Goal: Communication & Community: Answer question/provide support

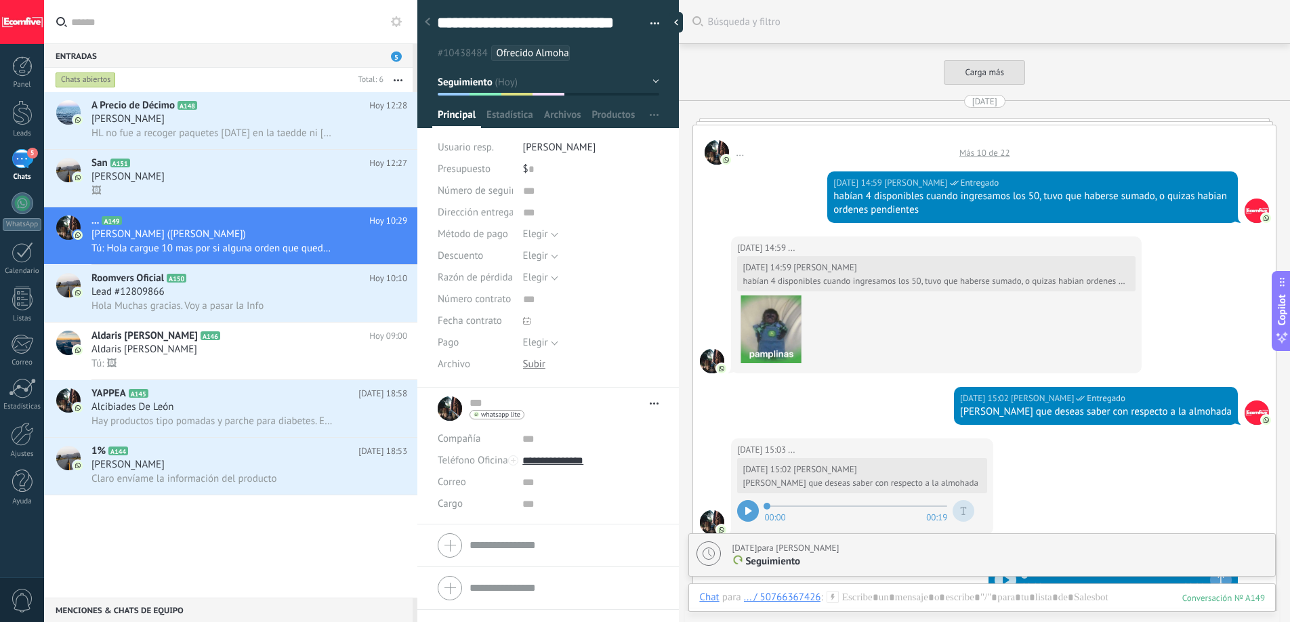
scroll to position [20, 0]
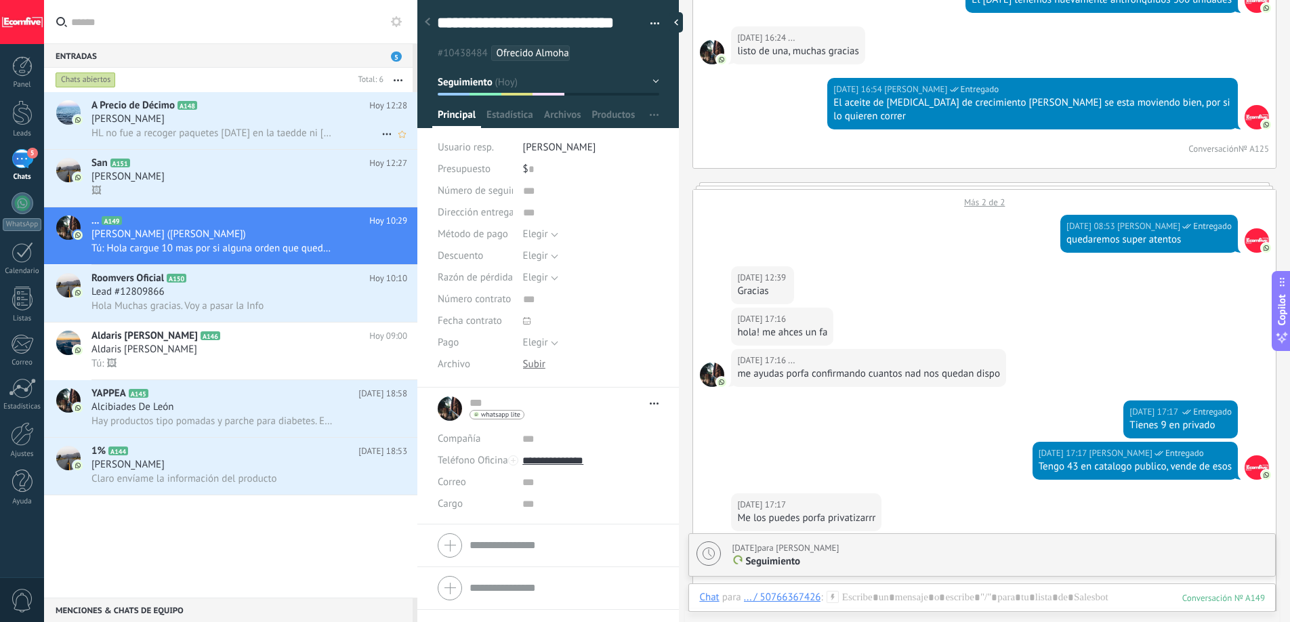
click at [233, 127] on span "HL no fue a recoger paquetes [DATE] en la taedde ni [DATE]?" at bounding box center [211, 133] width 241 height 13
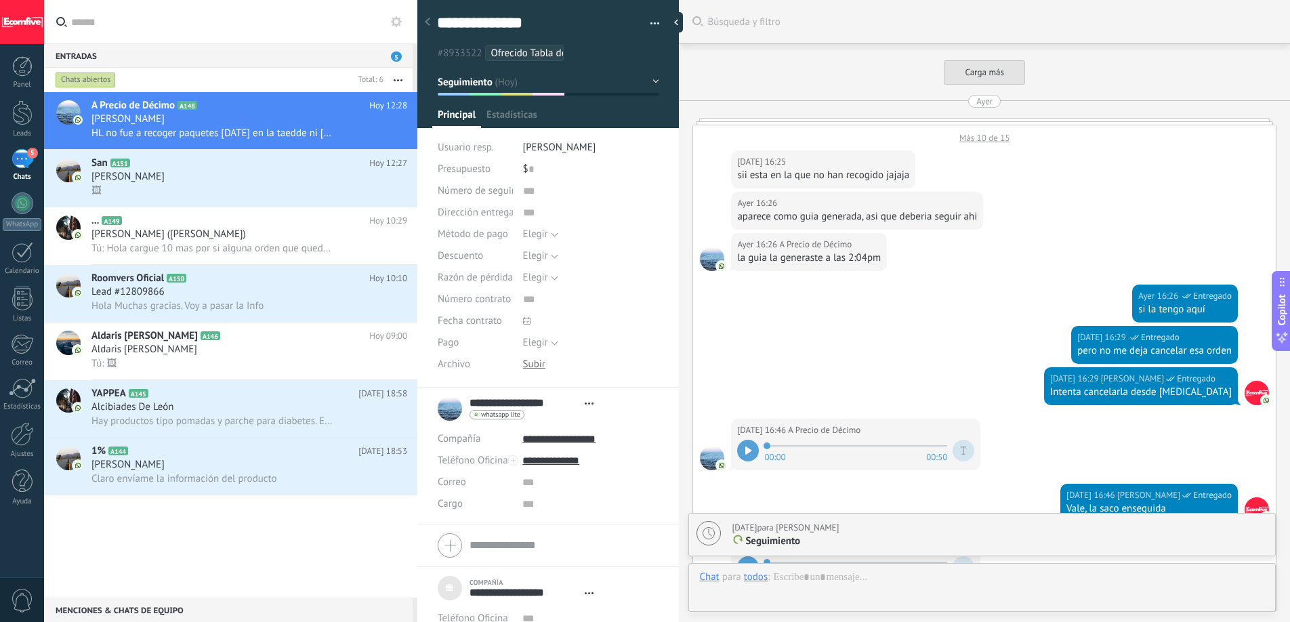
type textarea "***"
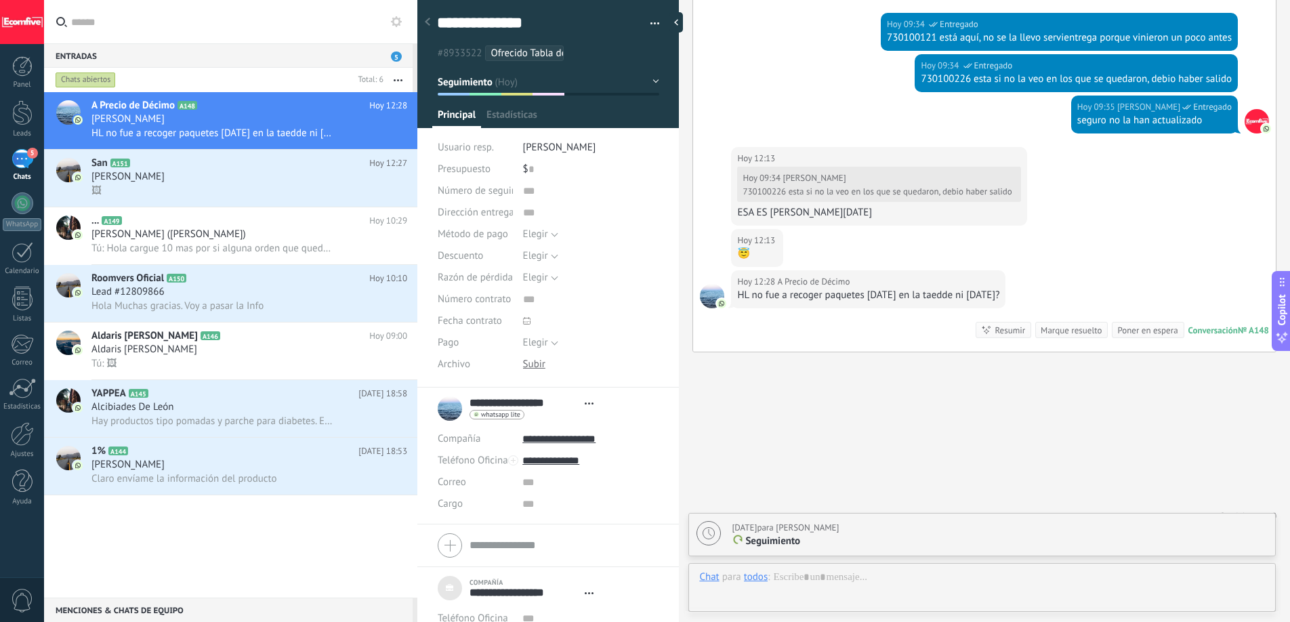
scroll to position [14, 0]
click at [792, 213] on div "ESA ES [PERSON_NAME][DATE]" at bounding box center [878, 213] width 283 height 14
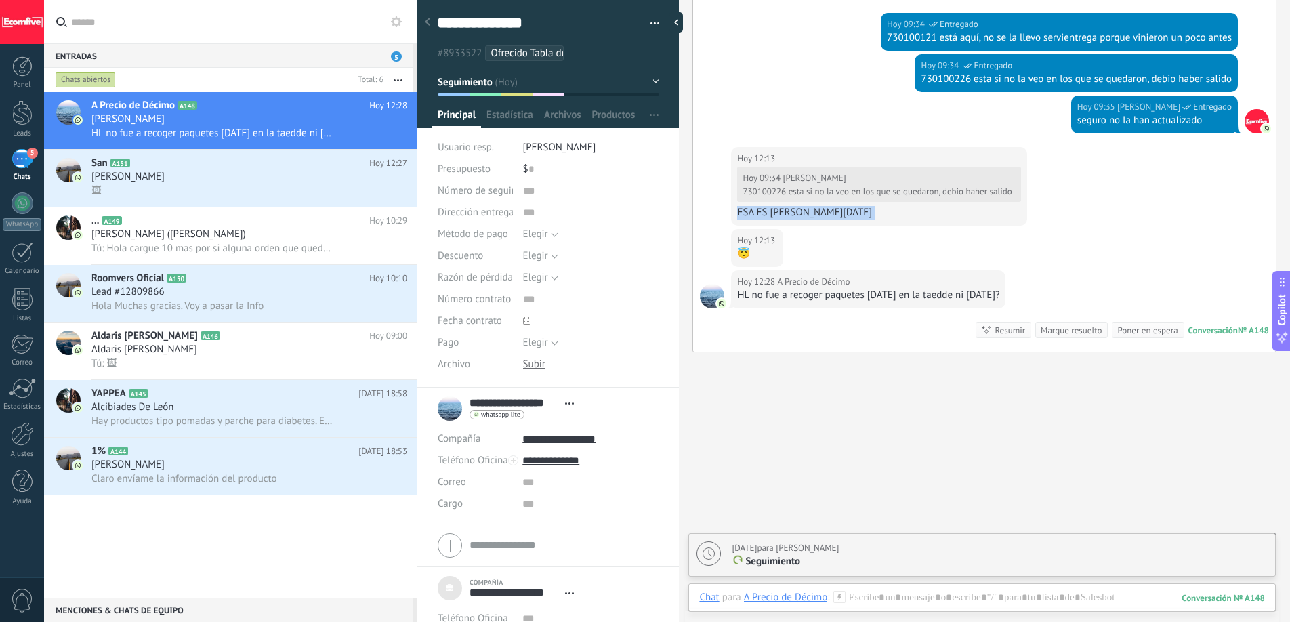
click at [792, 213] on div "ESA ES [PERSON_NAME][DATE]" at bounding box center [878, 213] width 283 height 14
click at [822, 194] on div "730100226 esta si no la veo en los que se quedaron, debio haber salido" at bounding box center [877, 191] width 269 height 11
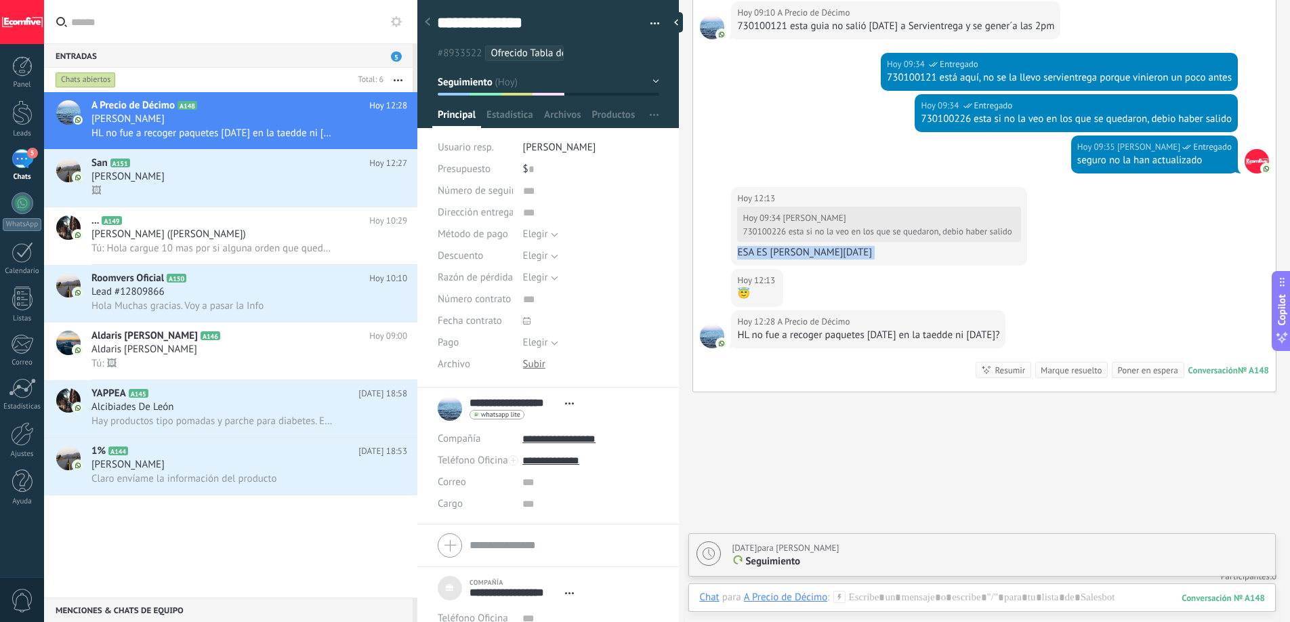
scroll to position [1581, 0]
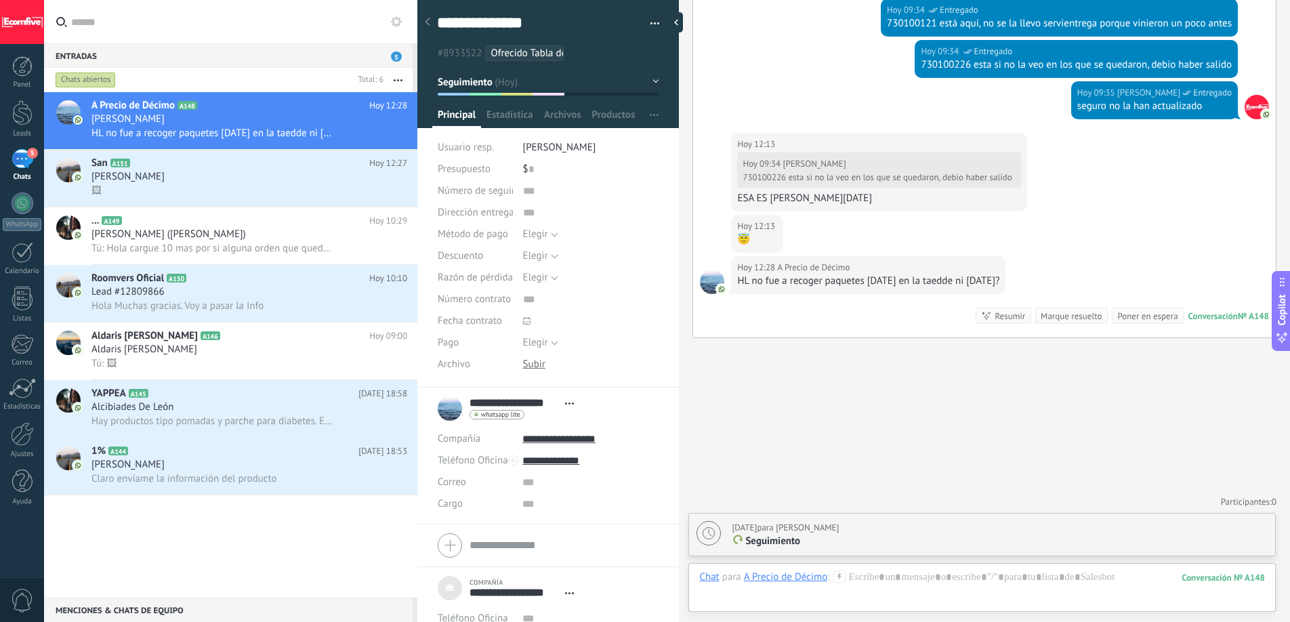
click at [848, 284] on div "HL no fue a recoger paquetes [DATE] en la taedde ni [DATE]?" at bounding box center [868, 281] width 262 height 14
click at [876, 570] on div at bounding box center [982, 590] width 566 height 41
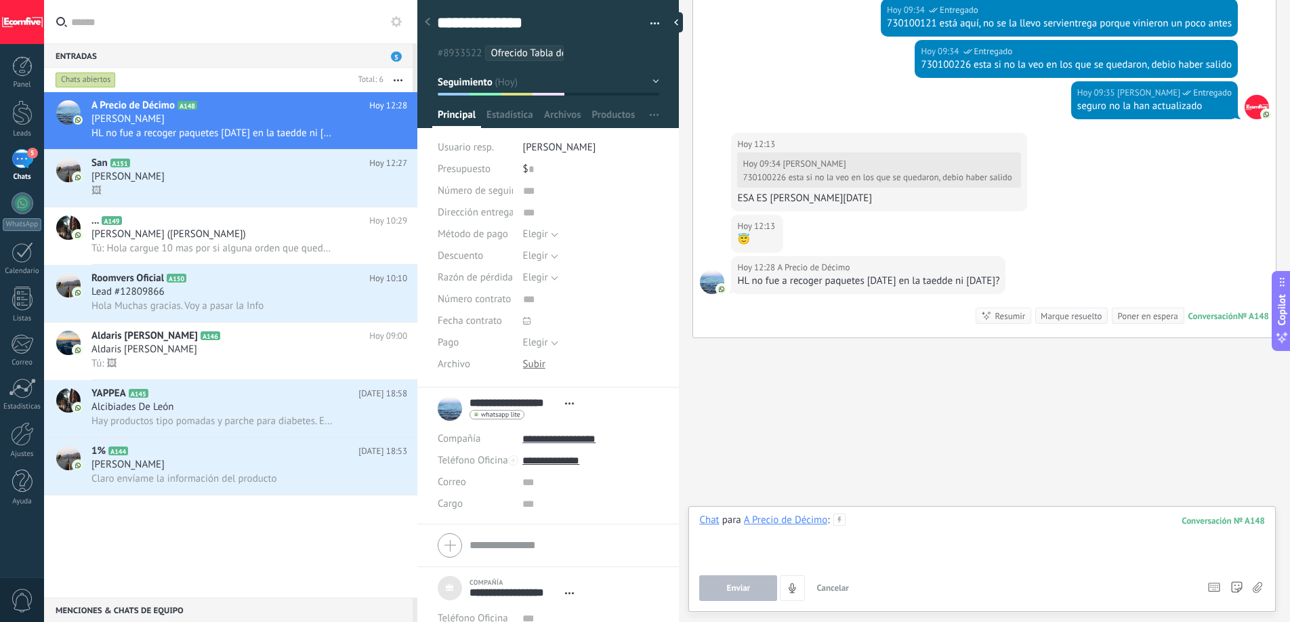
click at [881, 523] on div at bounding box center [982, 539] width 566 height 51
click at [742, 586] on span "Enviar" at bounding box center [739, 587] width 24 height 9
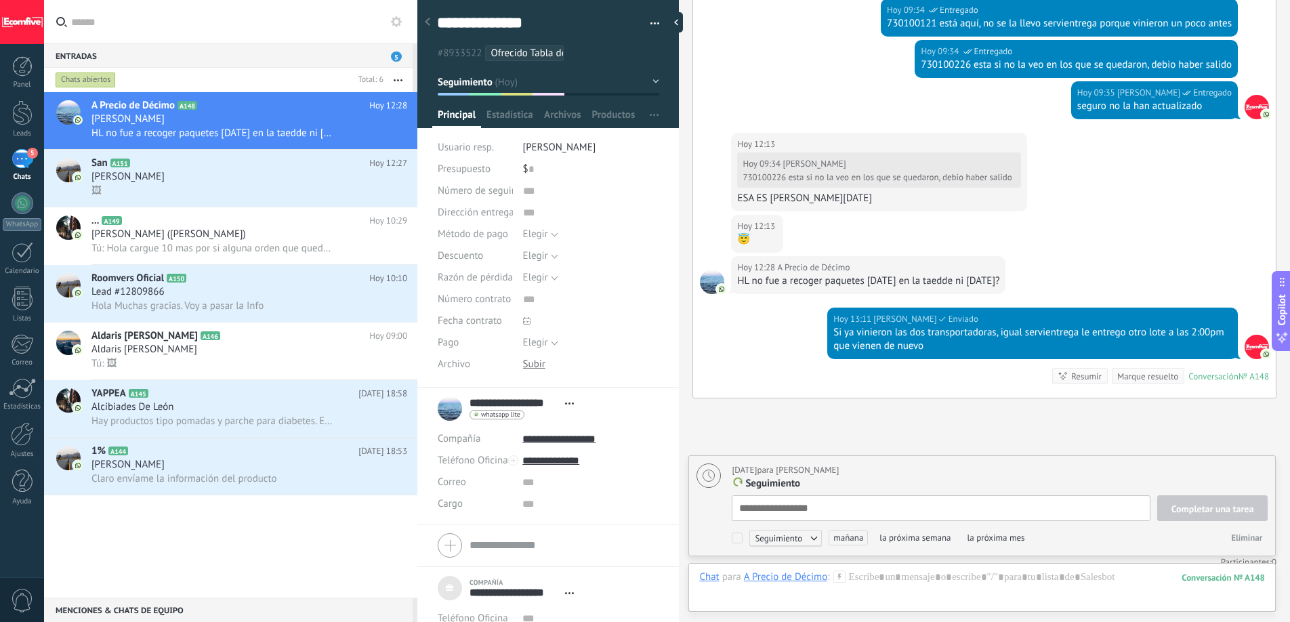
scroll to position [14, 0]
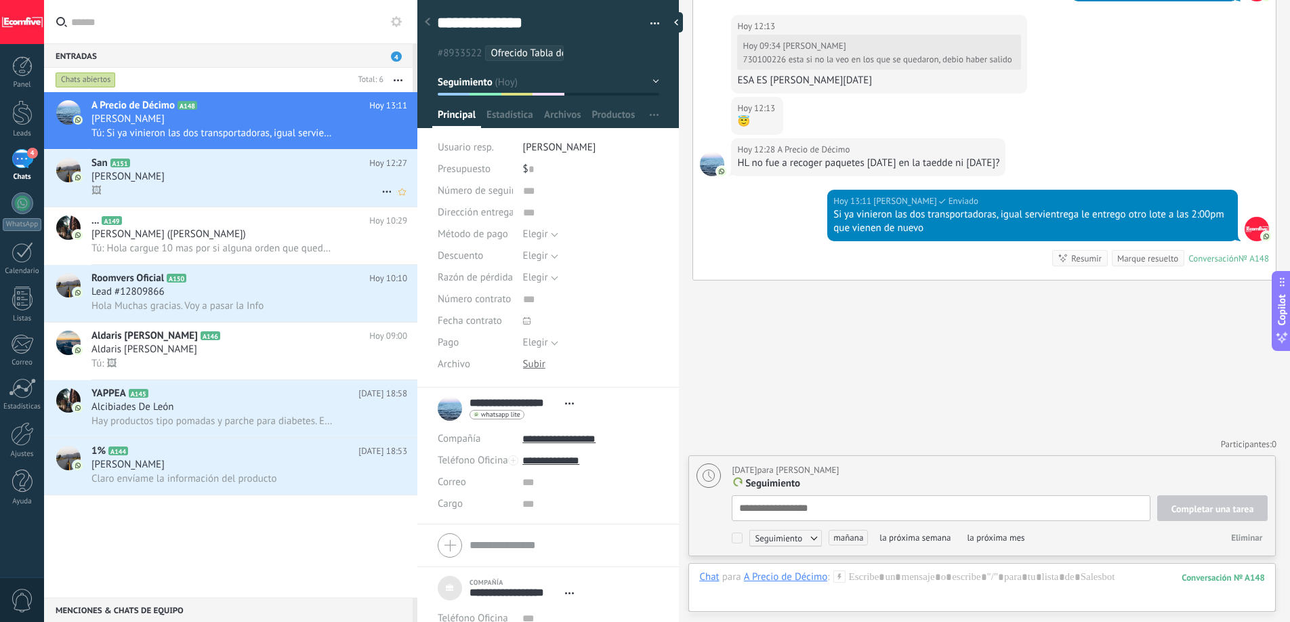
click at [192, 173] on div "[PERSON_NAME]" at bounding box center [249, 177] width 316 height 14
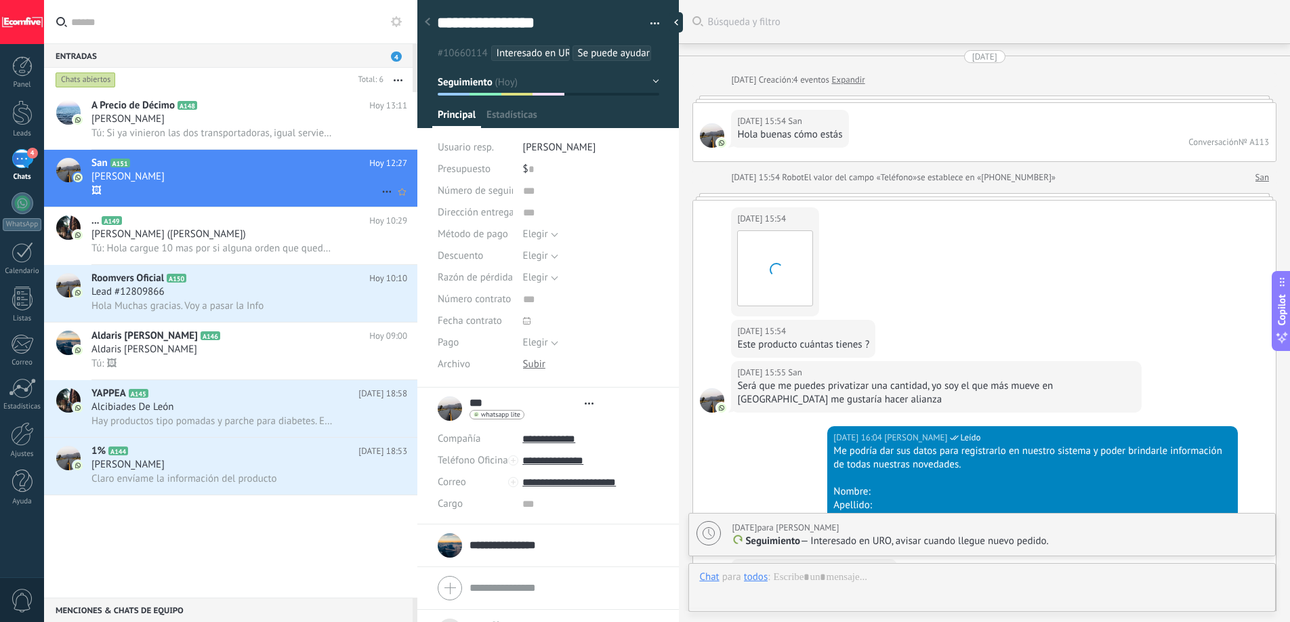
scroll to position [2513, 0]
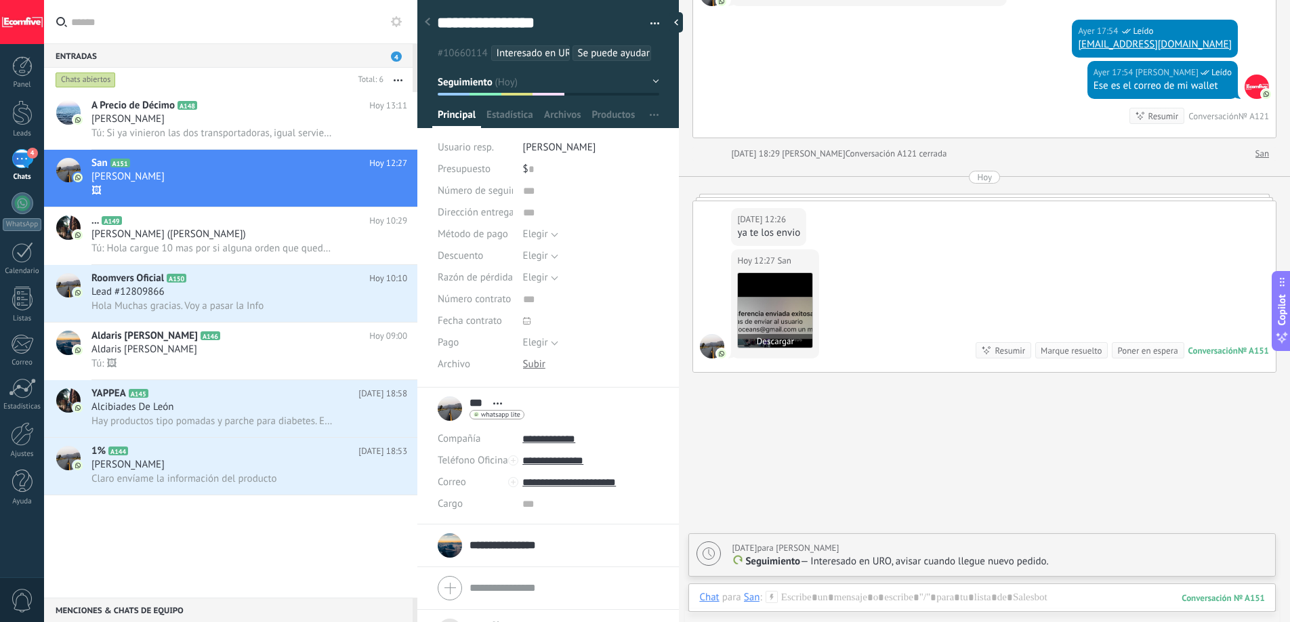
click at [799, 299] on img at bounding box center [775, 310] width 75 height 75
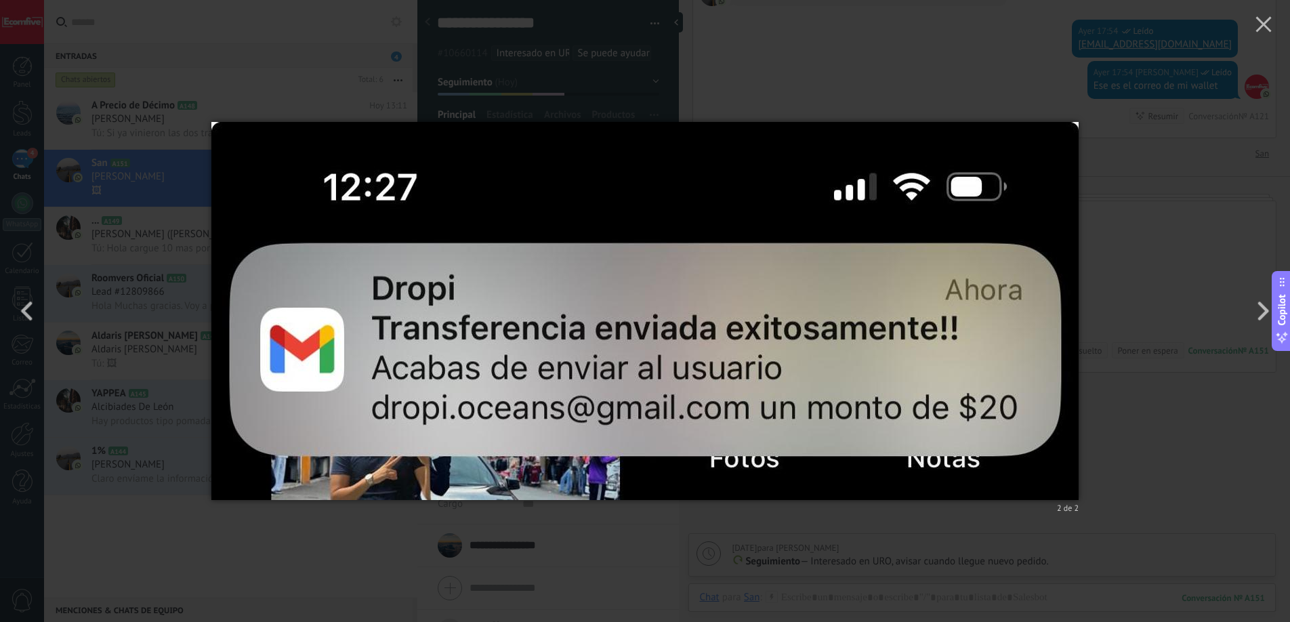
click at [1114, 207] on div "2 de 2" at bounding box center [645, 311] width 1290 height 622
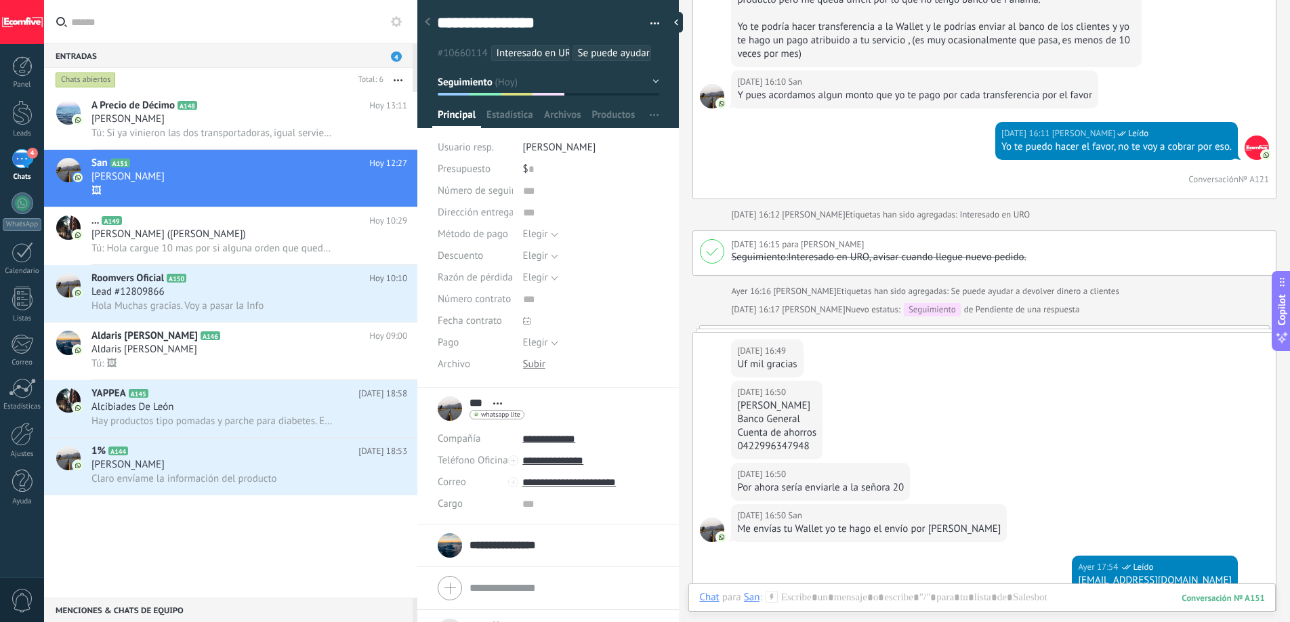
scroll to position [1980, 0]
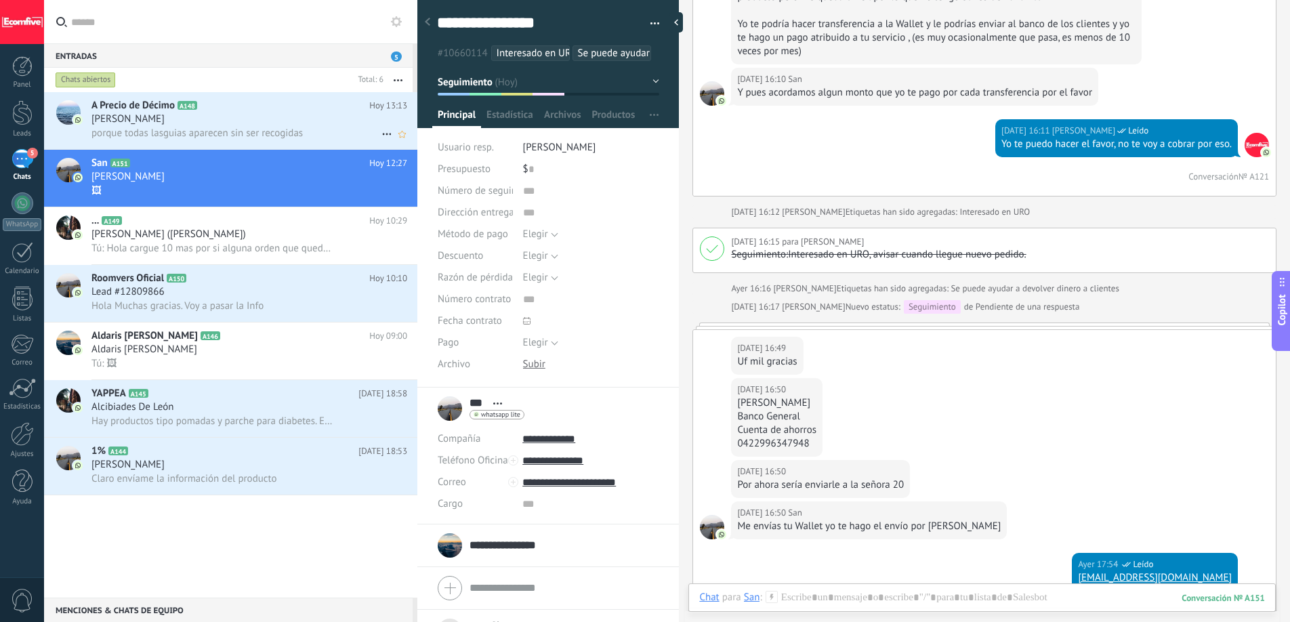
click at [290, 121] on div "[PERSON_NAME]" at bounding box center [249, 119] width 316 height 14
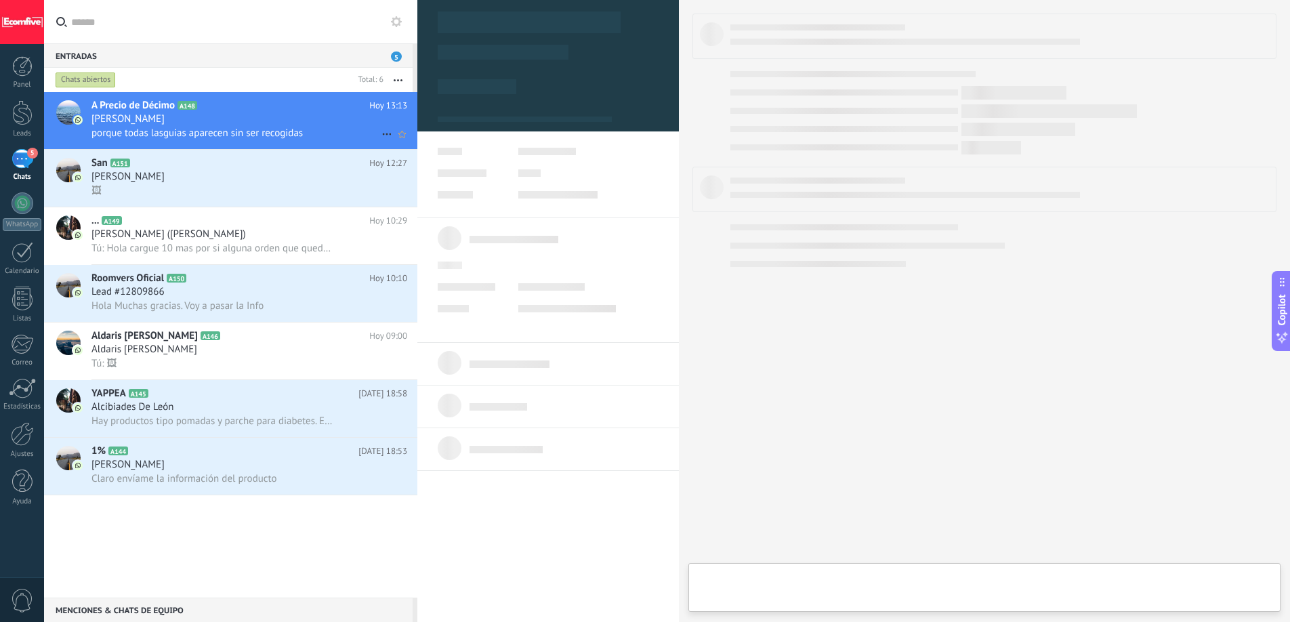
type textarea "***"
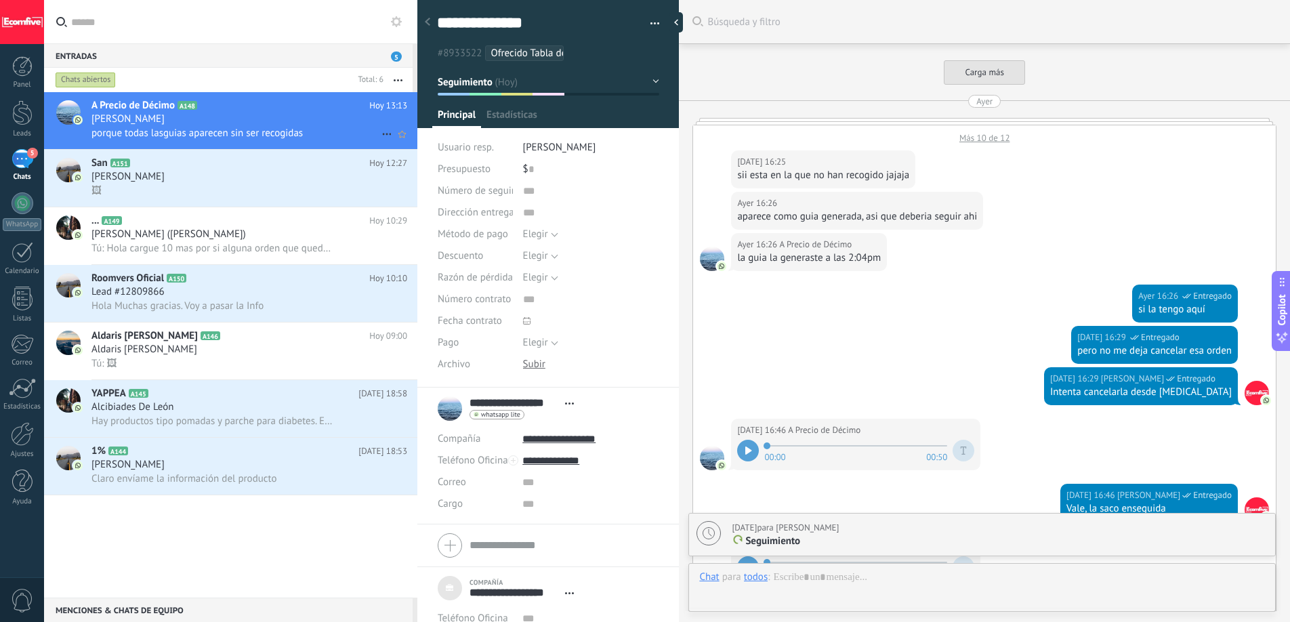
scroll to position [1572, 0]
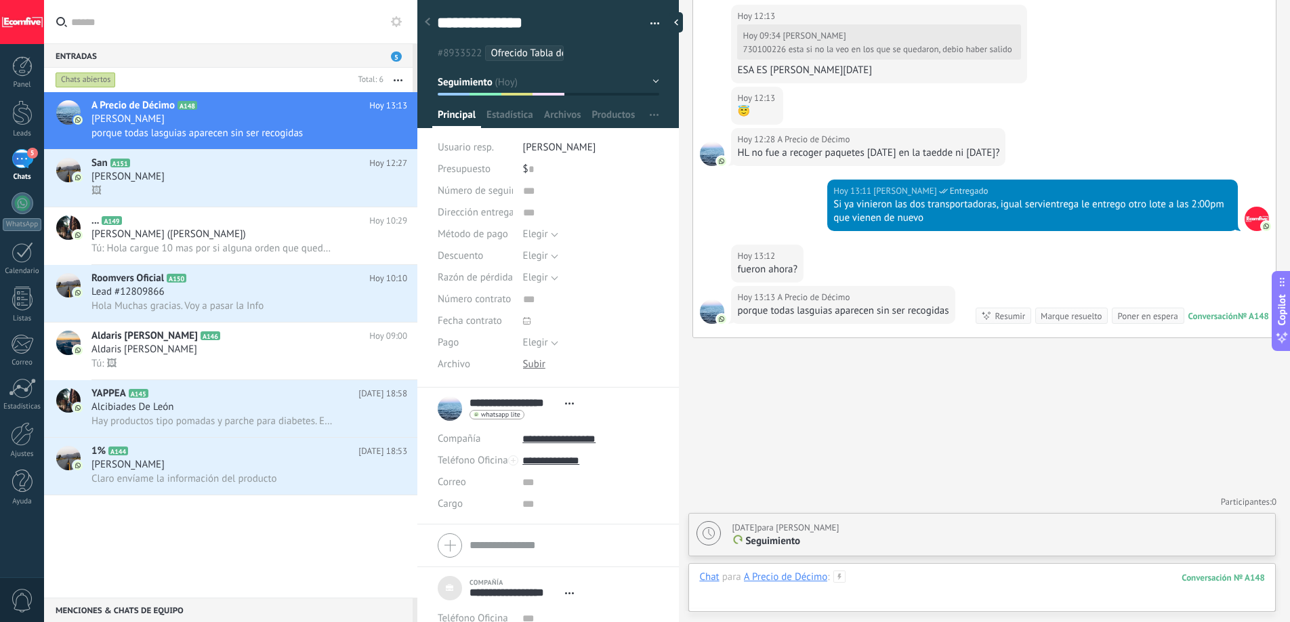
click at [878, 582] on div at bounding box center [982, 590] width 566 height 41
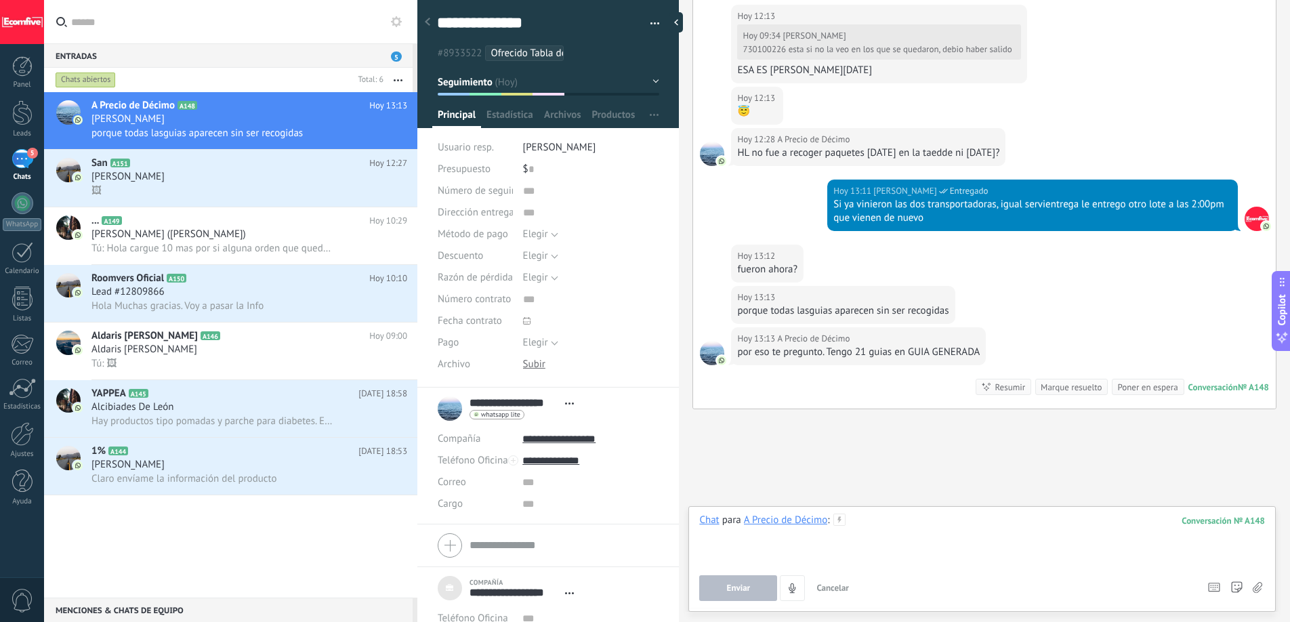
scroll to position [1643, 0]
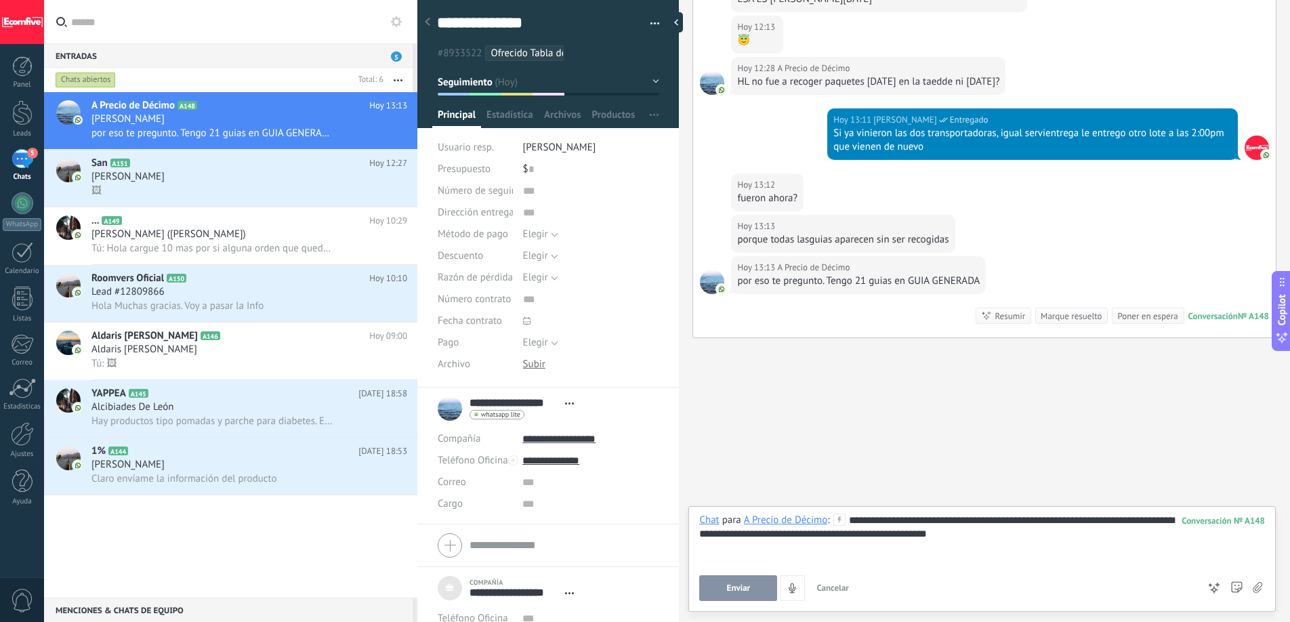
click at [759, 580] on button "Enviar" at bounding box center [738, 588] width 78 height 26
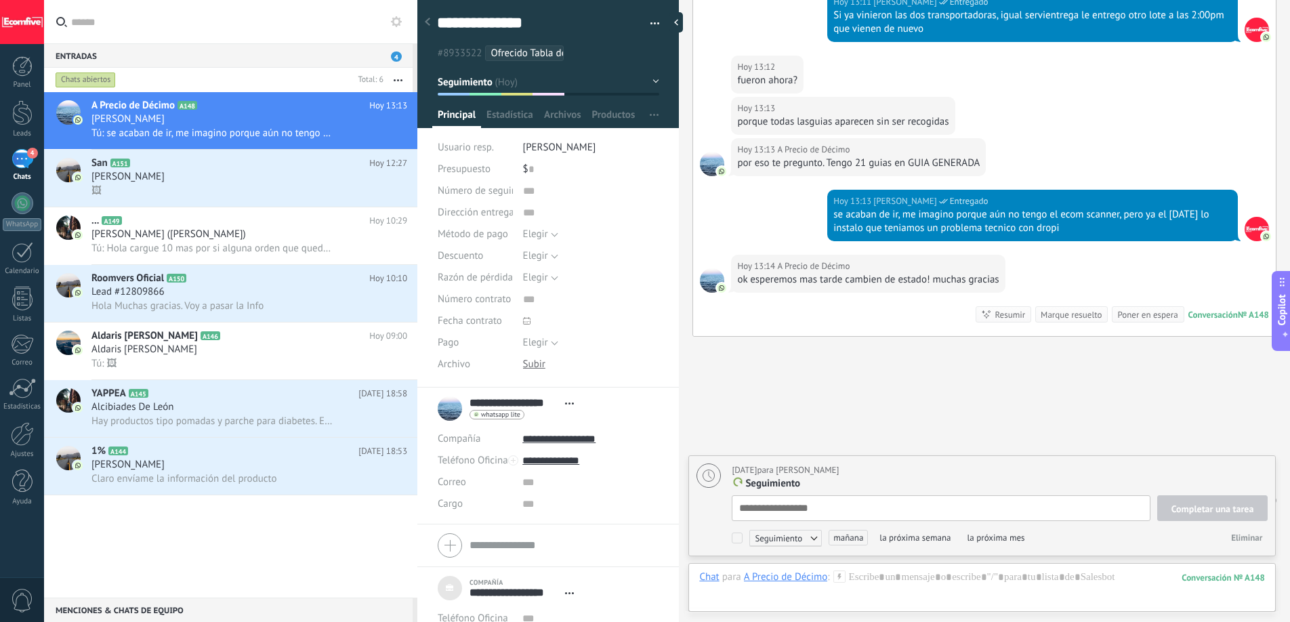
scroll to position [1817, 0]
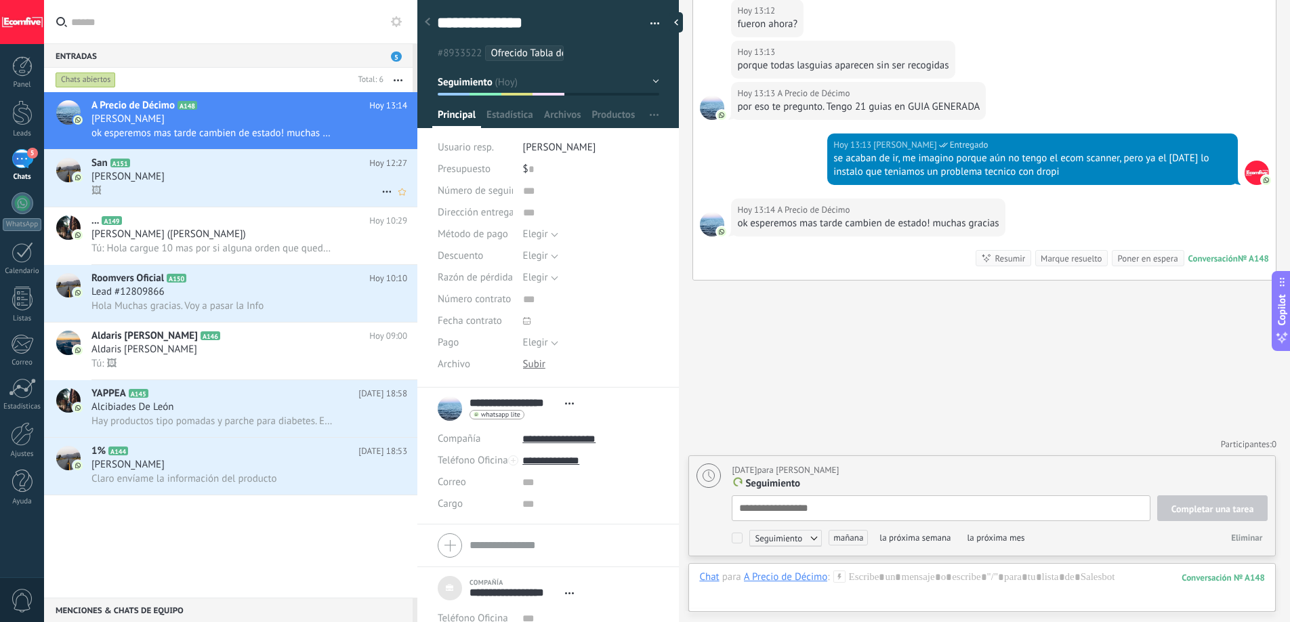
click at [303, 198] on div "San A151 [DATE] 12:27 [PERSON_NAME] 🖼" at bounding box center [254, 178] width 326 height 57
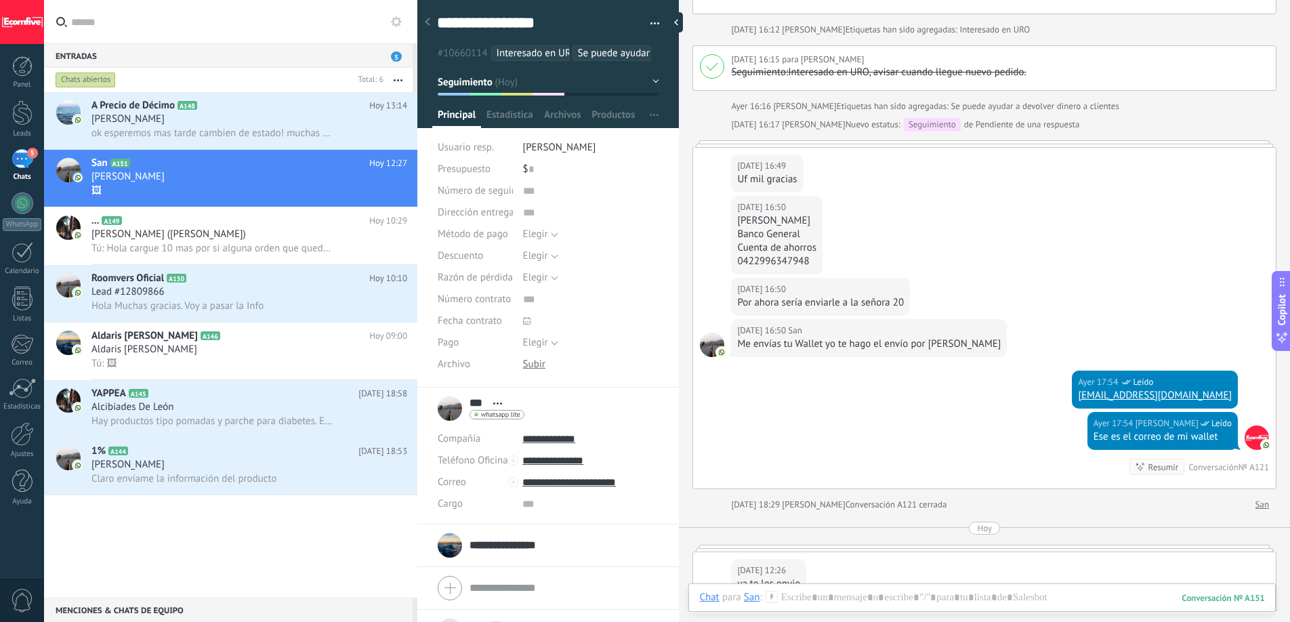
scroll to position [2548, 0]
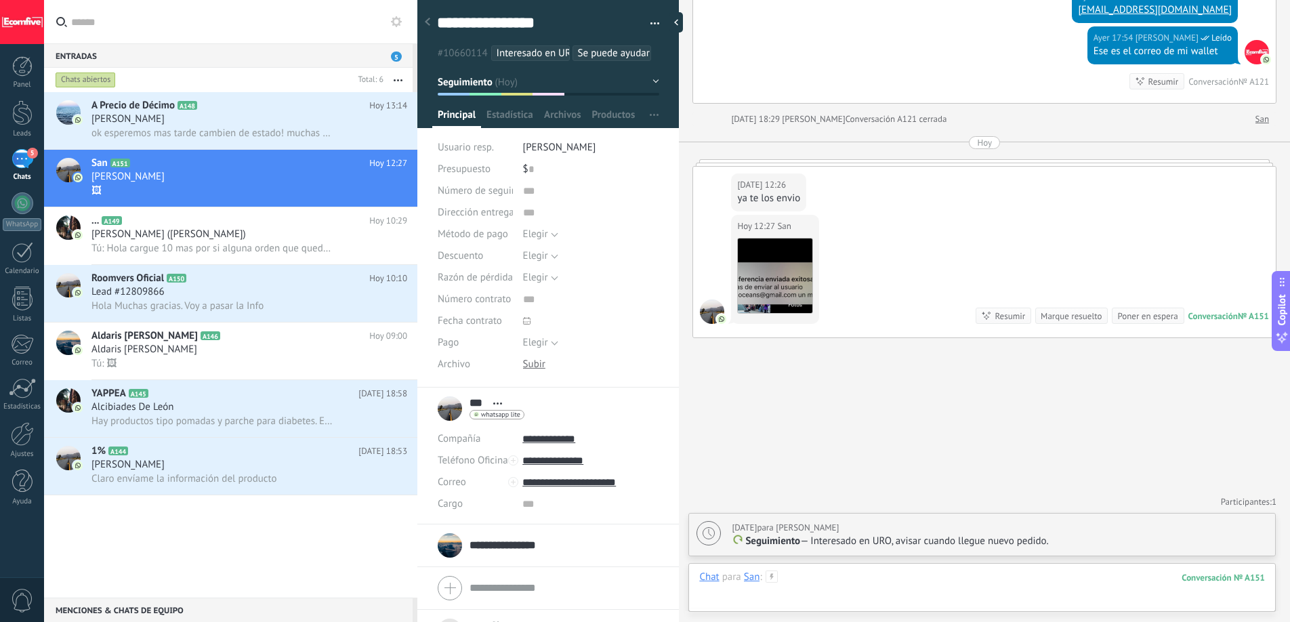
click at [1032, 584] on div at bounding box center [982, 590] width 566 height 41
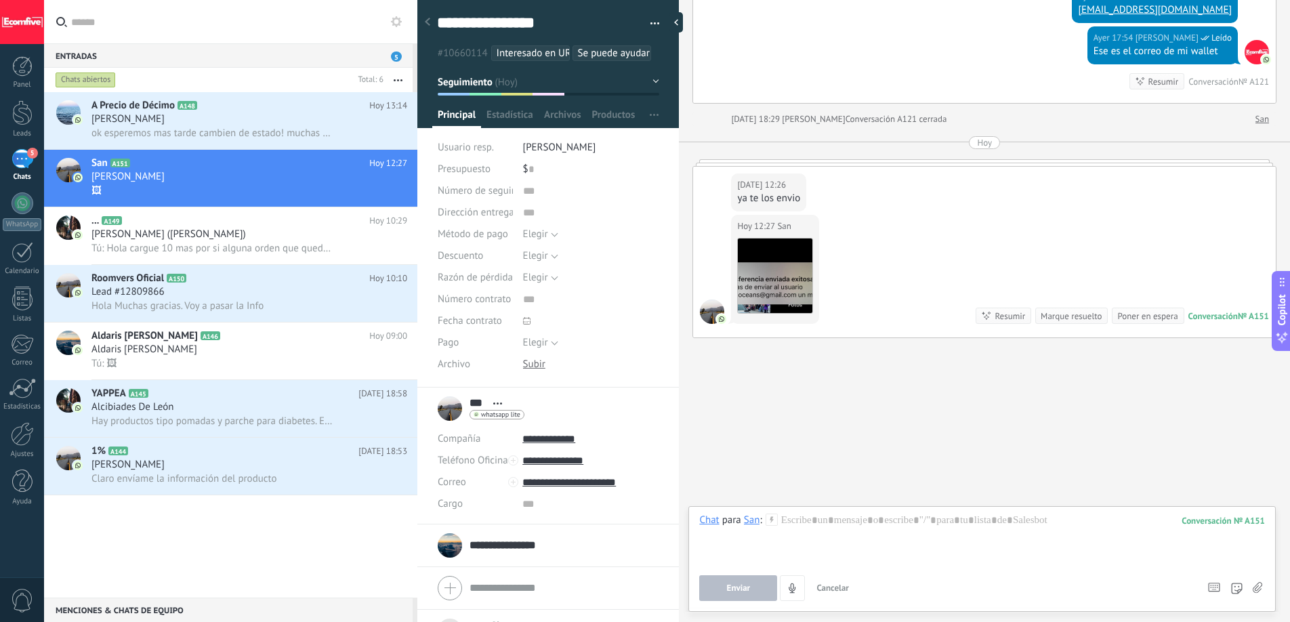
click at [1253, 587] on use at bounding box center [1257, 587] width 9 height 11
click at [0, 0] on input "file" at bounding box center [0, 0] width 0 height 0
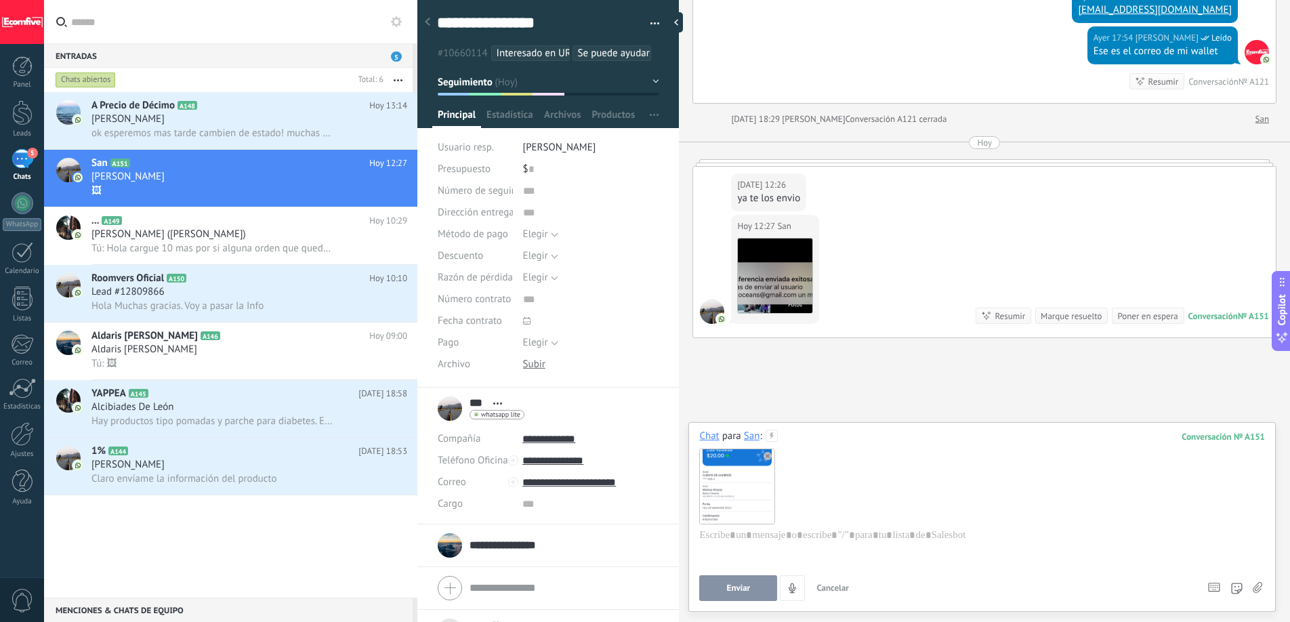
click at [736, 589] on span "Enviar" at bounding box center [739, 587] width 24 height 9
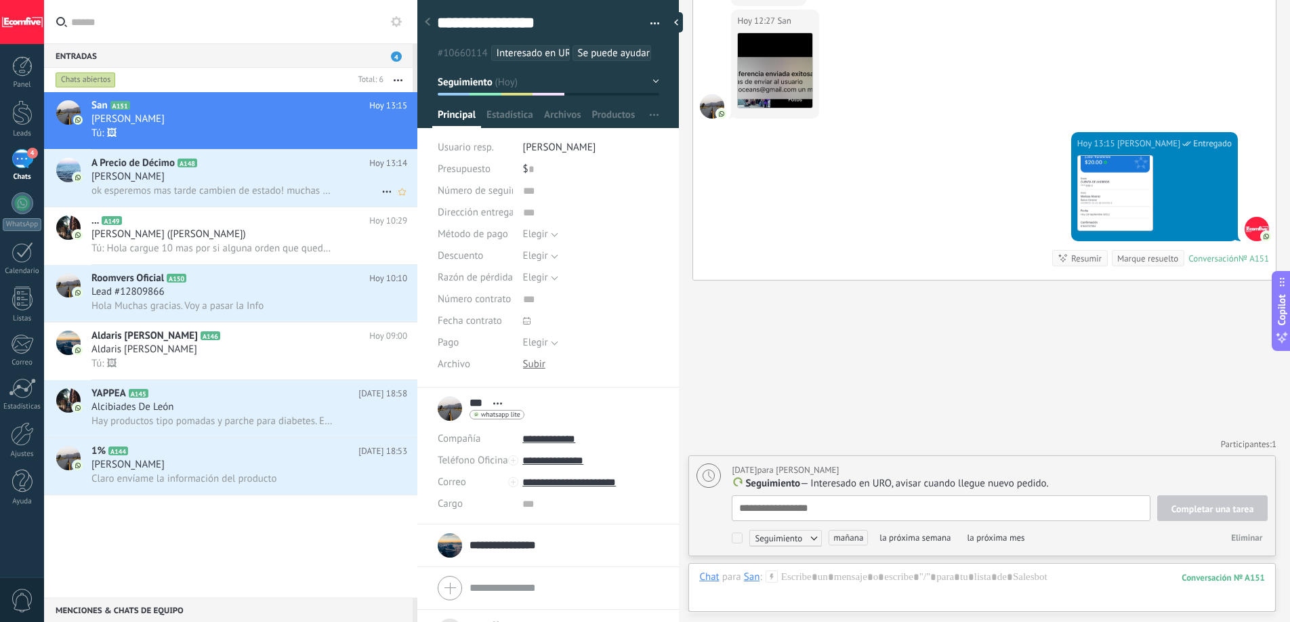
scroll to position [14, 0]
click at [130, 188] on span "ok esperemos mas tarde cambien de estado! muchas gracias" at bounding box center [211, 190] width 241 height 13
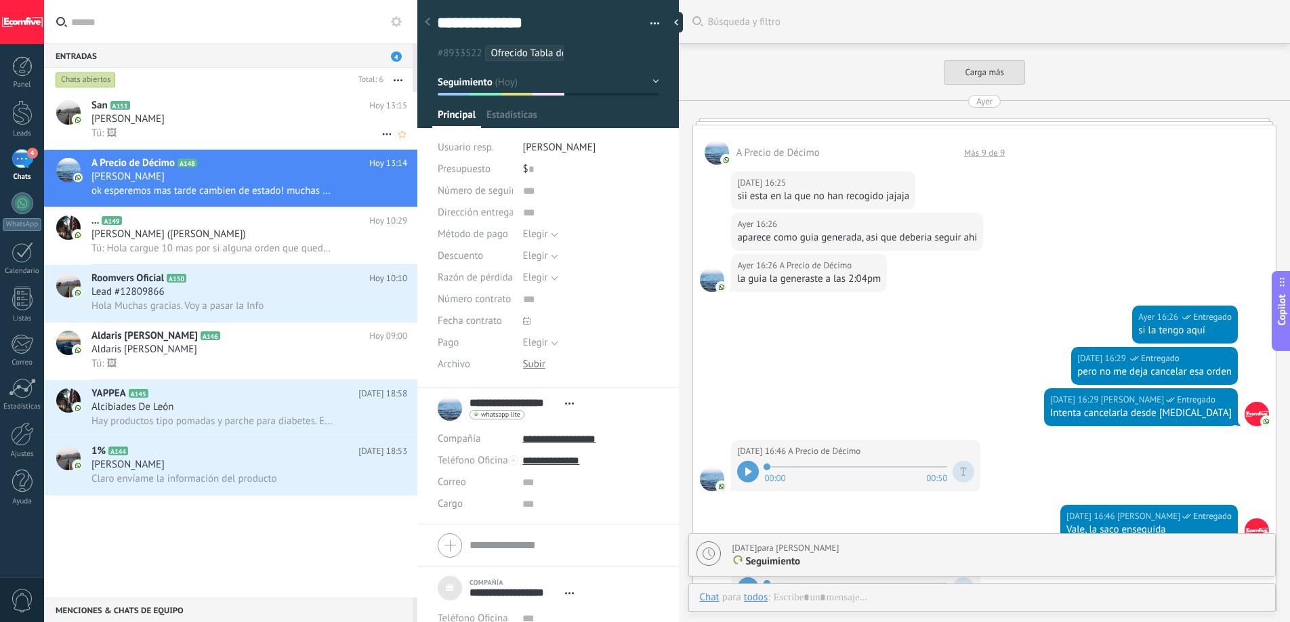
scroll to position [1632, 0]
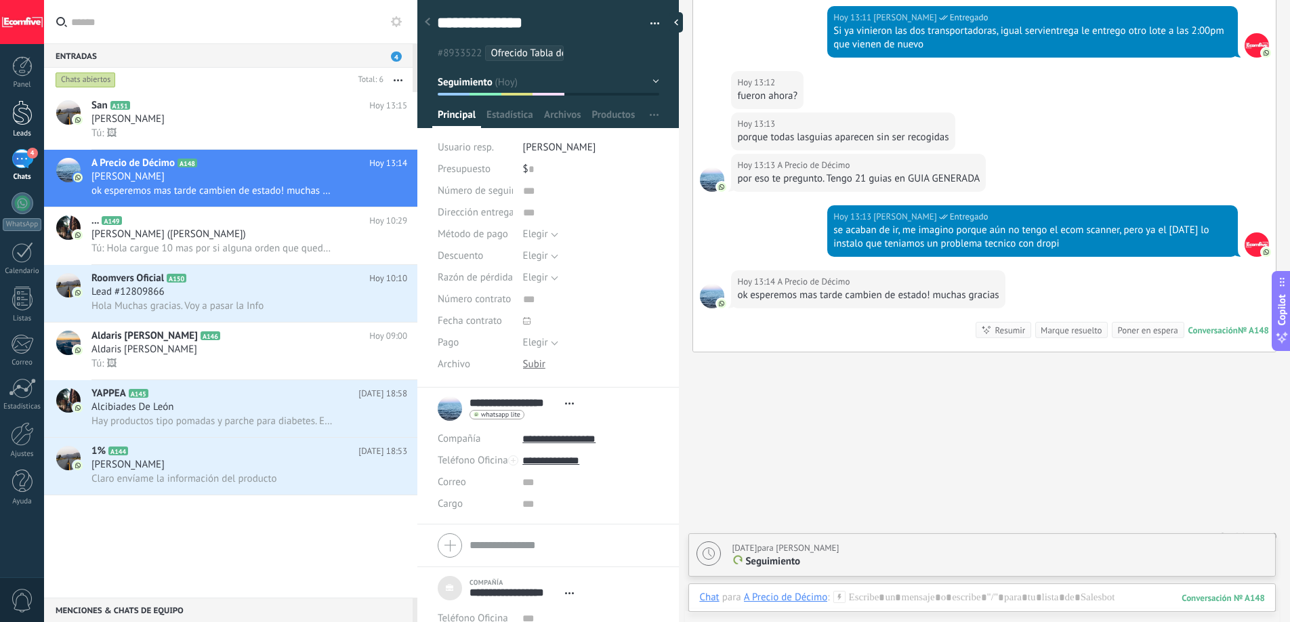
click at [13, 120] on div at bounding box center [22, 112] width 20 height 25
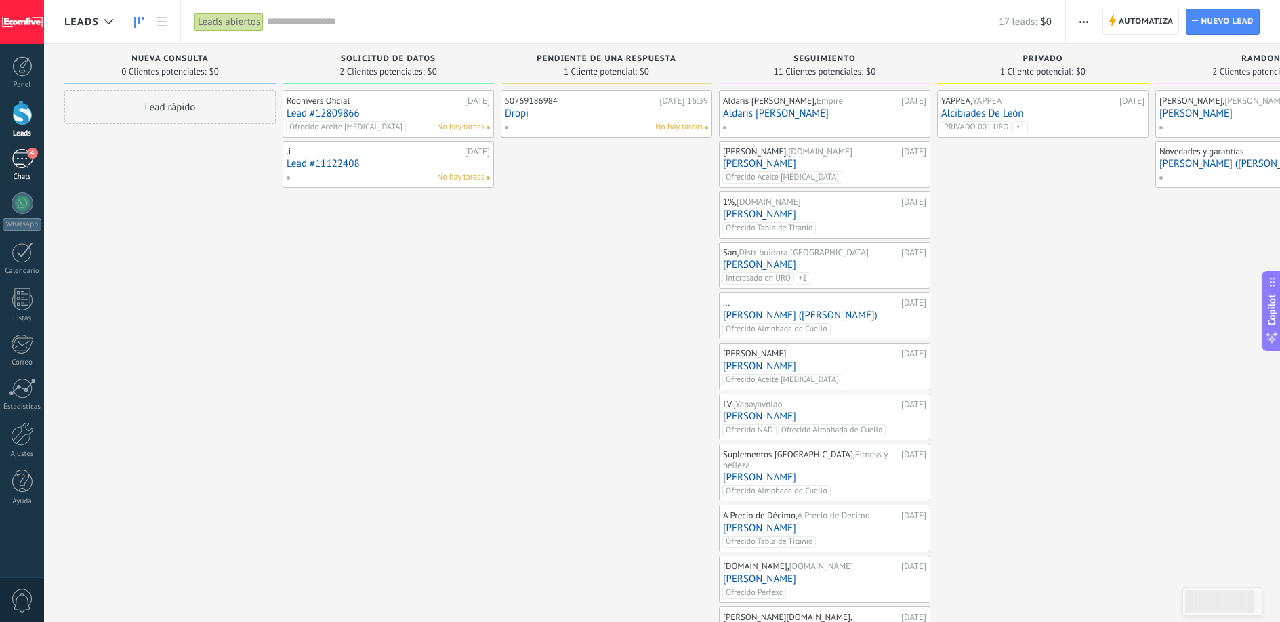
click at [23, 155] on div "4" at bounding box center [23, 159] width 22 height 20
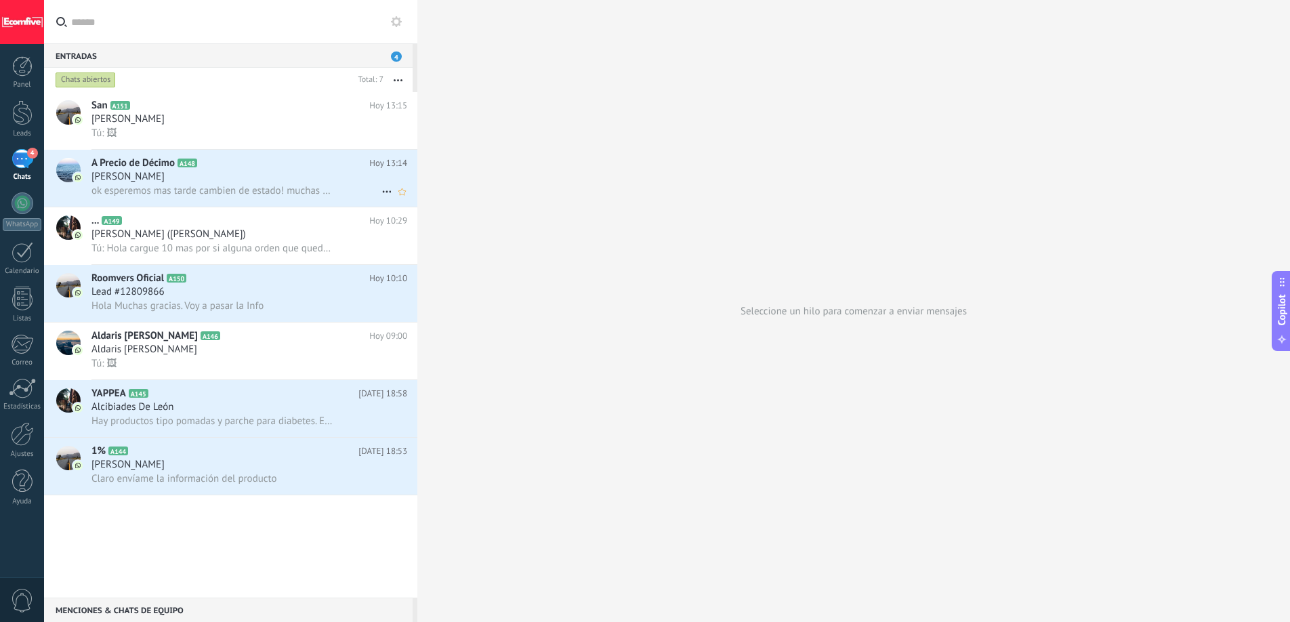
click at [202, 176] on div "[PERSON_NAME]" at bounding box center [249, 177] width 316 height 14
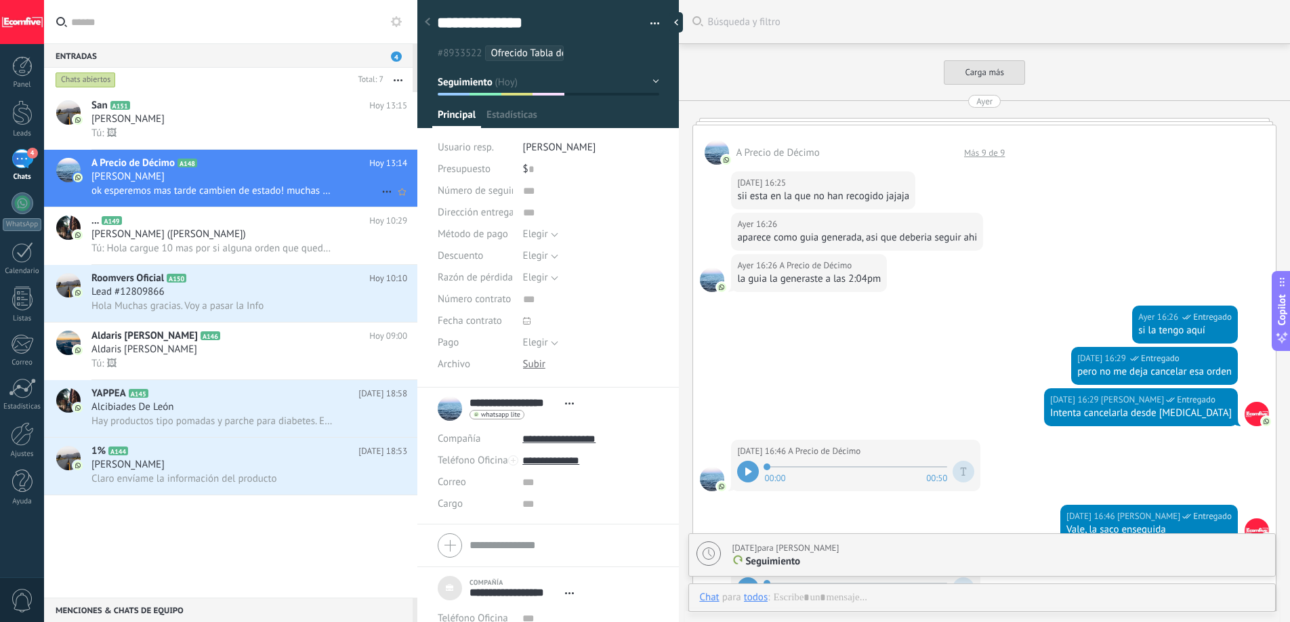
scroll to position [1632, 0]
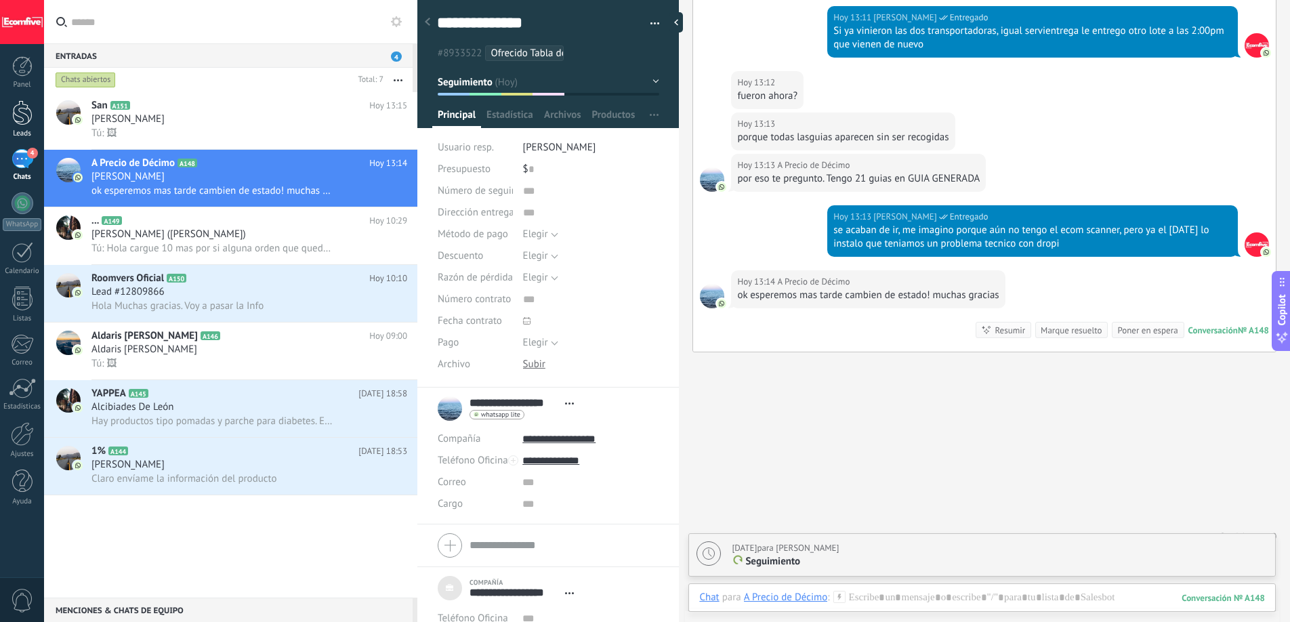
click at [15, 132] on div "Leads" at bounding box center [22, 133] width 39 height 9
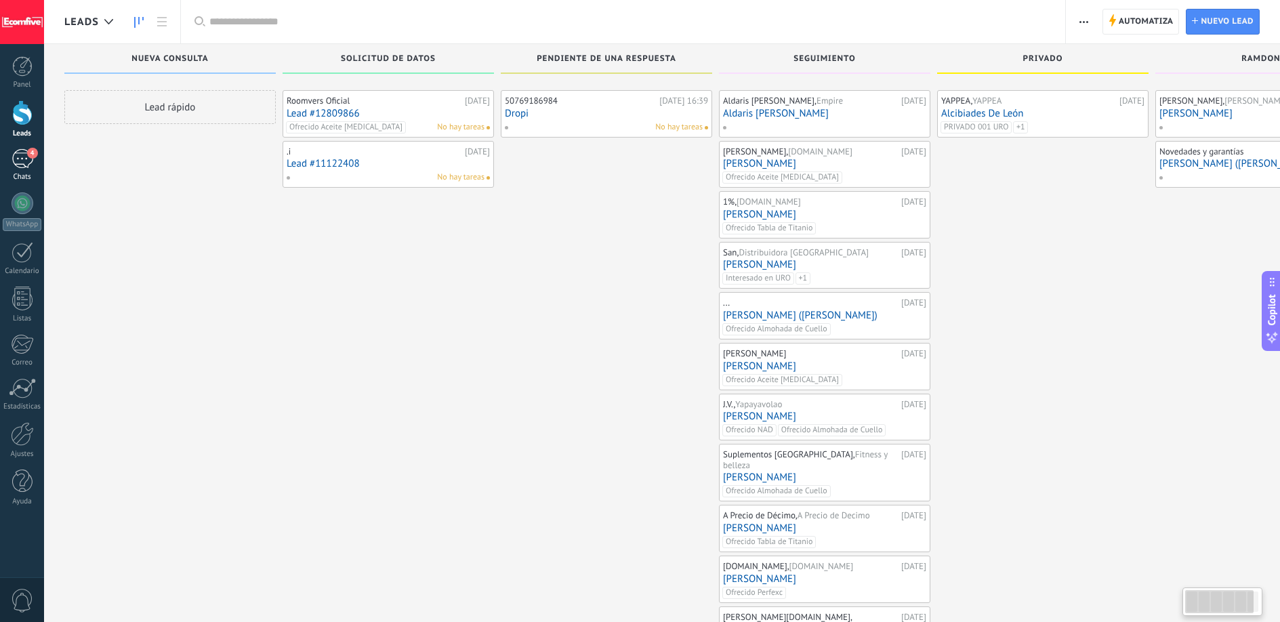
click at [30, 163] on div "4" at bounding box center [23, 159] width 22 height 20
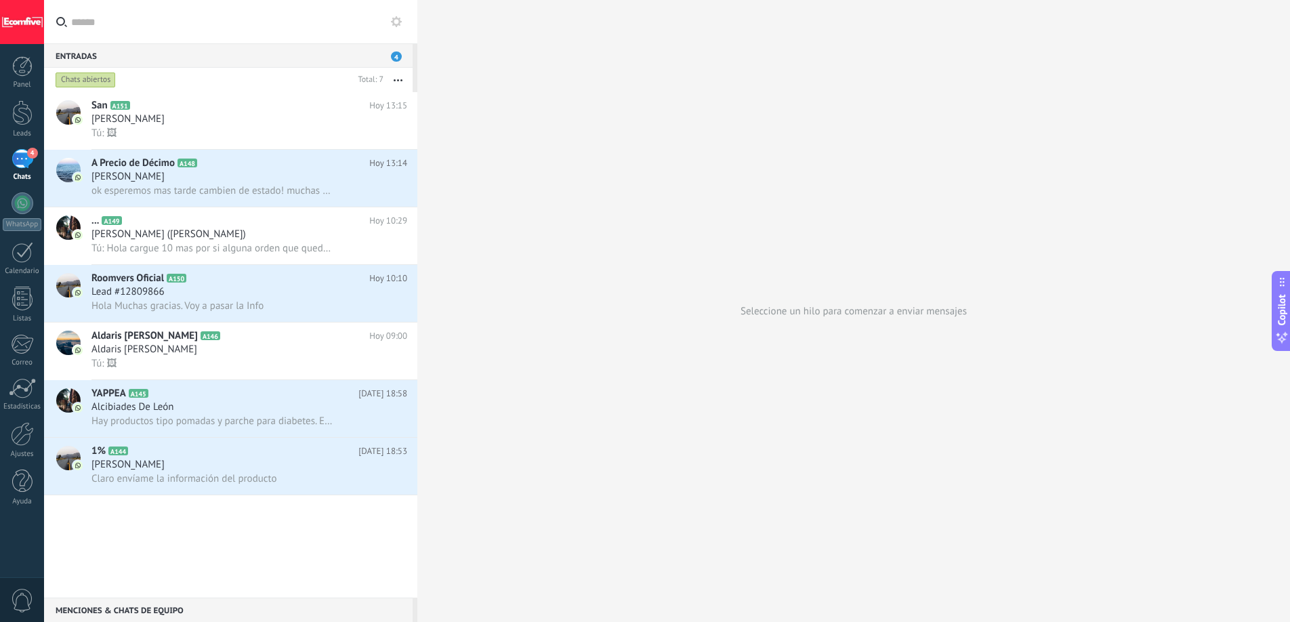
click at [30, 163] on div "4" at bounding box center [23, 159] width 22 height 20
click at [18, 114] on div at bounding box center [22, 112] width 20 height 25
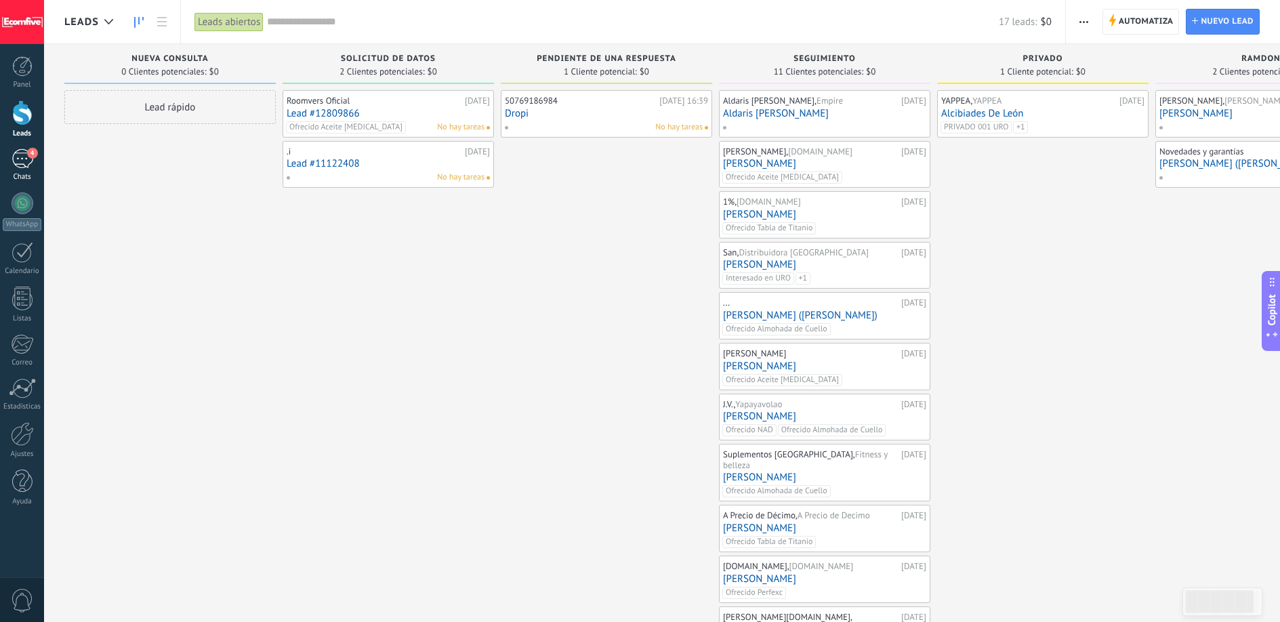
click at [20, 155] on div "4" at bounding box center [23, 159] width 22 height 20
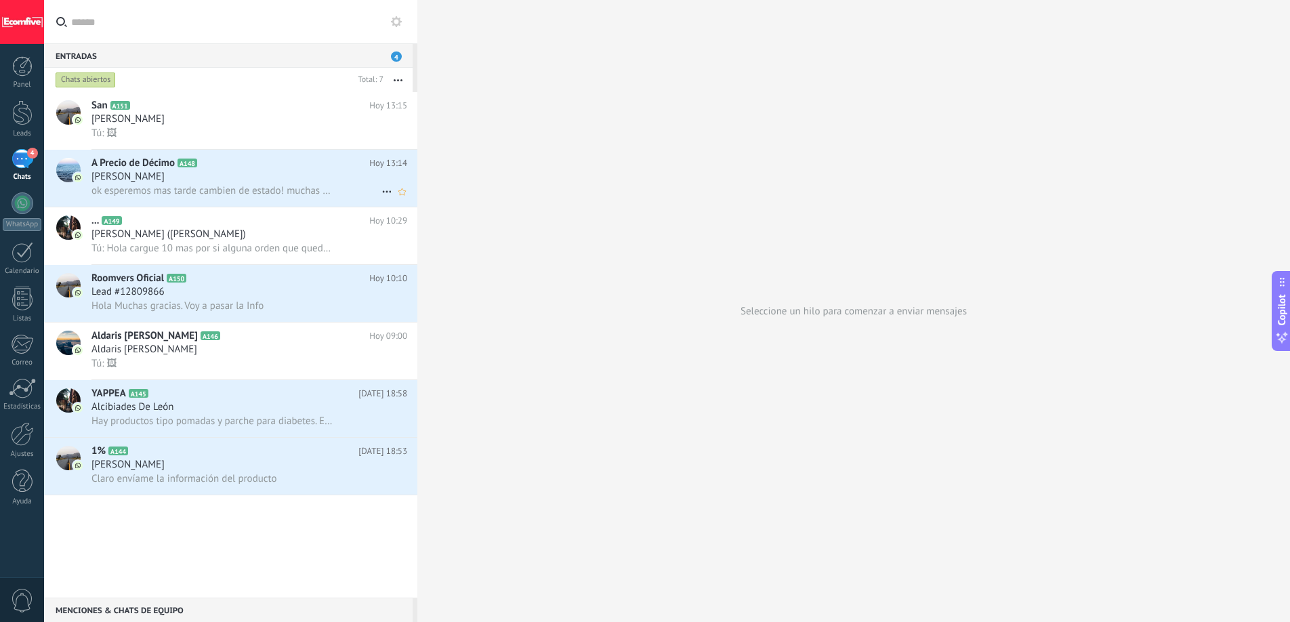
click at [276, 184] on div "ok esperemos mas tarde cambien de estado! muchas gracias" at bounding box center [249, 191] width 316 height 14
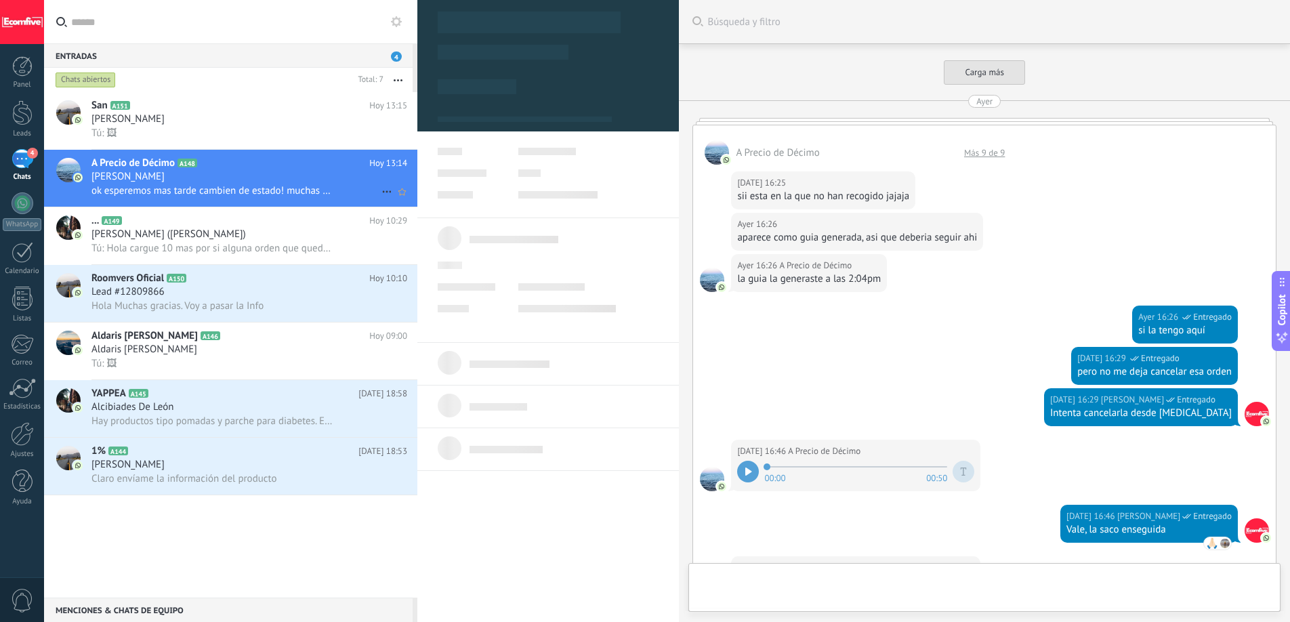
scroll to position [1646, 0]
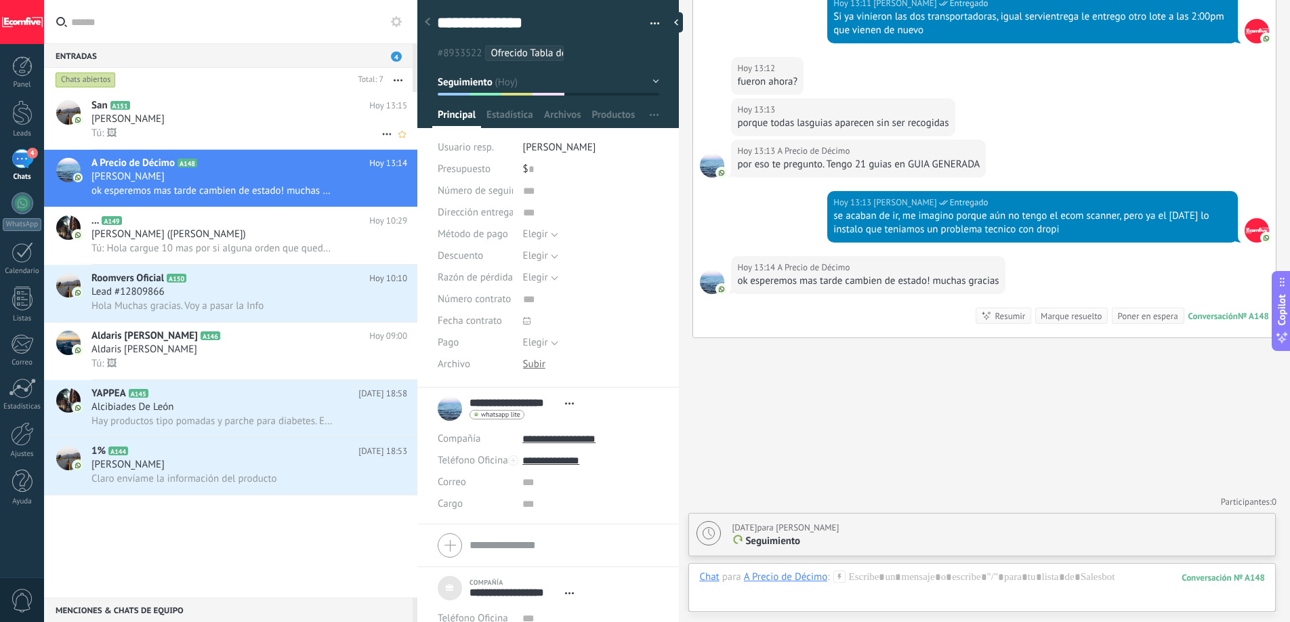
click at [146, 121] on span "[PERSON_NAME]" at bounding box center [127, 119] width 73 height 14
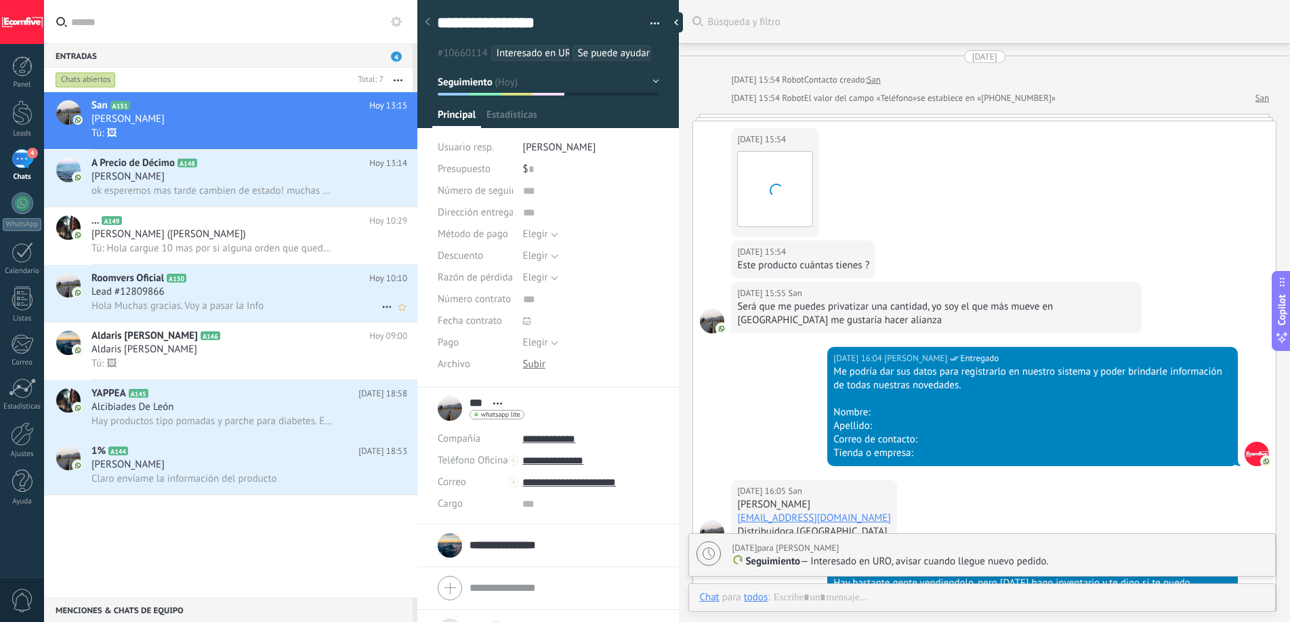
scroll to position [2606, 0]
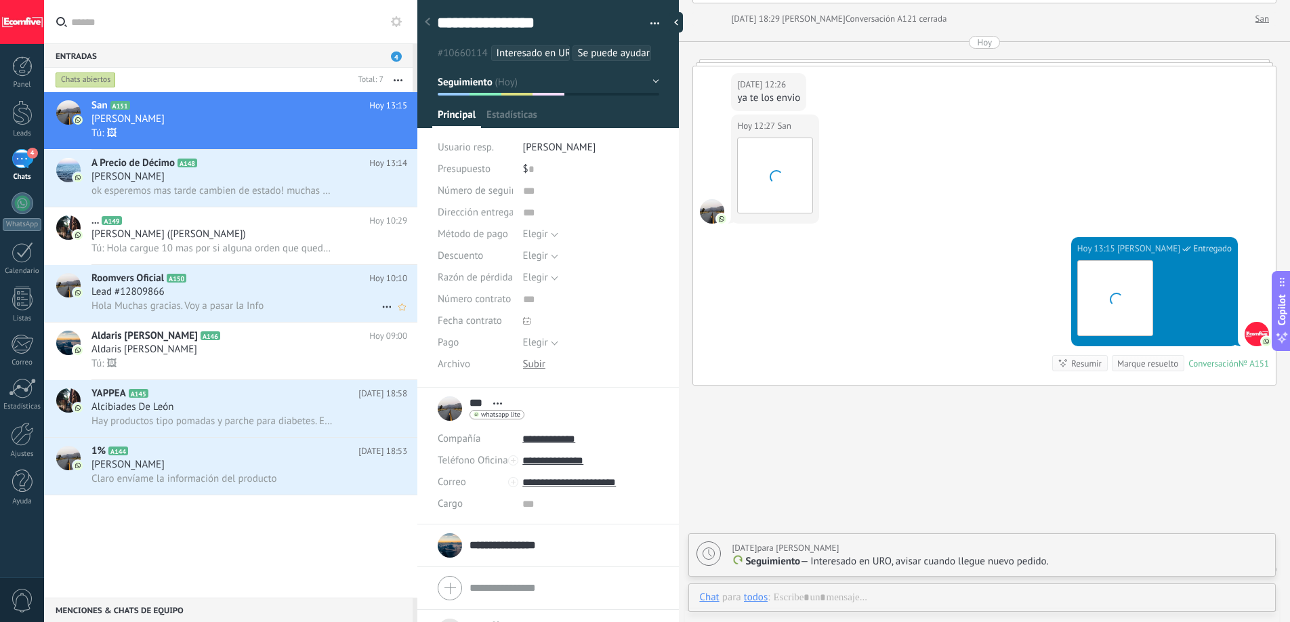
click at [164, 299] on span "Hola Muchas gracias. Voy a pasar la Info" at bounding box center [177, 305] width 172 height 13
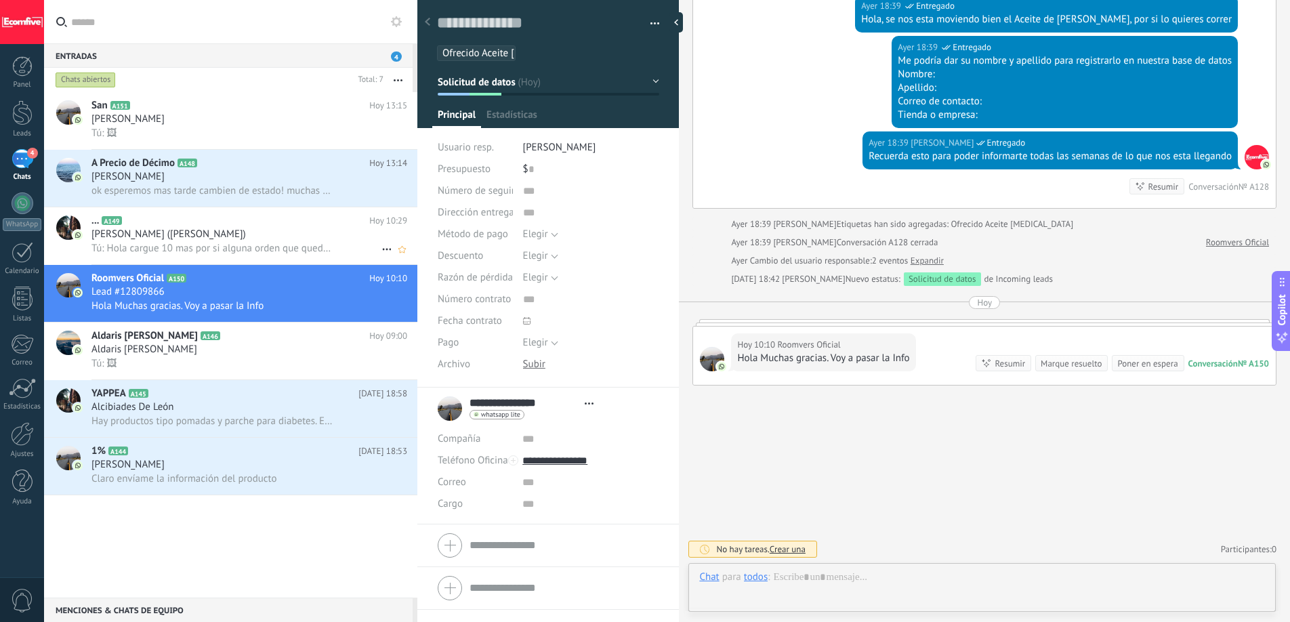
scroll to position [20, 0]
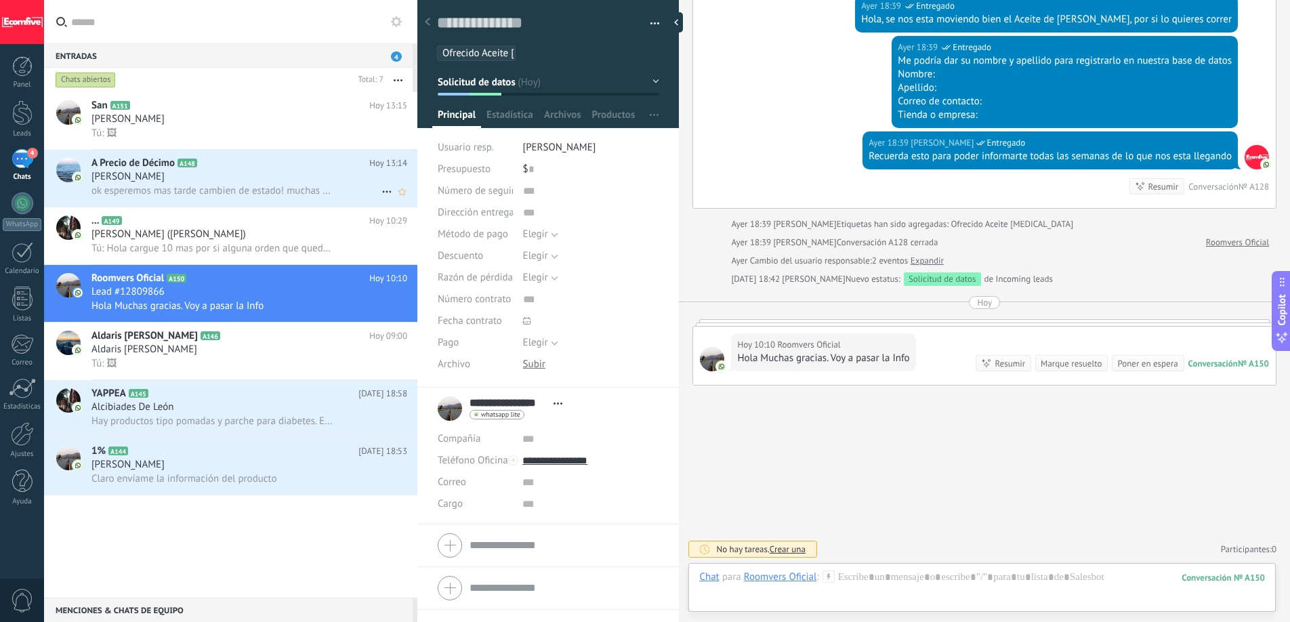
click at [248, 188] on span "ok esperemos mas tarde cambien de estado! muchas gracias" at bounding box center [211, 190] width 241 height 13
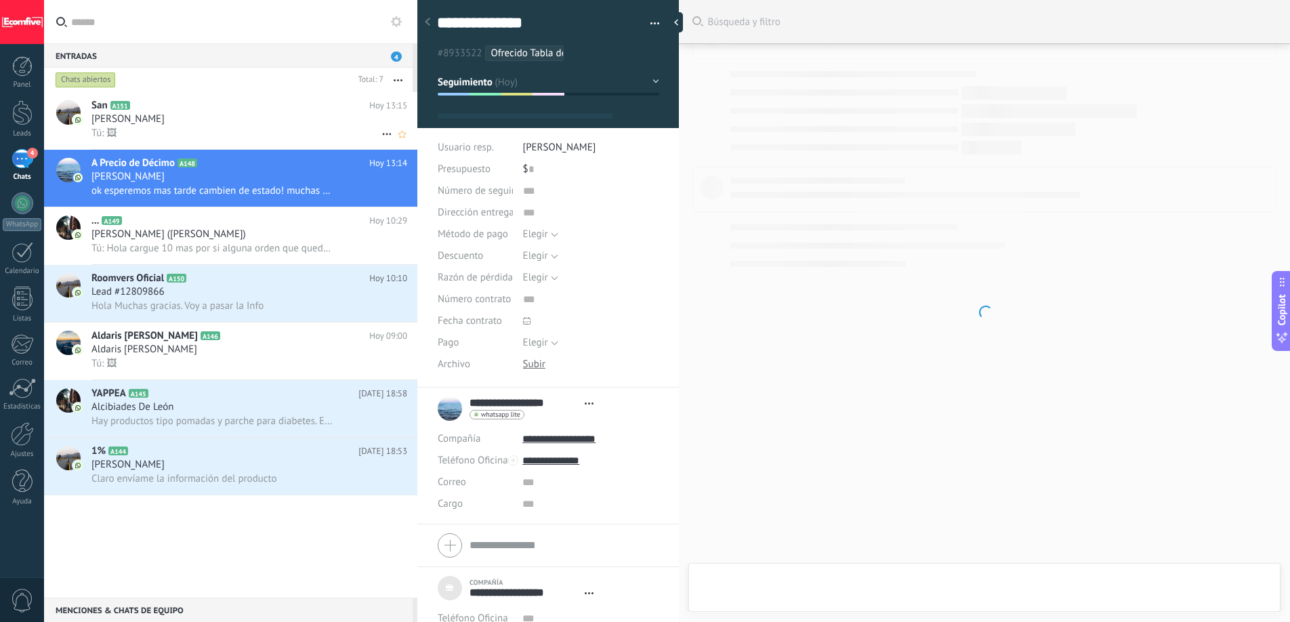
scroll to position [14, 0]
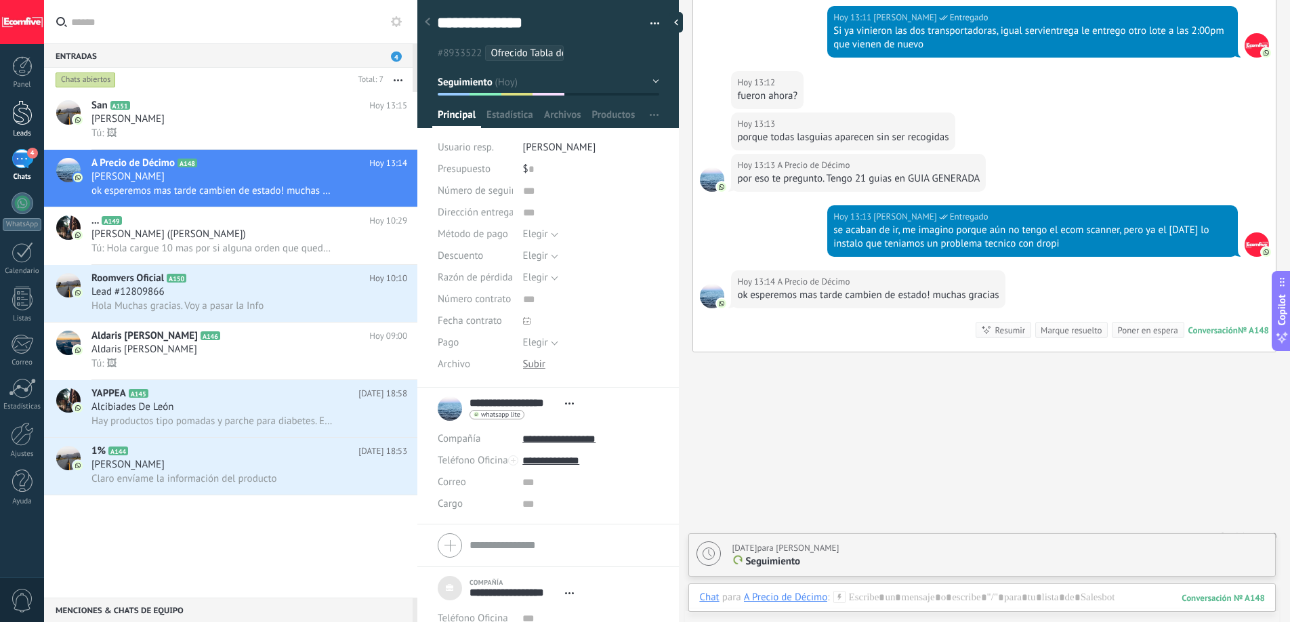
click at [26, 121] on div at bounding box center [22, 112] width 20 height 25
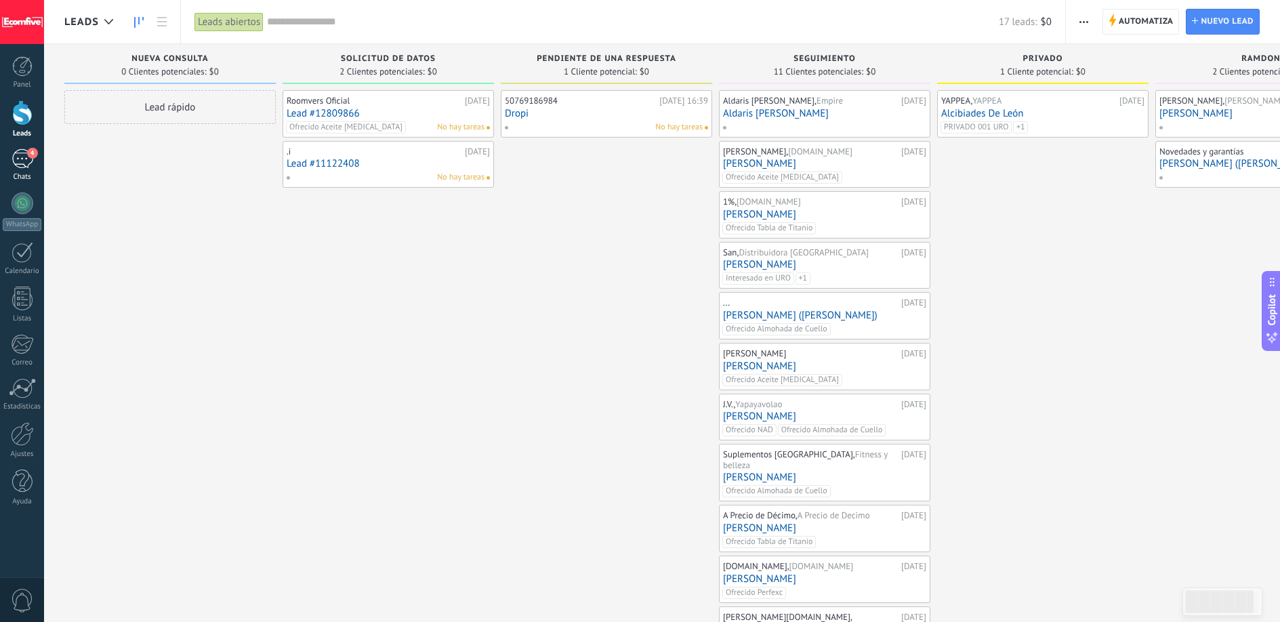
click at [14, 159] on div "4" at bounding box center [23, 159] width 22 height 20
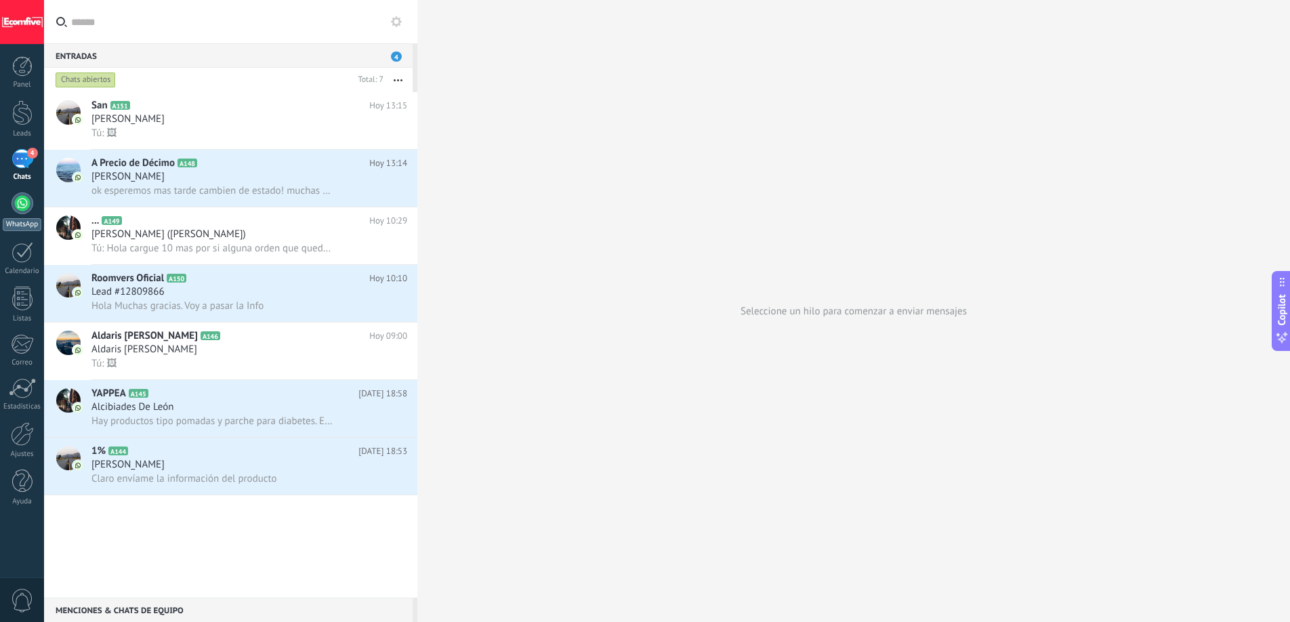
click at [26, 210] on div at bounding box center [23, 203] width 22 height 22
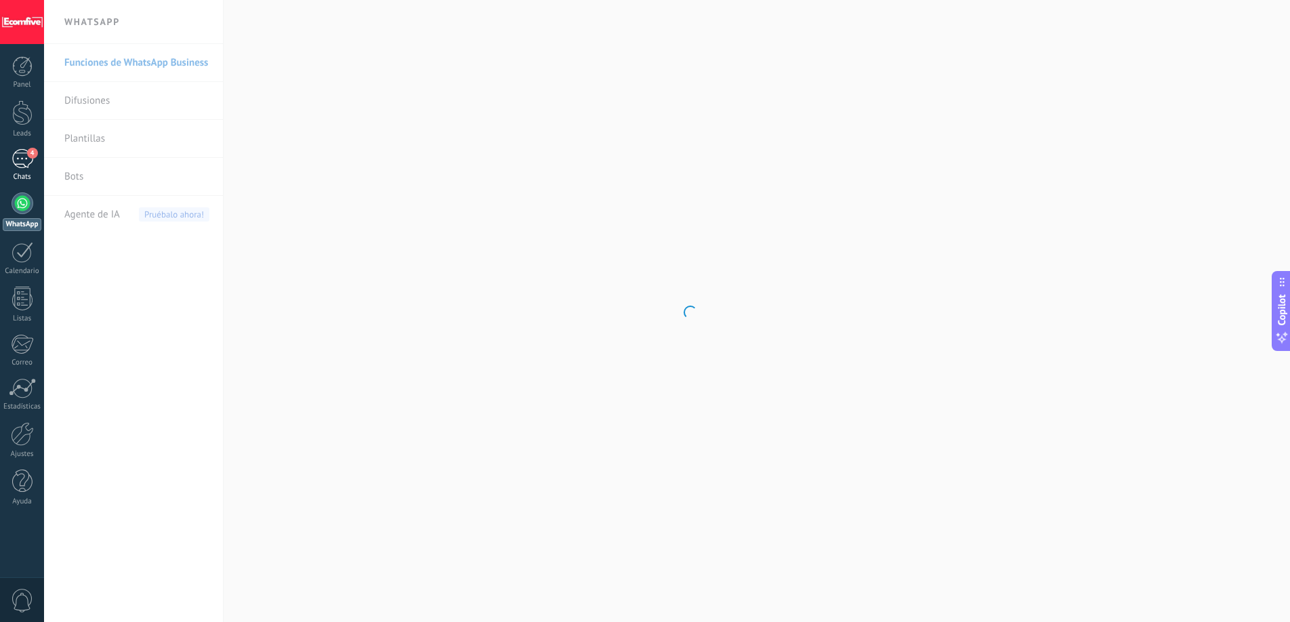
click at [33, 160] on link "4 Chats" at bounding box center [22, 165] width 44 height 33
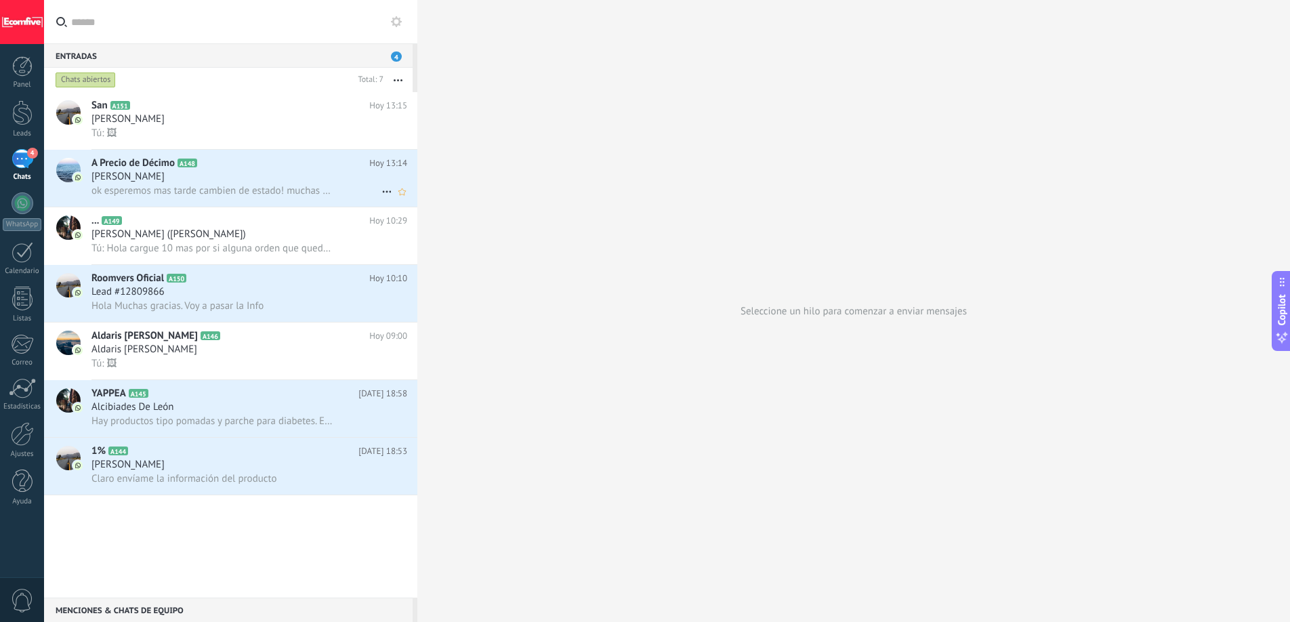
click at [256, 192] on span "ok esperemos mas tarde cambien de estado! muchas gracias" at bounding box center [211, 190] width 241 height 13
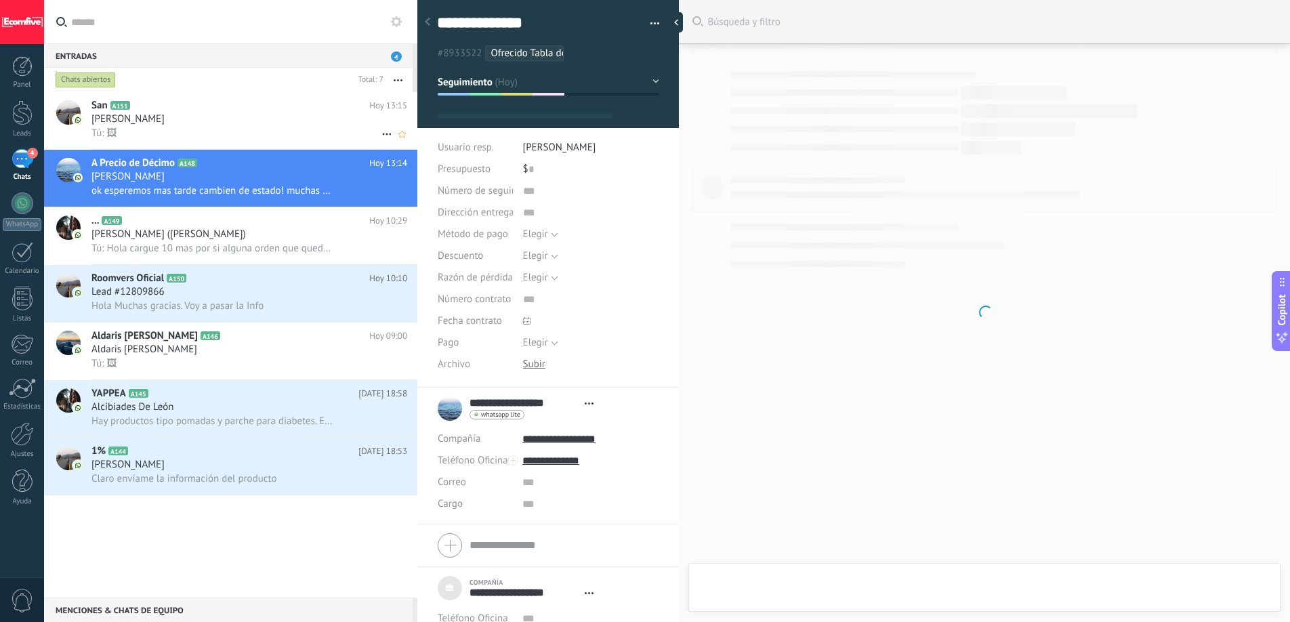
scroll to position [14, 0]
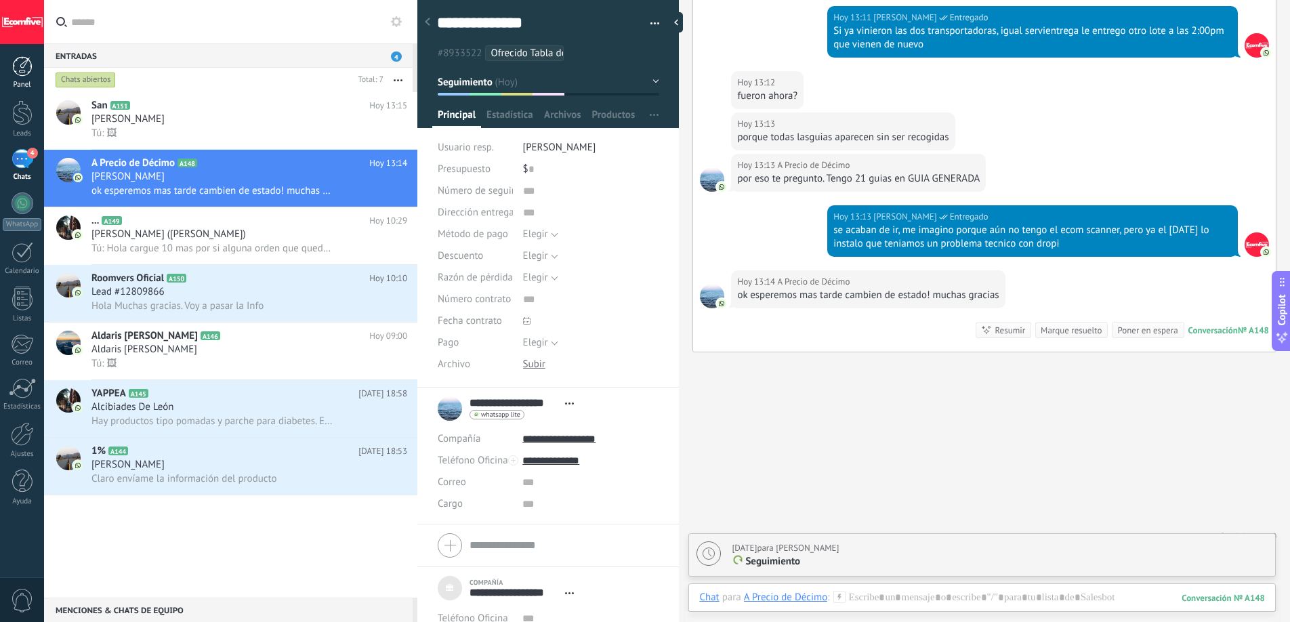
click at [24, 72] on div at bounding box center [22, 66] width 20 height 20
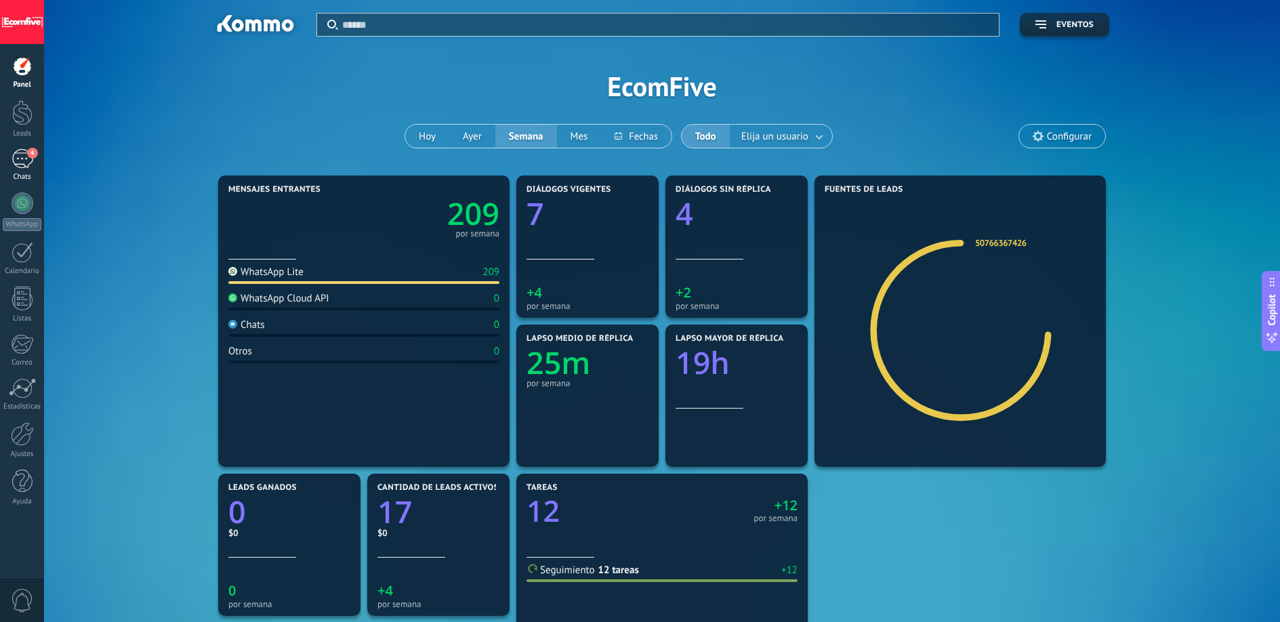
click at [22, 155] on div "4" at bounding box center [23, 159] width 22 height 20
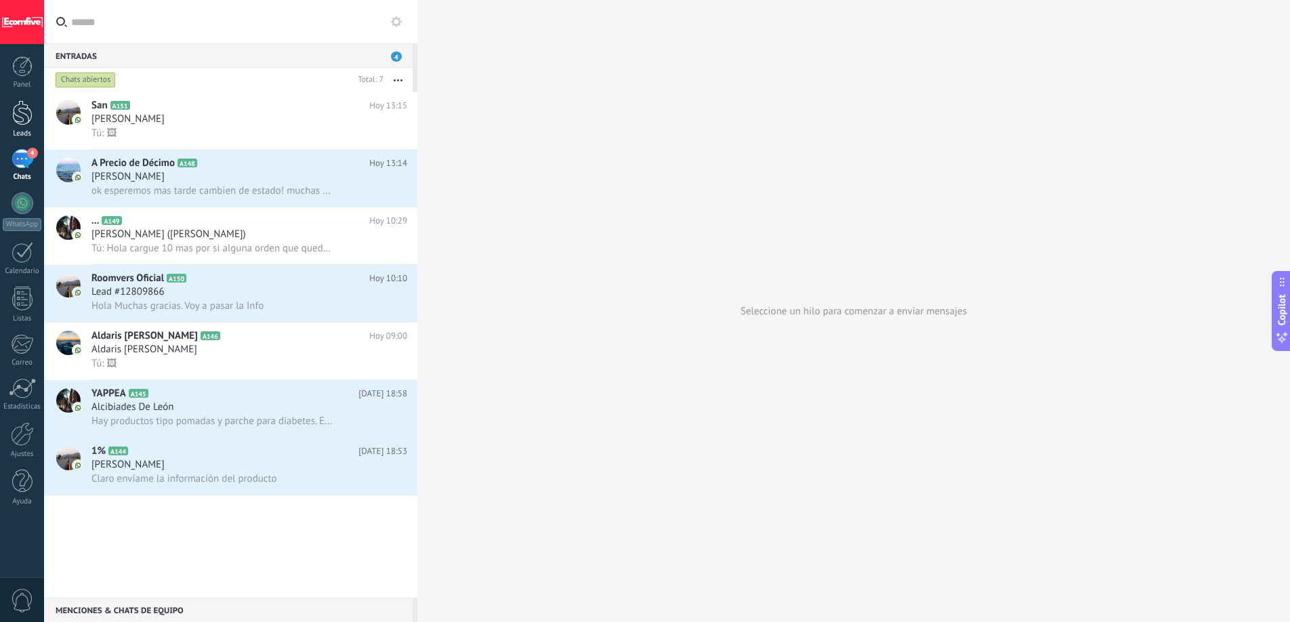
click at [21, 110] on div at bounding box center [22, 112] width 20 height 25
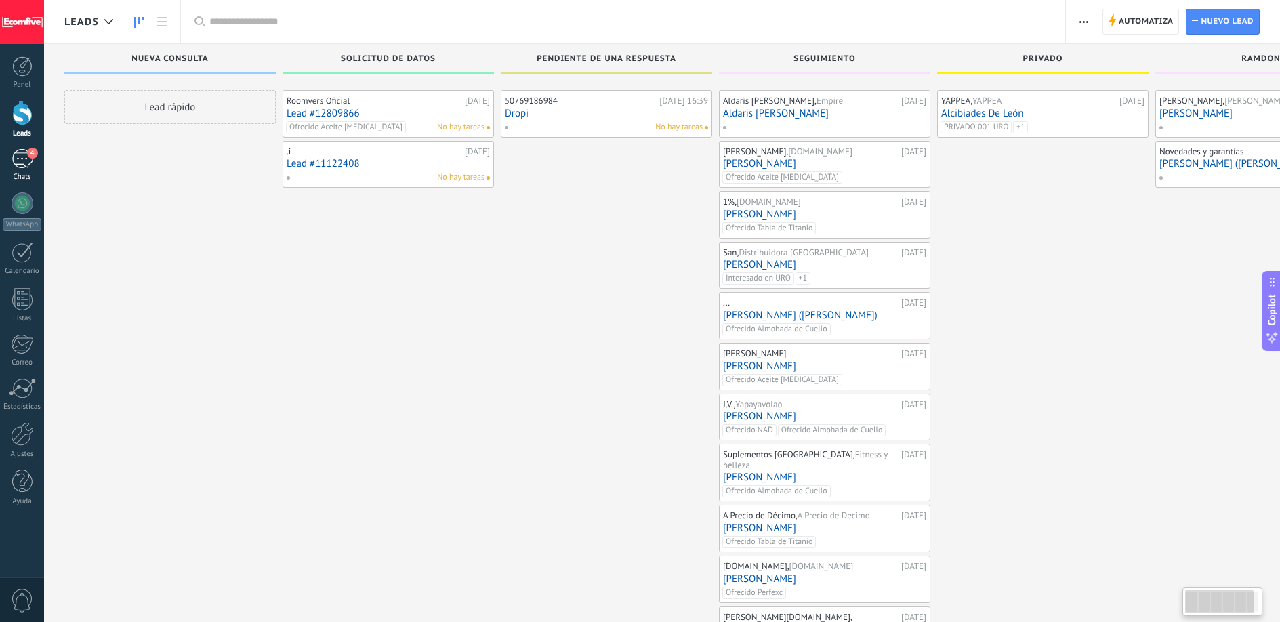
click at [18, 161] on div "4" at bounding box center [23, 159] width 22 height 20
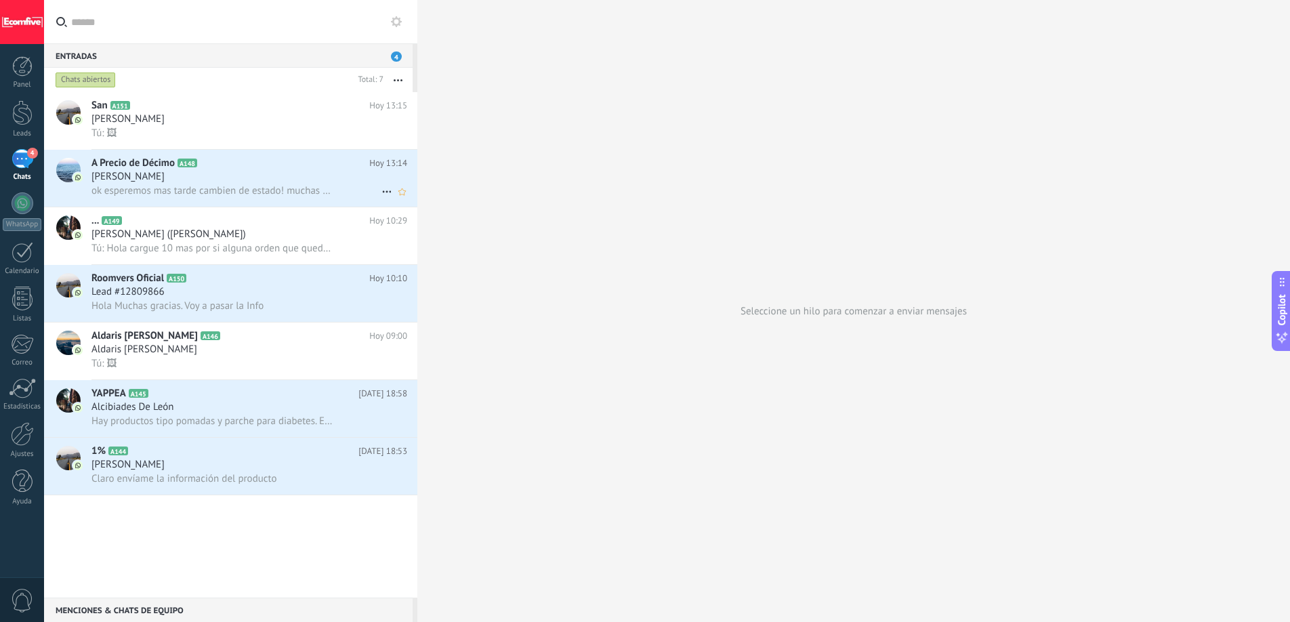
click at [222, 190] on span "ok esperemos mas tarde cambien de estado! muchas gracias" at bounding box center [211, 190] width 241 height 13
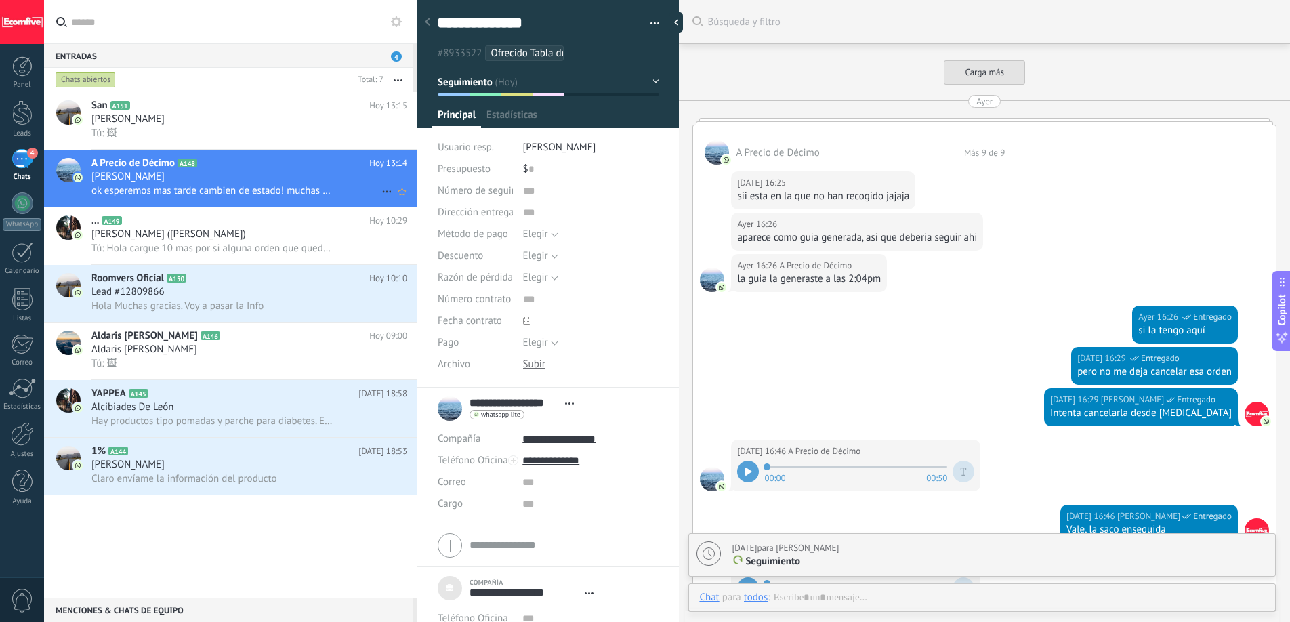
scroll to position [1632, 0]
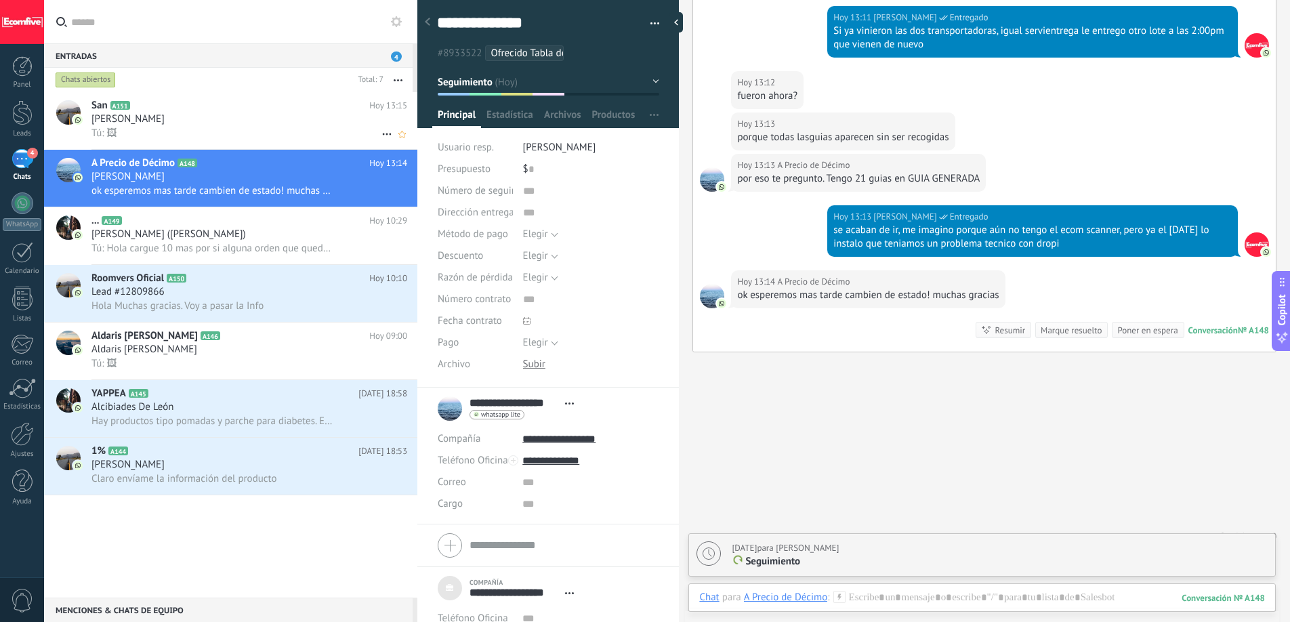
click at [177, 102] on h2 "San A151" at bounding box center [230, 106] width 278 height 14
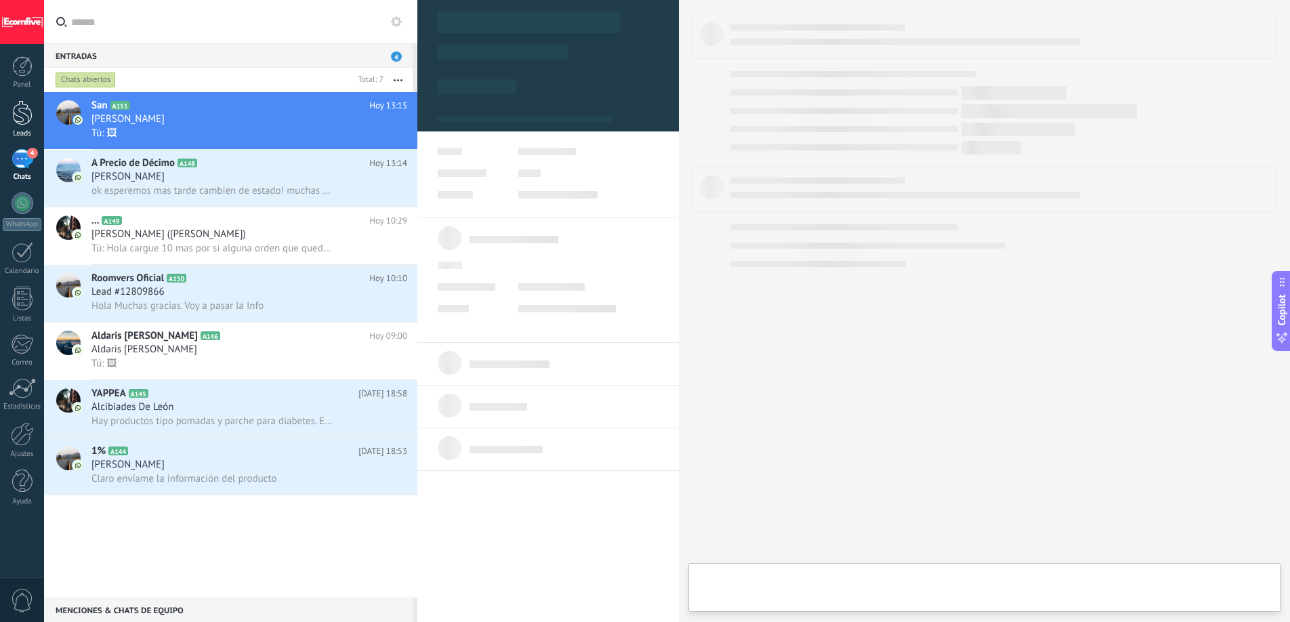
click at [8, 119] on link "Leads" at bounding box center [22, 119] width 44 height 38
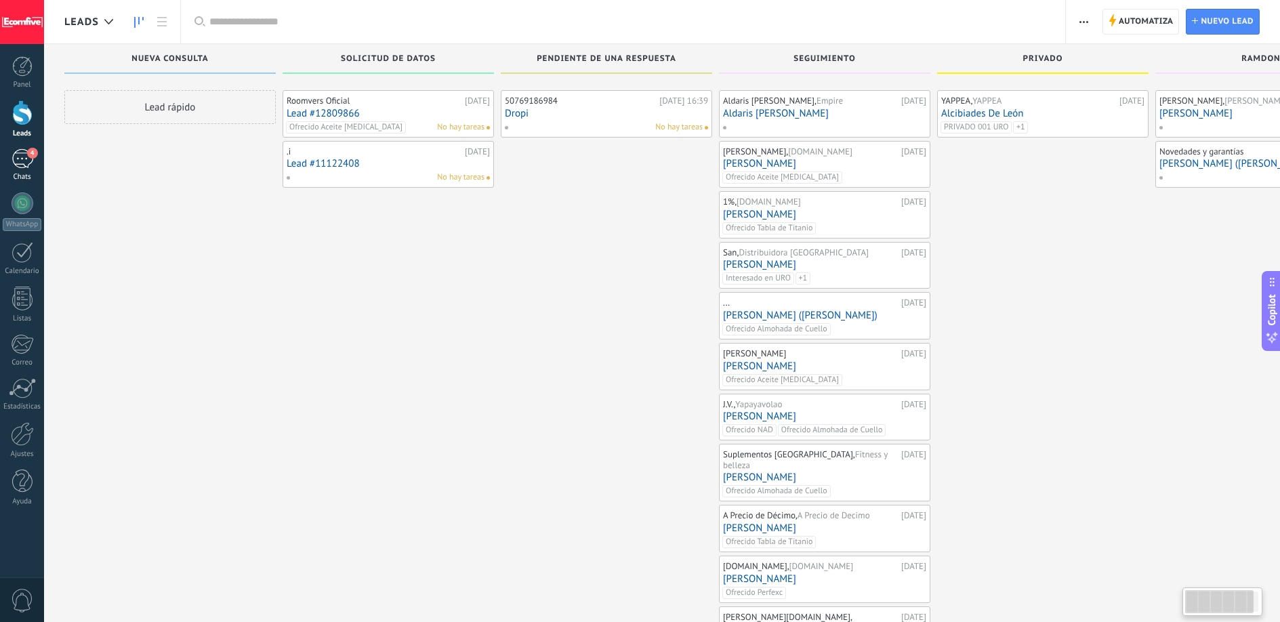
click at [26, 156] on div "4" at bounding box center [23, 159] width 22 height 20
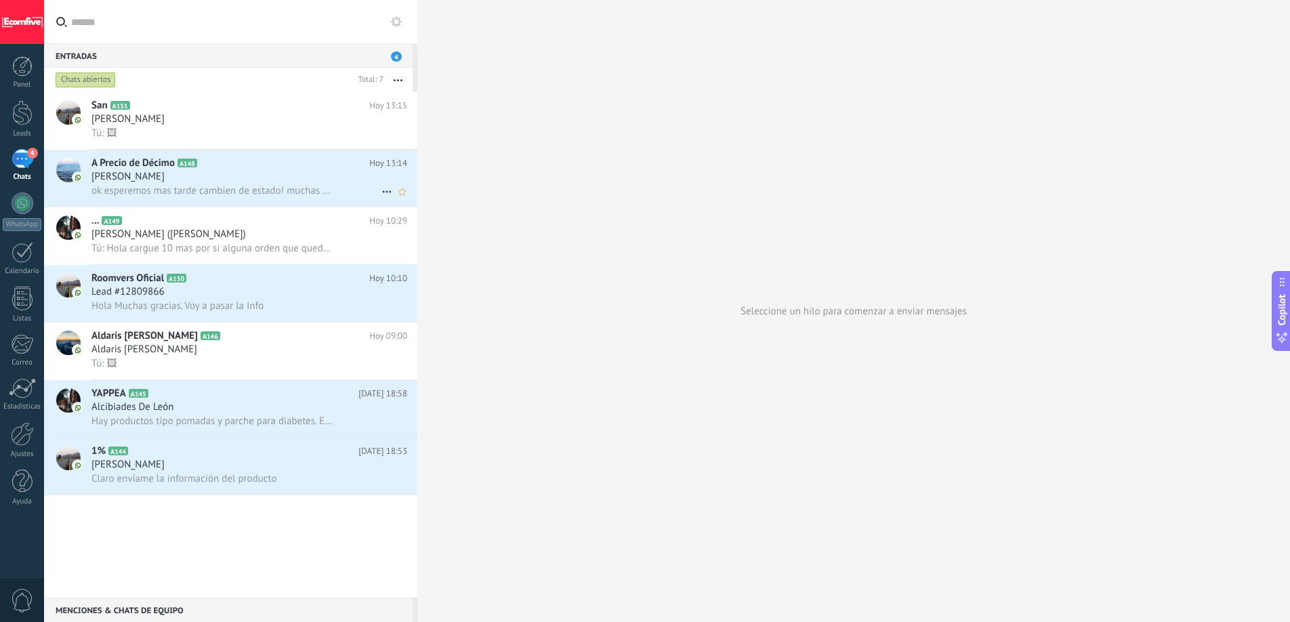
click at [196, 163] on span "A148" at bounding box center [188, 163] width 20 height 9
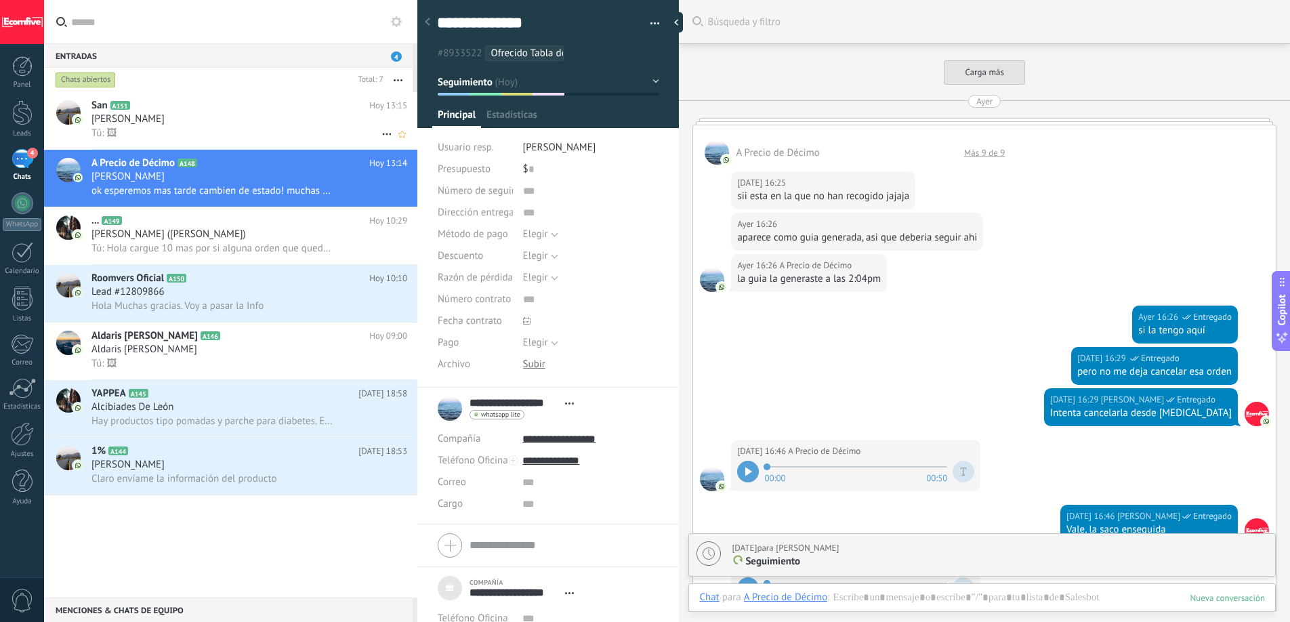
scroll to position [1632, 0]
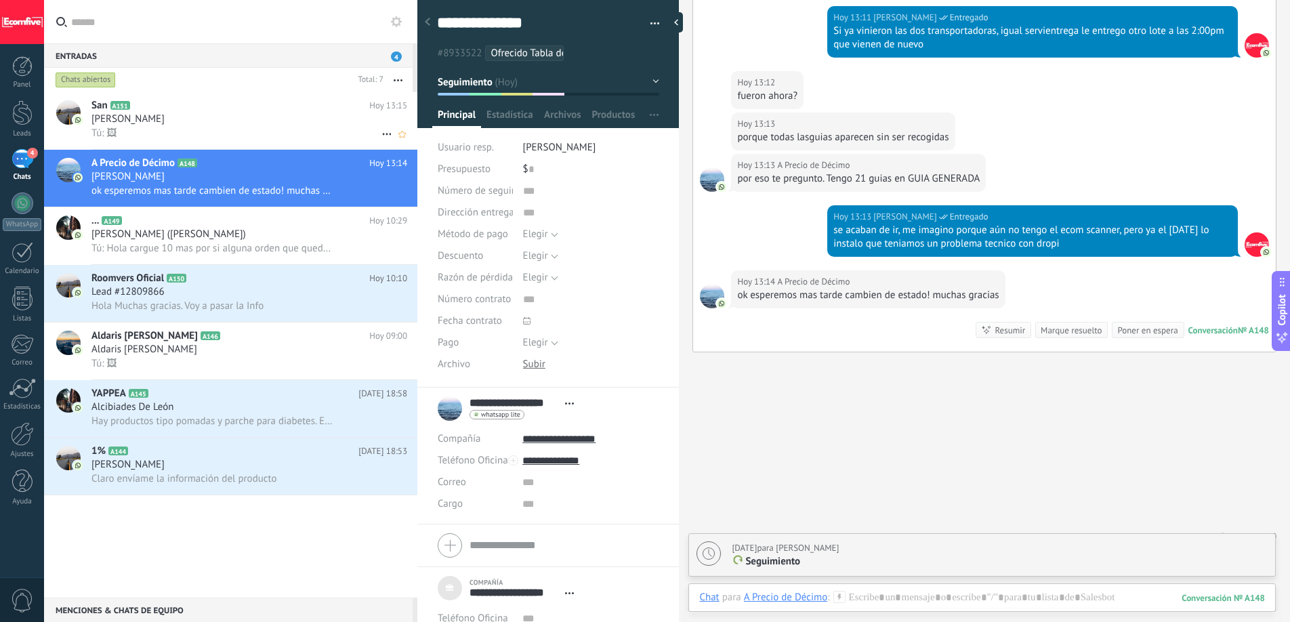
click at [206, 118] on div "[PERSON_NAME]" at bounding box center [249, 119] width 316 height 14
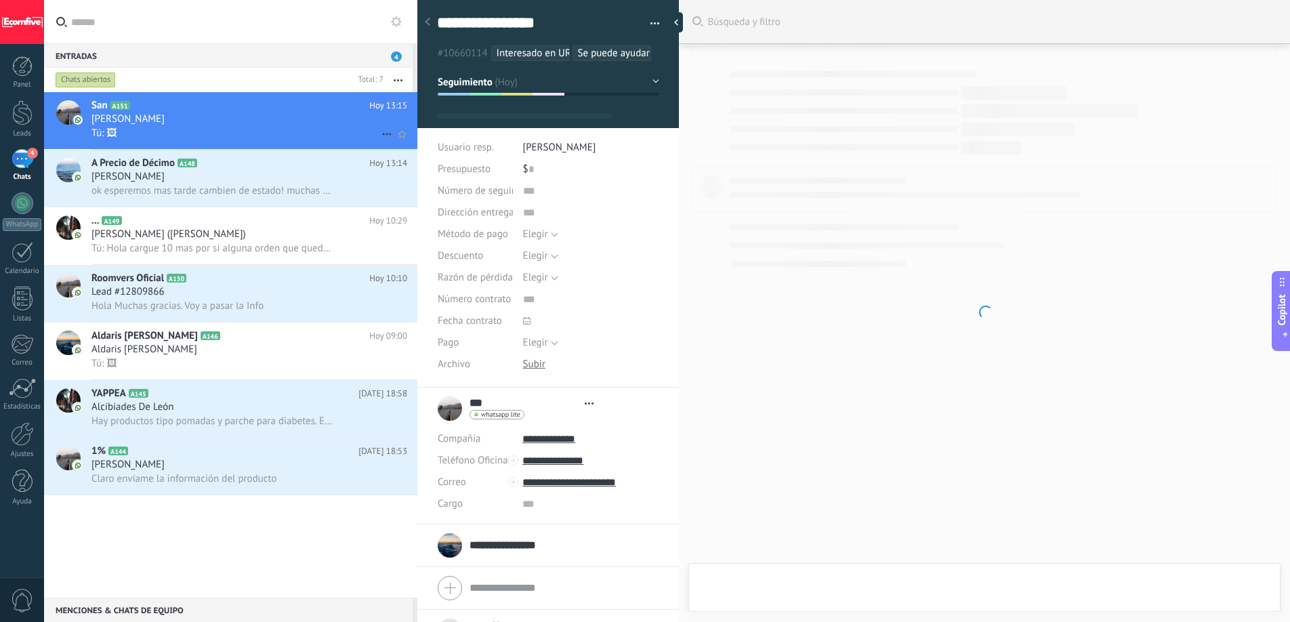
scroll to position [14, 0]
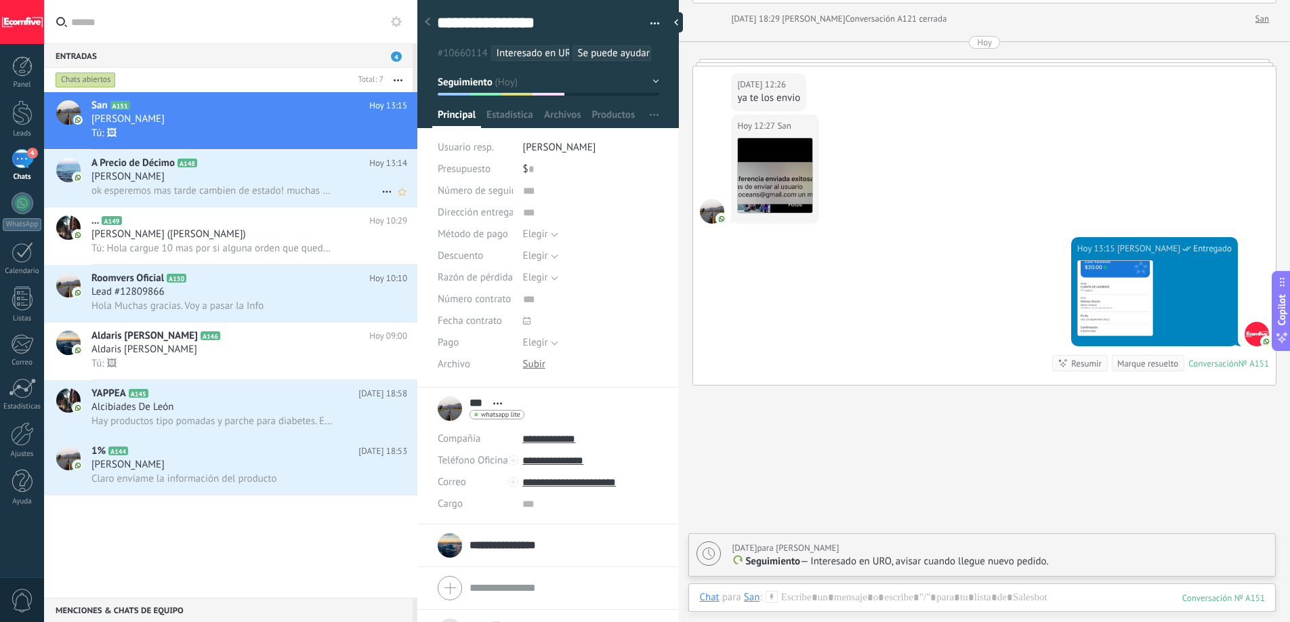
click at [186, 159] on span "A148" at bounding box center [188, 163] width 20 height 9
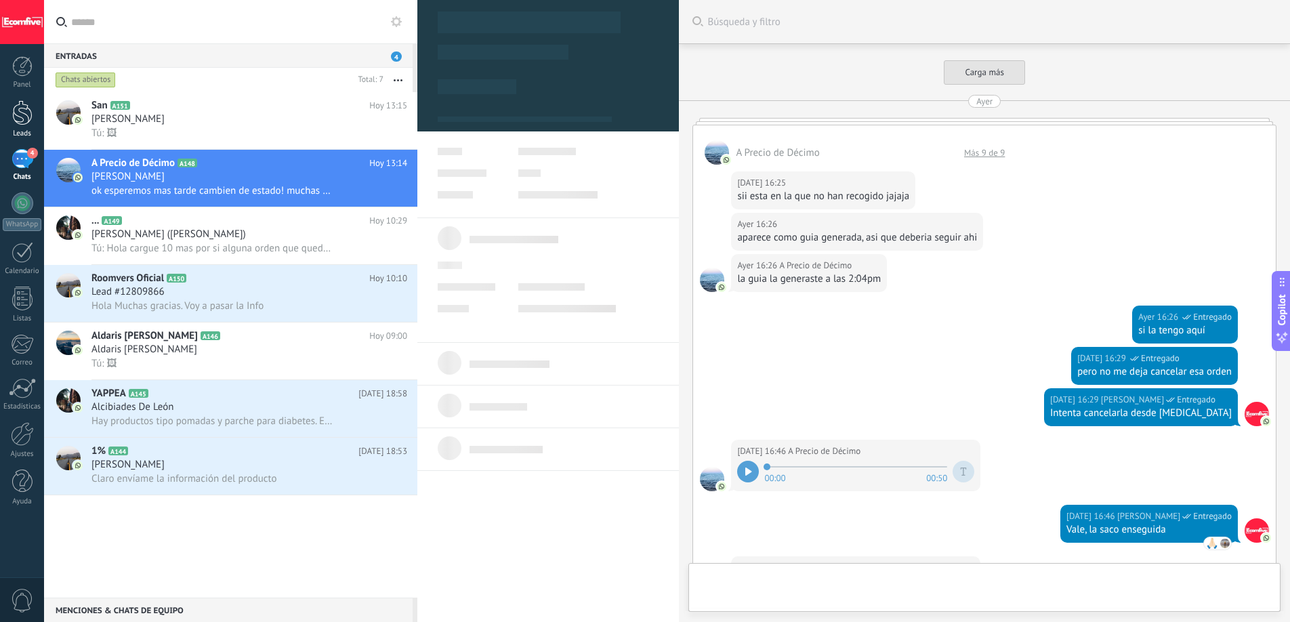
scroll to position [1646, 0]
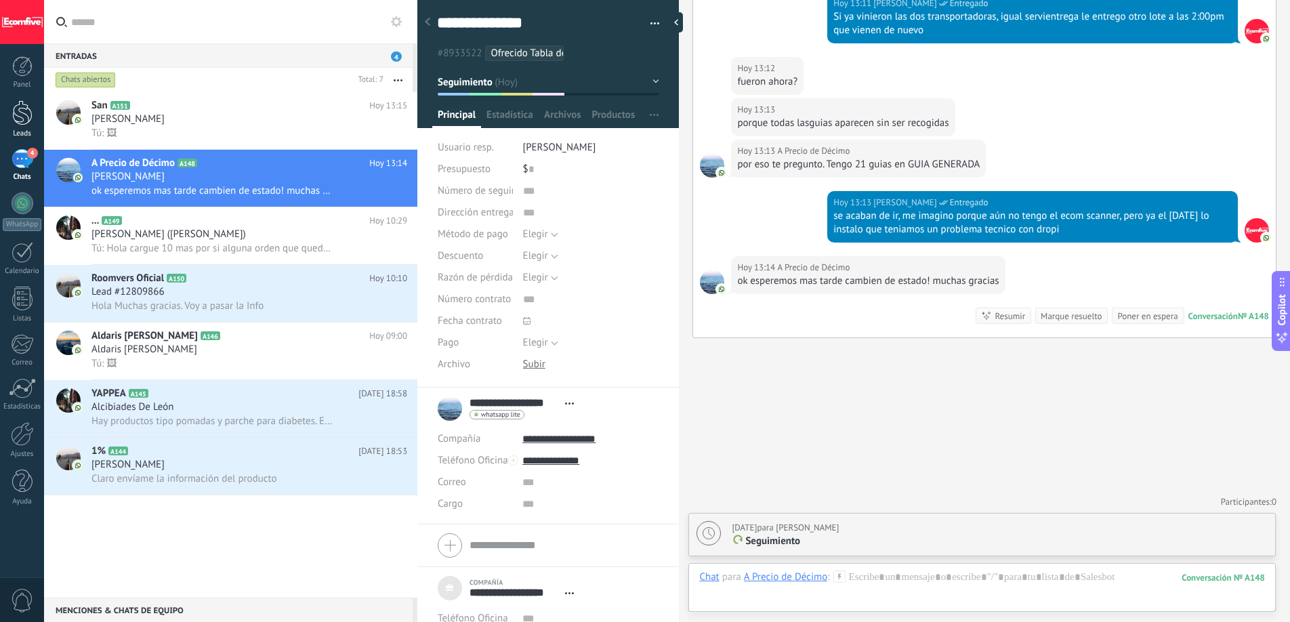
click at [33, 118] on link "Leads" at bounding box center [22, 119] width 44 height 38
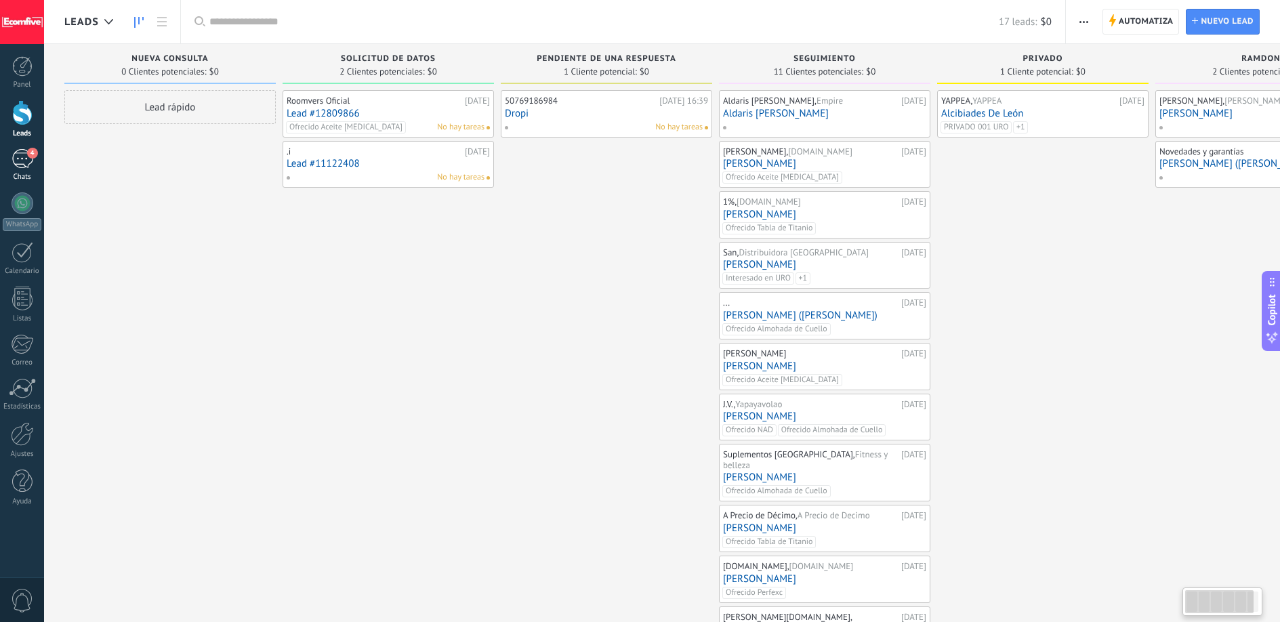
click at [22, 160] on div "4" at bounding box center [23, 159] width 22 height 20
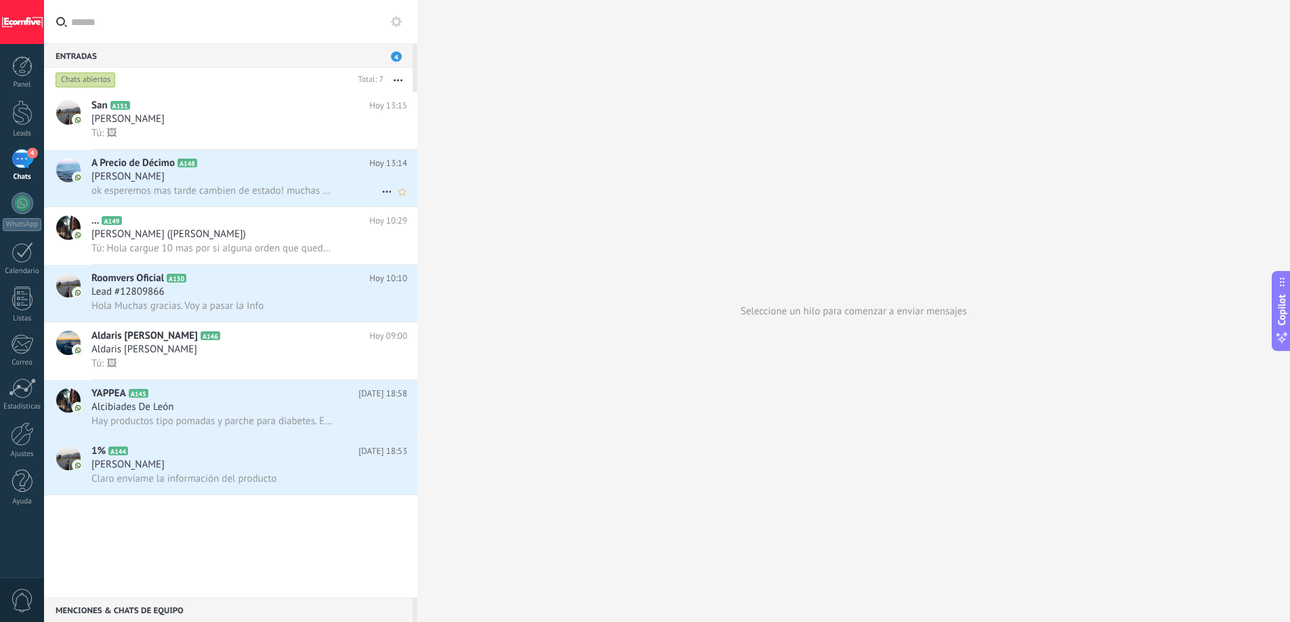
click at [241, 163] on h2 "A Precio de Décimo A148" at bounding box center [230, 163] width 278 height 14
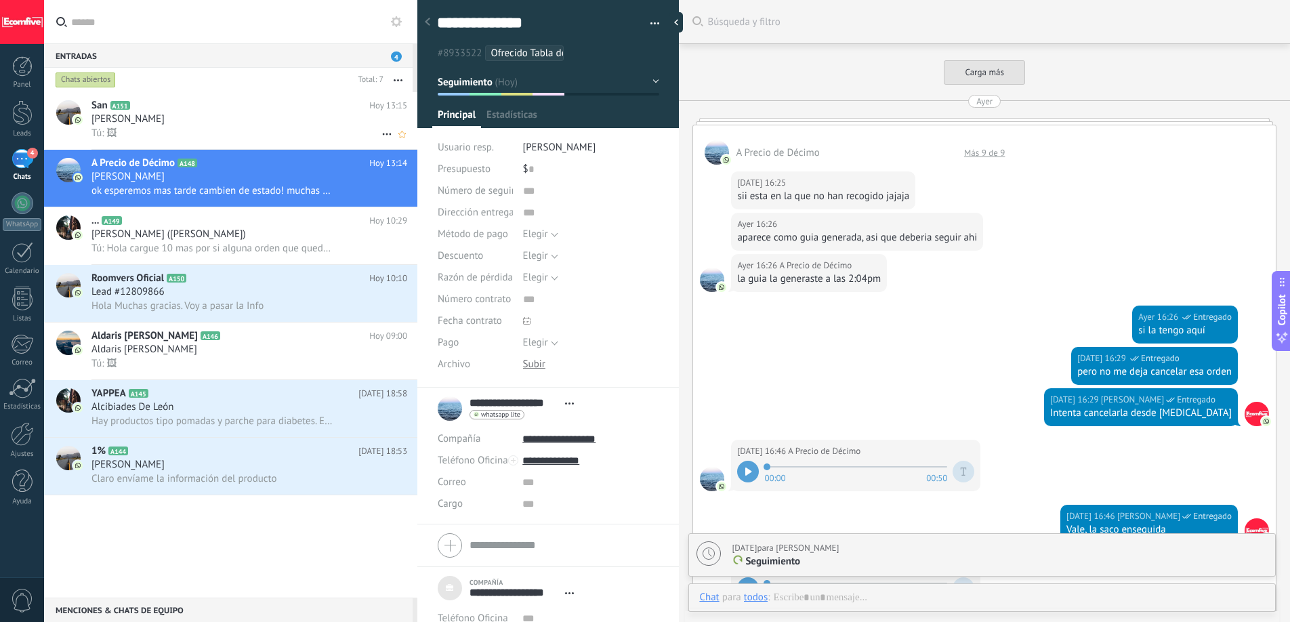
scroll to position [1632, 0]
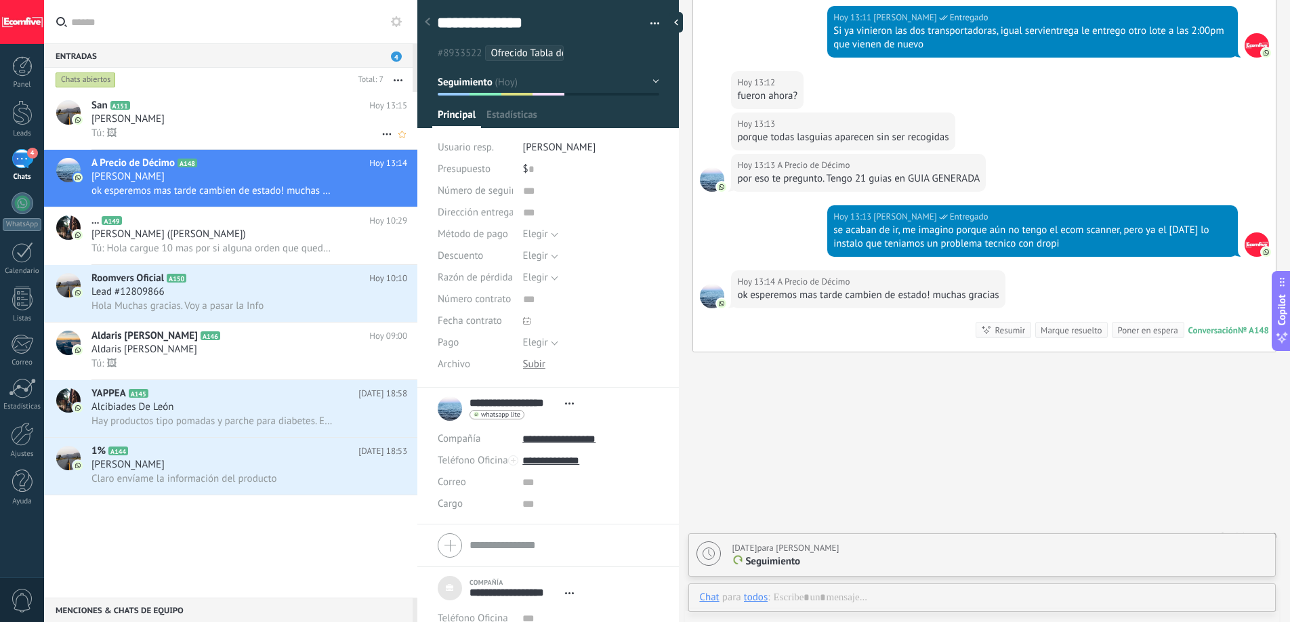
click at [219, 129] on div "Tú: 🖼" at bounding box center [249, 133] width 316 height 14
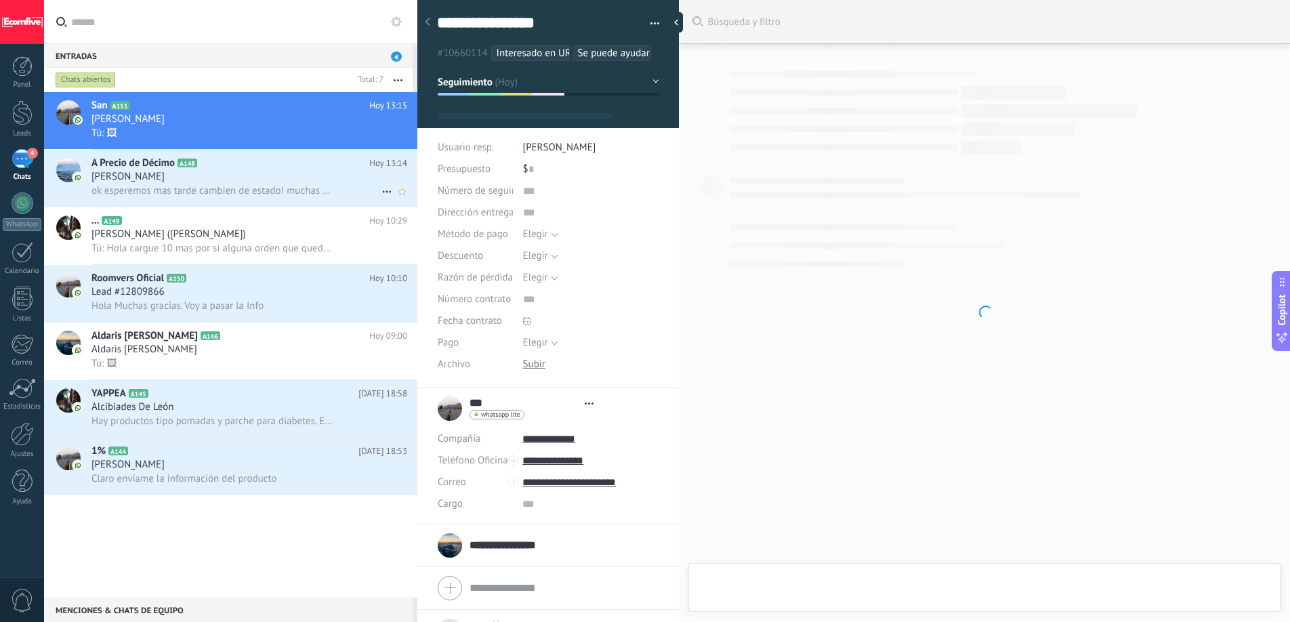
scroll to position [2606, 0]
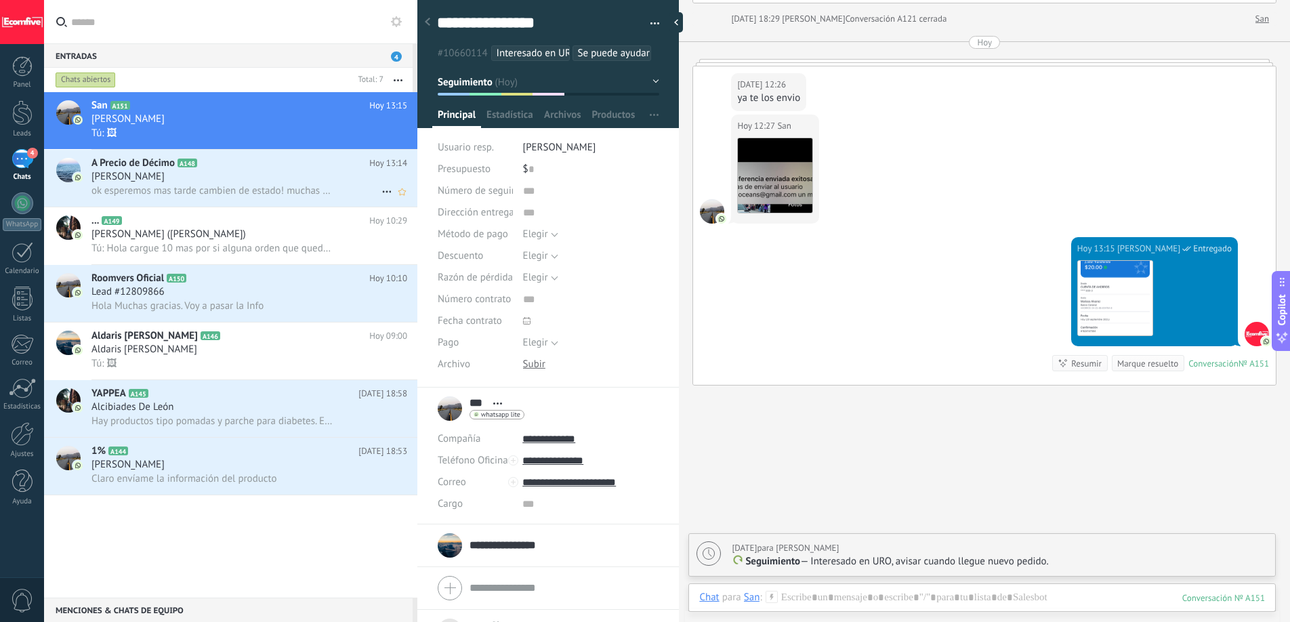
click at [208, 190] on span "ok esperemos mas tarde cambien de estado! muchas gracias" at bounding box center [211, 190] width 241 height 13
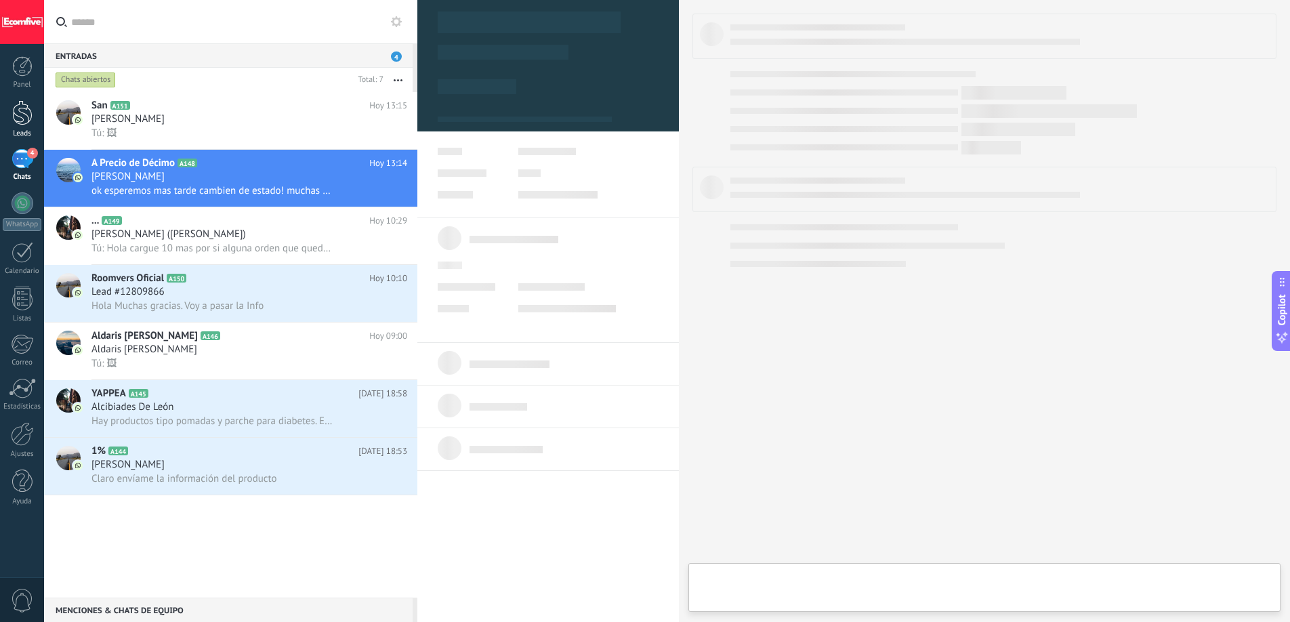
type textarea "***"
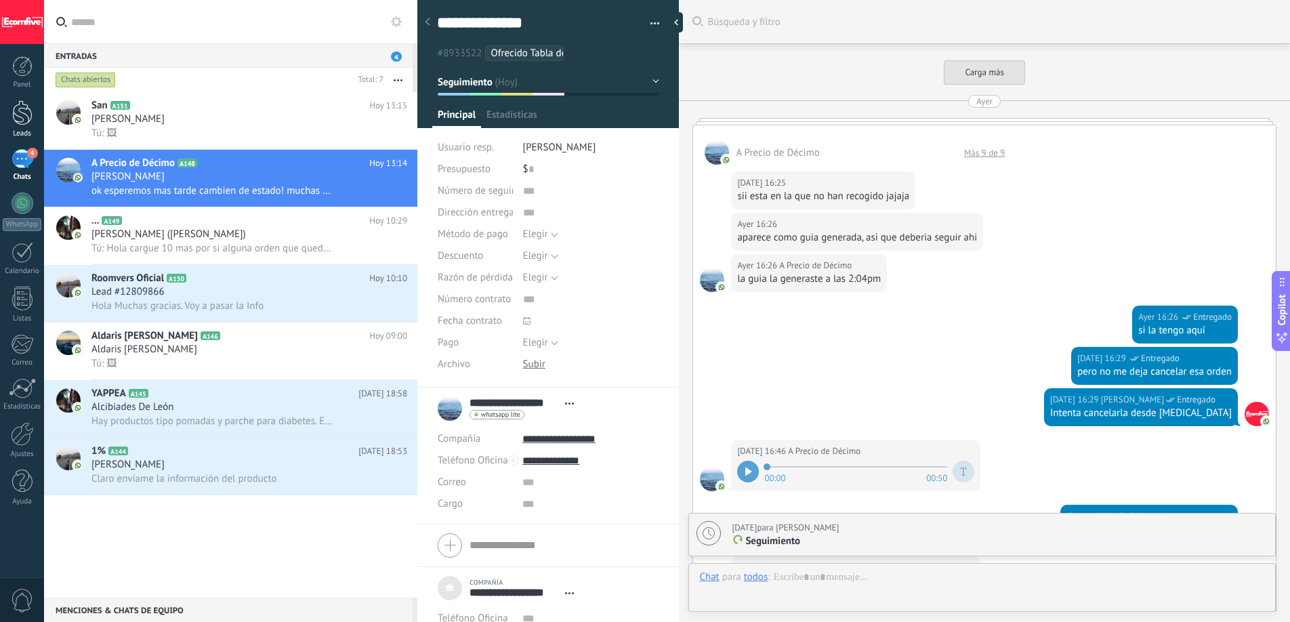
scroll to position [1646, 0]
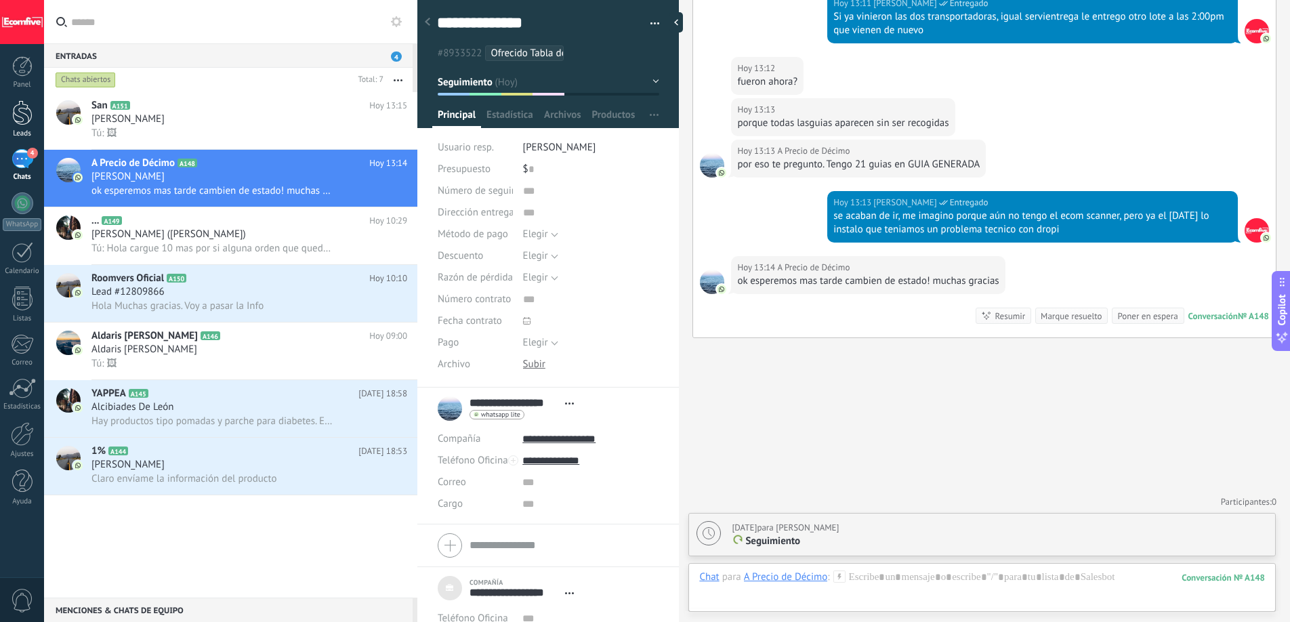
click at [18, 114] on div at bounding box center [22, 112] width 20 height 25
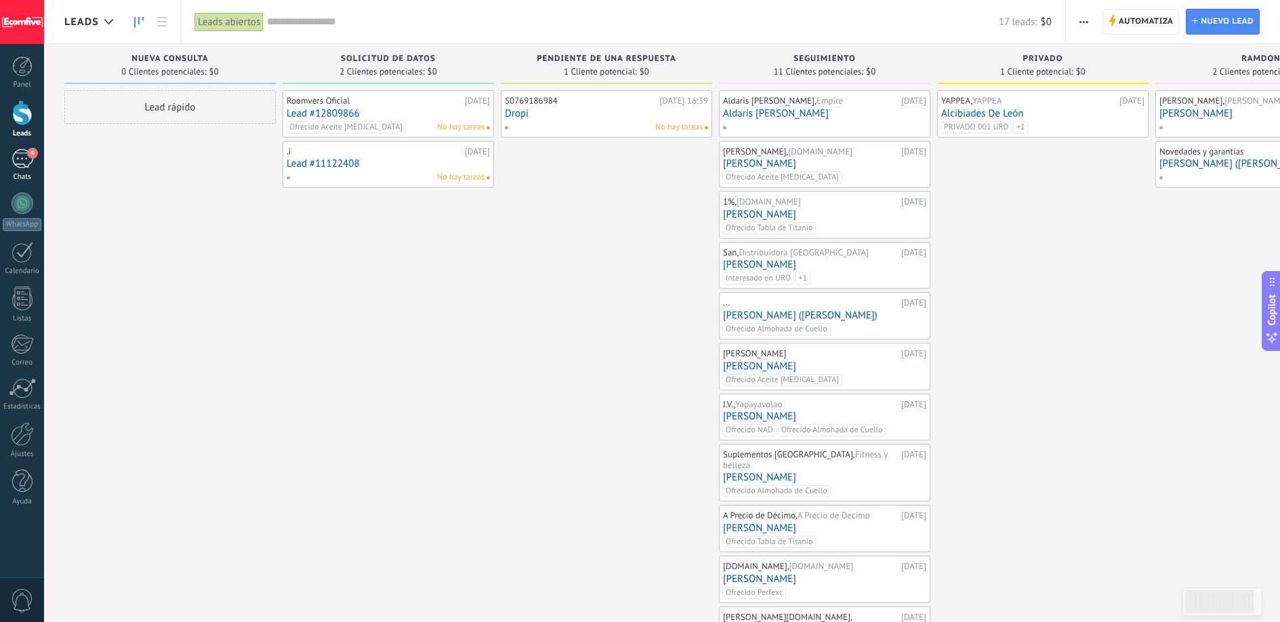
click at [14, 175] on div "Chats" at bounding box center [22, 177] width 39 height 9
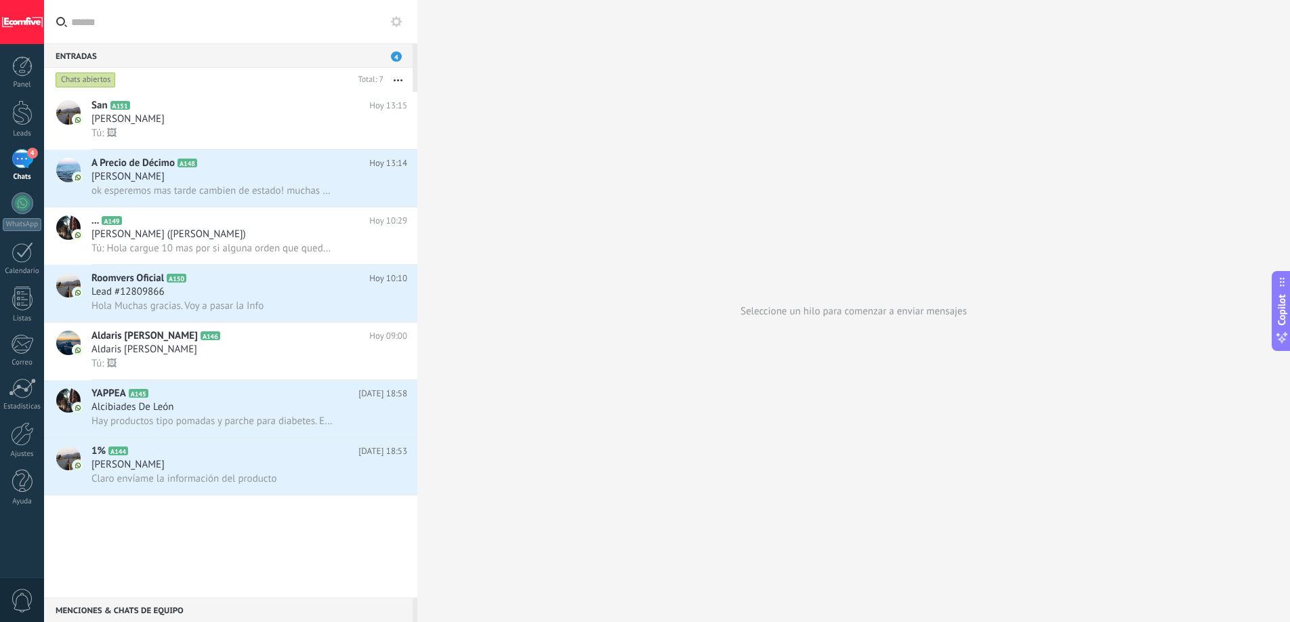
click at [500, 156] on div "Seleccione un hilo para comenzar a enviar mensajes" at bounding box center [853, 311] width 873 height 622
click at [264, 24] on input "text" at bounding box center [238, 21] width 335 height 43
click at [580, 140] on div "Seleccione un hilo para comenzar a enviar mensajes" at bounding box center [853, 311] width 873 height 622
click at [446, 152] on div "Seleccione un hilo para comenzar a enviar mensajes" at bounding box center [853, 311] width 873 height 622
click at [269, 113] on div "[PERSON_NAME]" at bounding box center [249, 119] width 316 height 14
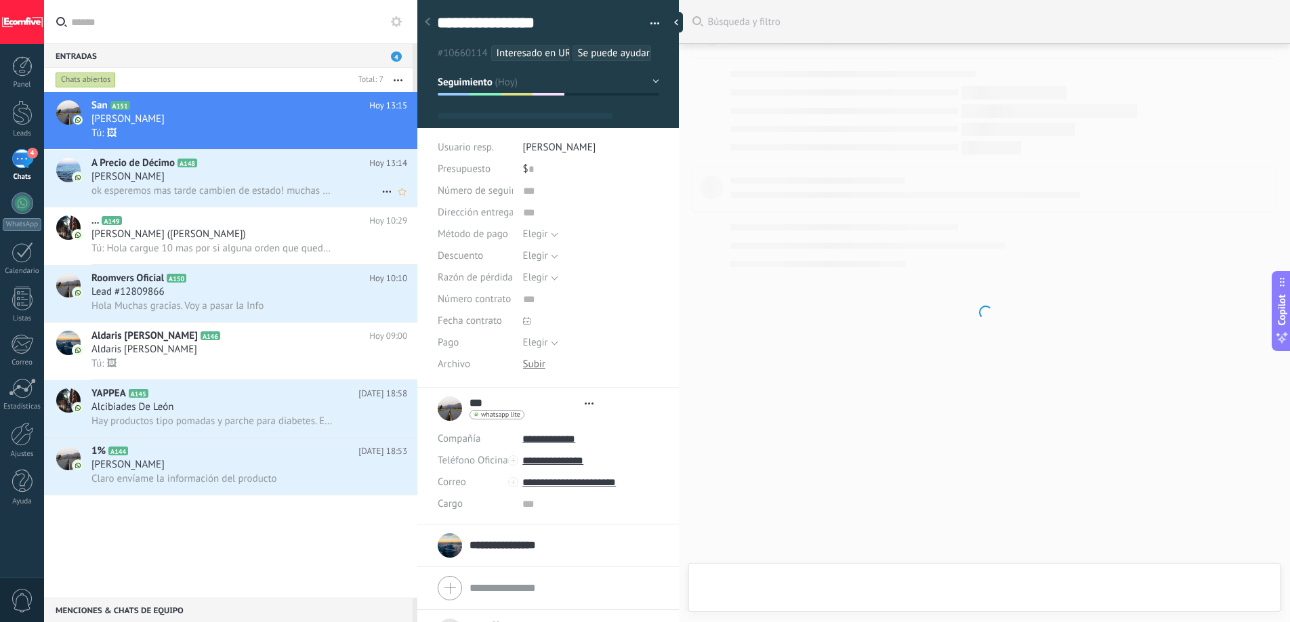
scroll to position [14, 0]
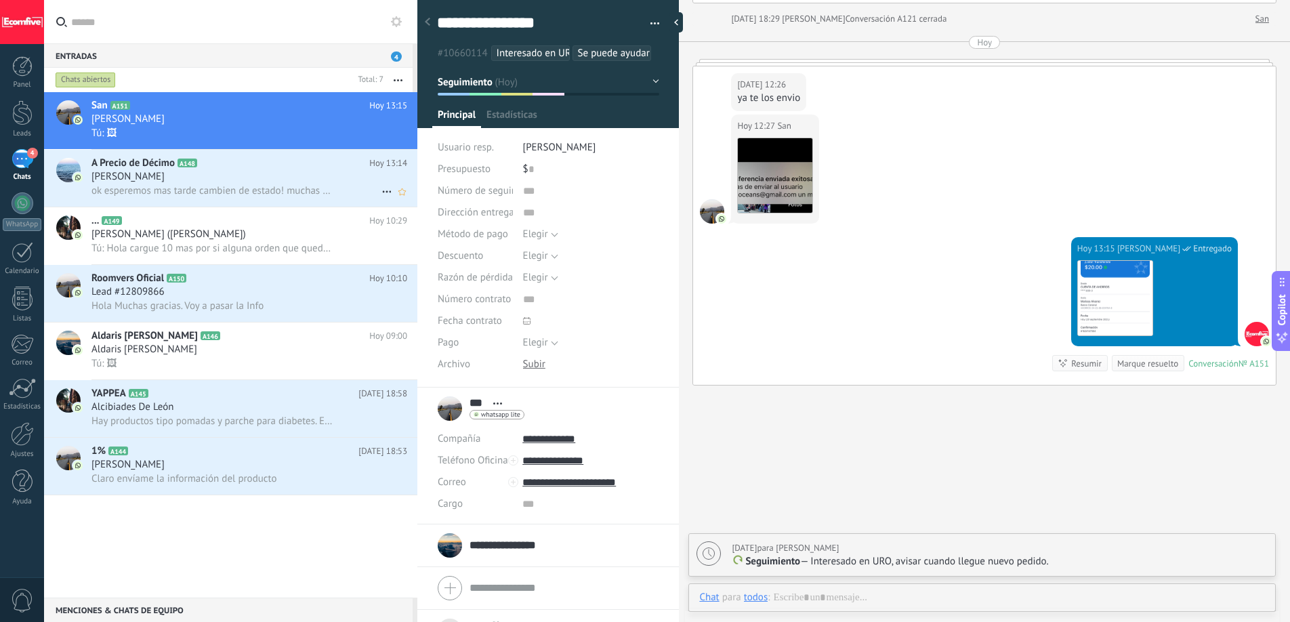
click at [253, 163] on h2 "A Precio de Décimo A148" at bounding box center [230, 163] width 278 height 14
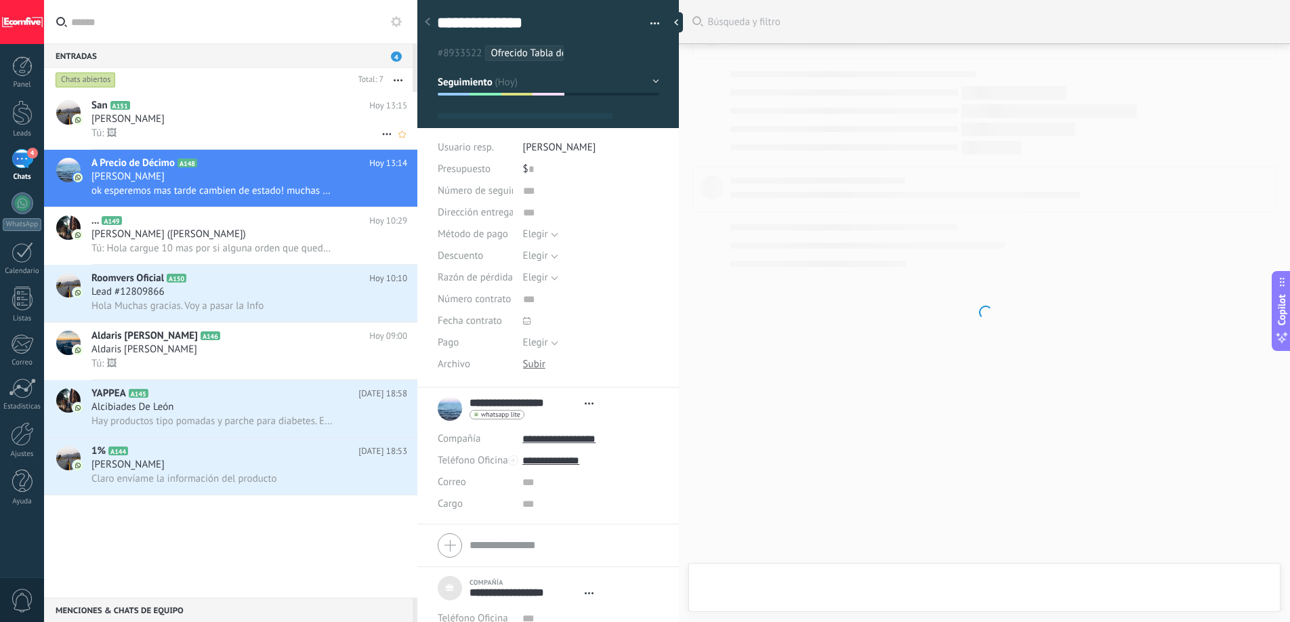
scroll to position [1632, 0]
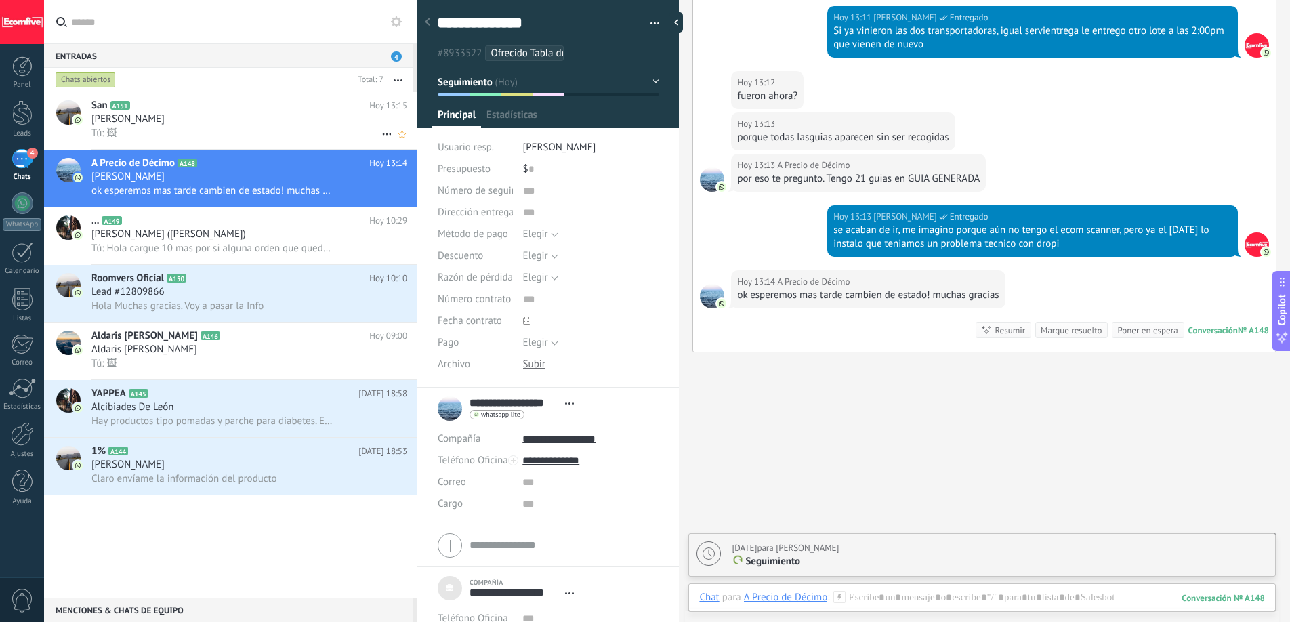
click at [245, 129] on div "Tú: 🖼" at bounding box center [249, 133] width 316 height 14
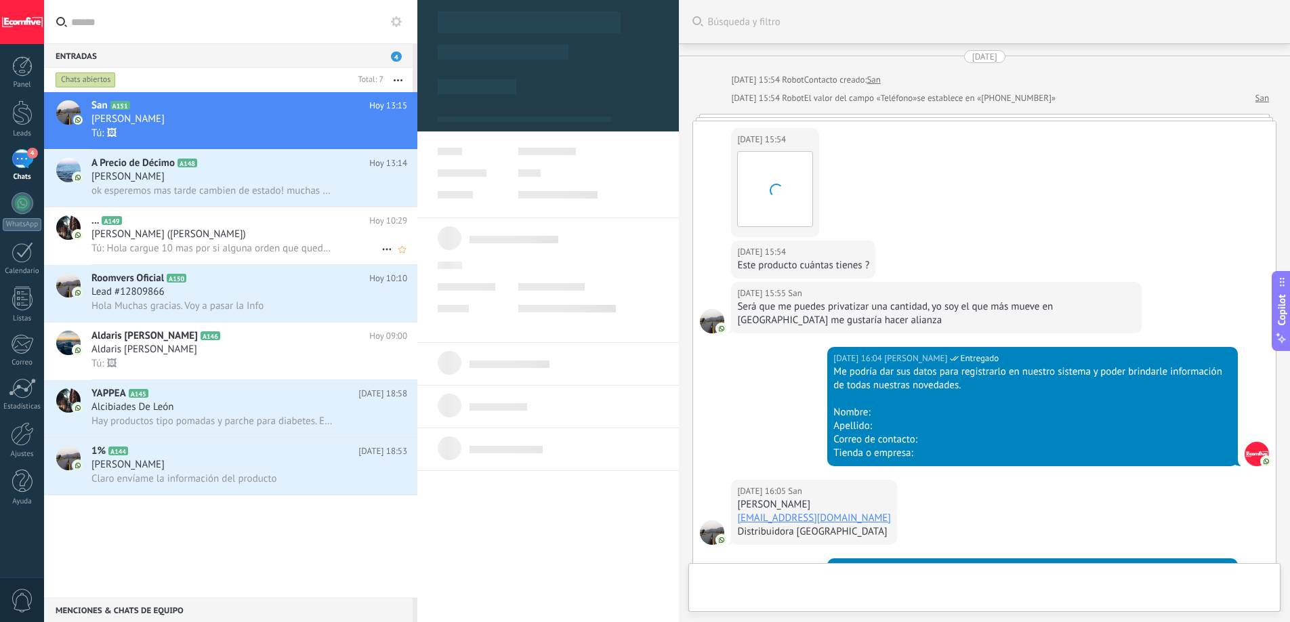
scroll to position [2653, 0]
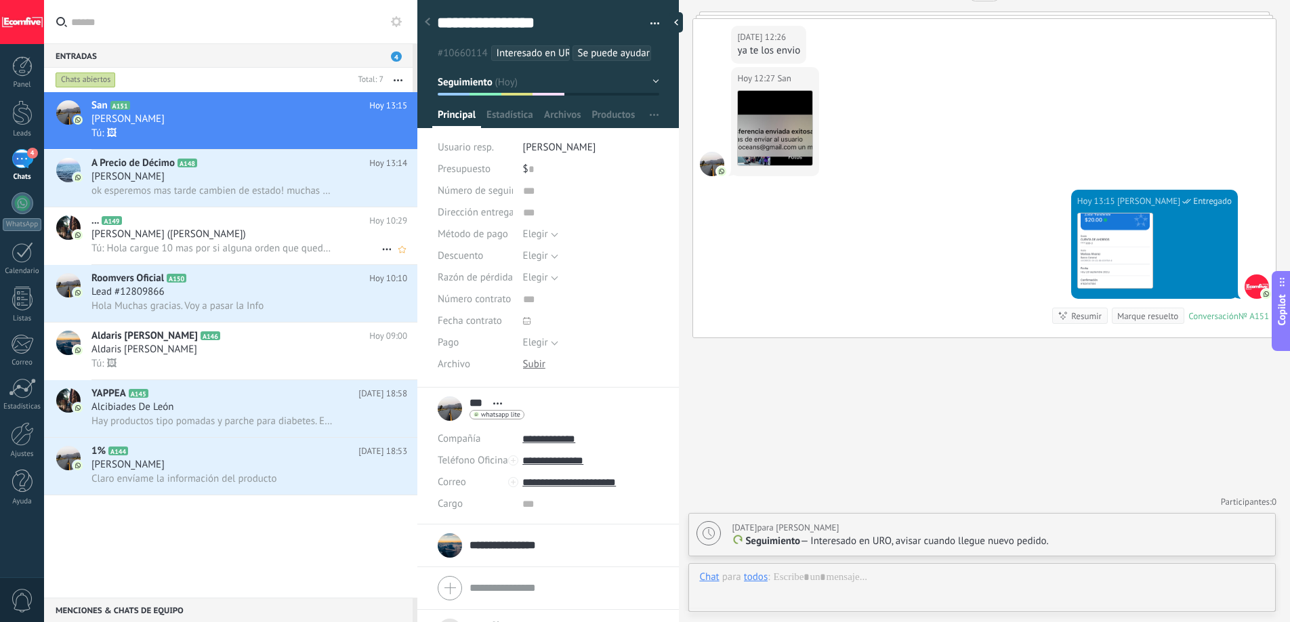
click at [244, 247] on span "Tú: Hola cargue 10 mas por si alguna orden que quedo por fuera, pero ya deberia…" at bounding box center [211, 248] width 241 height 13
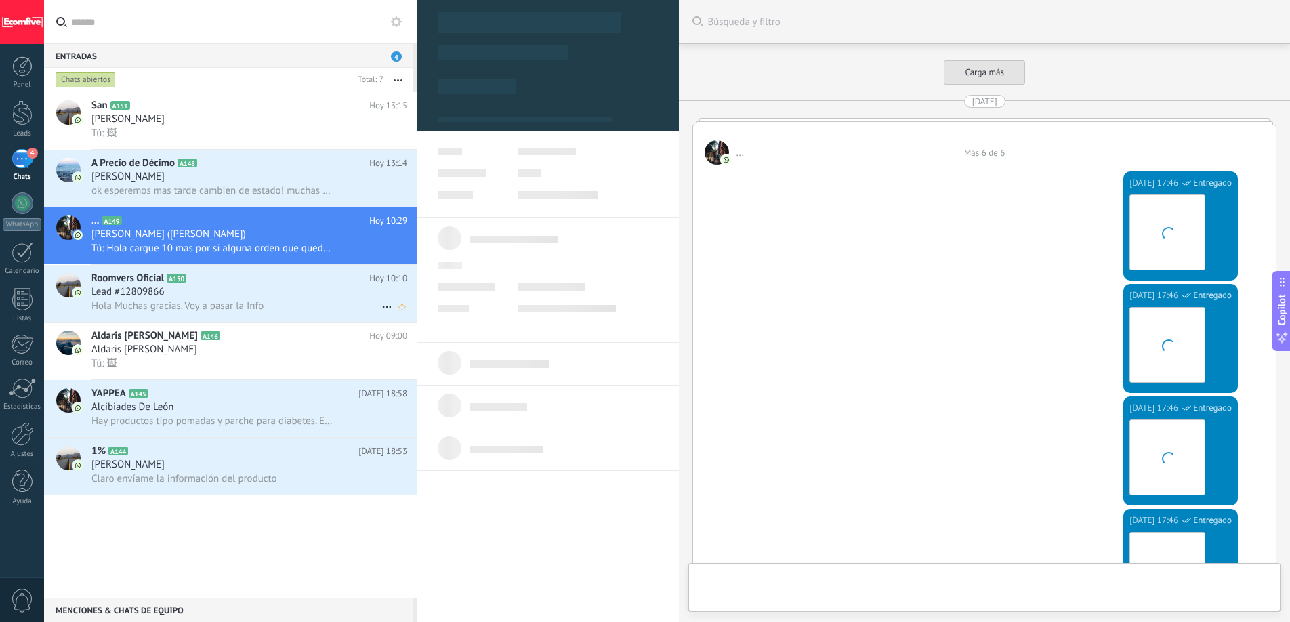
click at [222, 297] on div "Lead #12809866" at bounding box center [249, 292] width 316 height 14
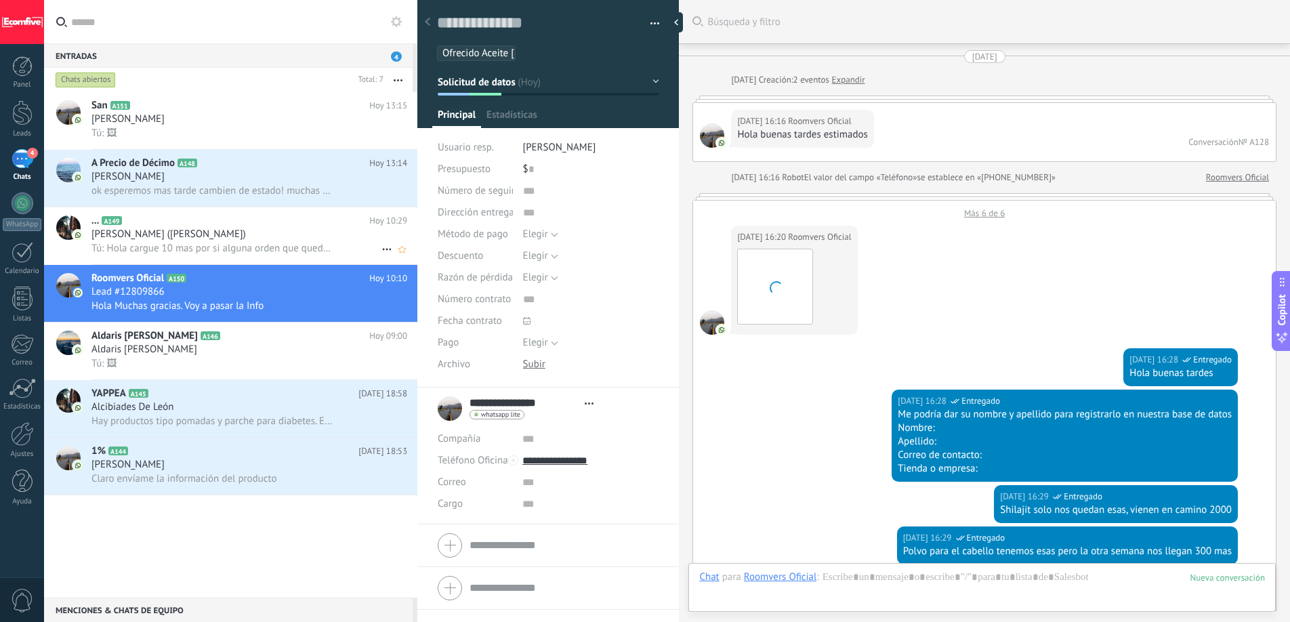
scroll to position [20, 0]
click at [221, 245] on span "Tú: Hola cargue 10 mas por si alguna orden que quedo por fuera, pero ya deberia…" at bounding box center [211, 248] width 241 height 13
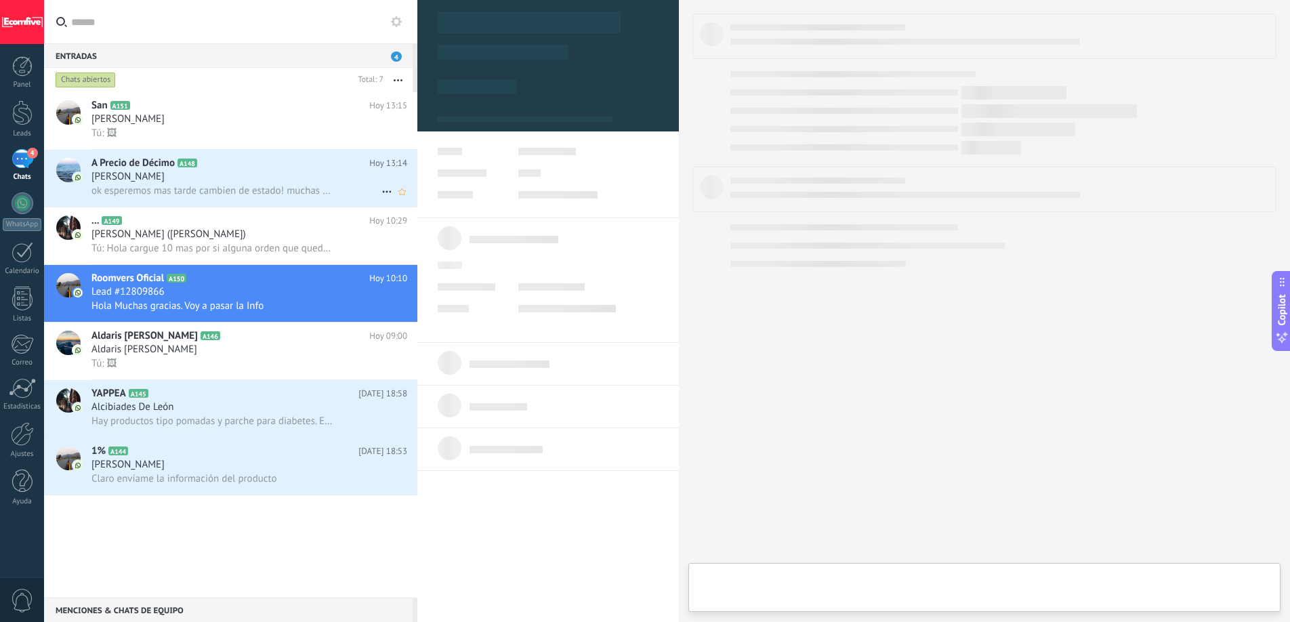
click at [219, 196] on span "ok esperemos mas tarde cambien de estado! muchas gracias" at bounding box center [211, 190] width 241 height 13
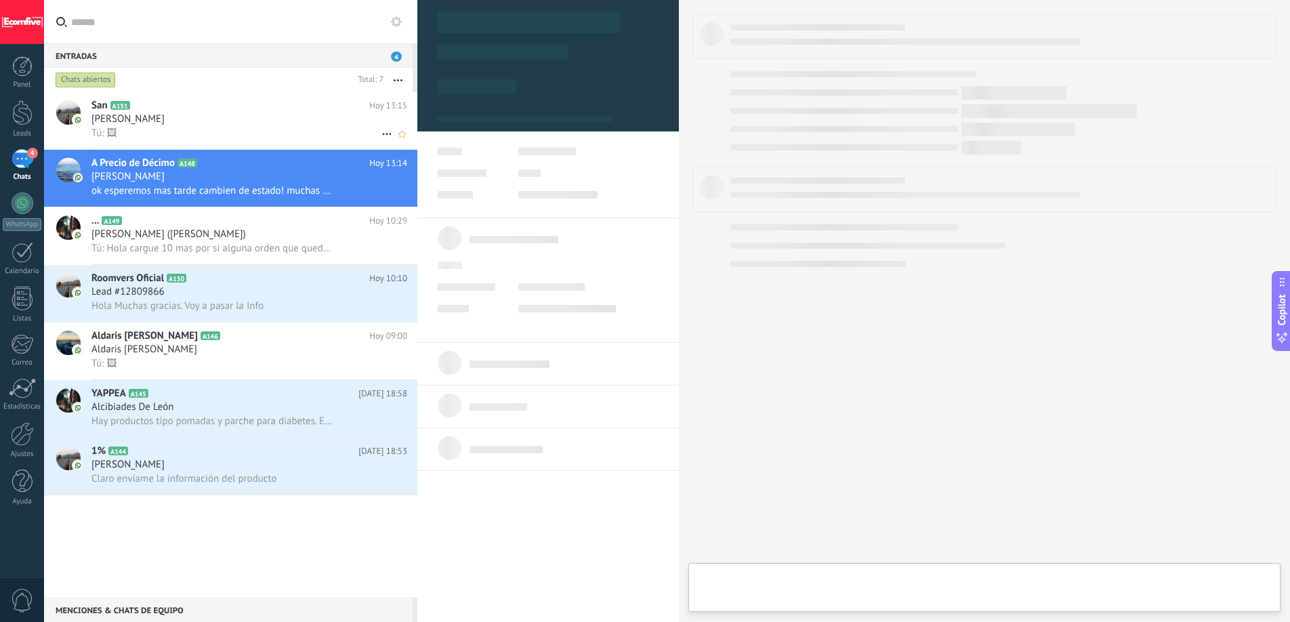
click at [213, 118] on div "[PERSON_NAME]" at bounding box center [249, 119] width 316 height 14
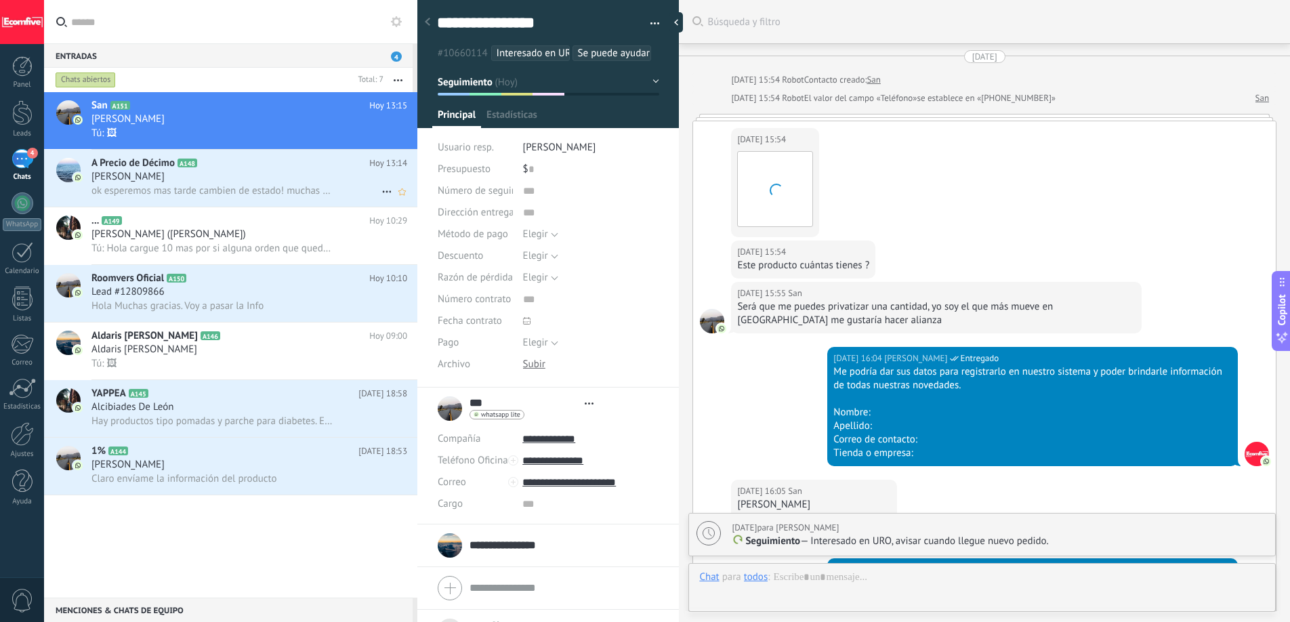
click at [202, 194] on span "ok esperemos mas tarde cambien de estado! muchas gracias" at bounding box center [211, 190] width 241 height 13
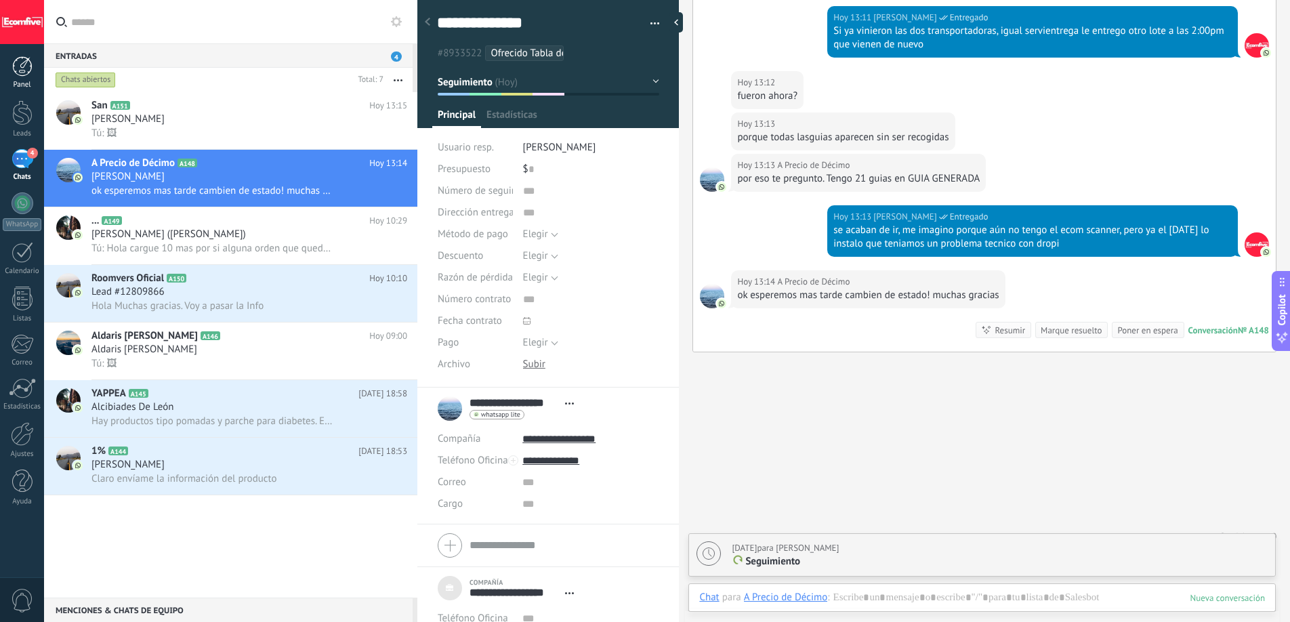
scroll to position [14, 0]
click at [29, 85] on div "Panel" at bounding box center [22, 85] width 39 height 9
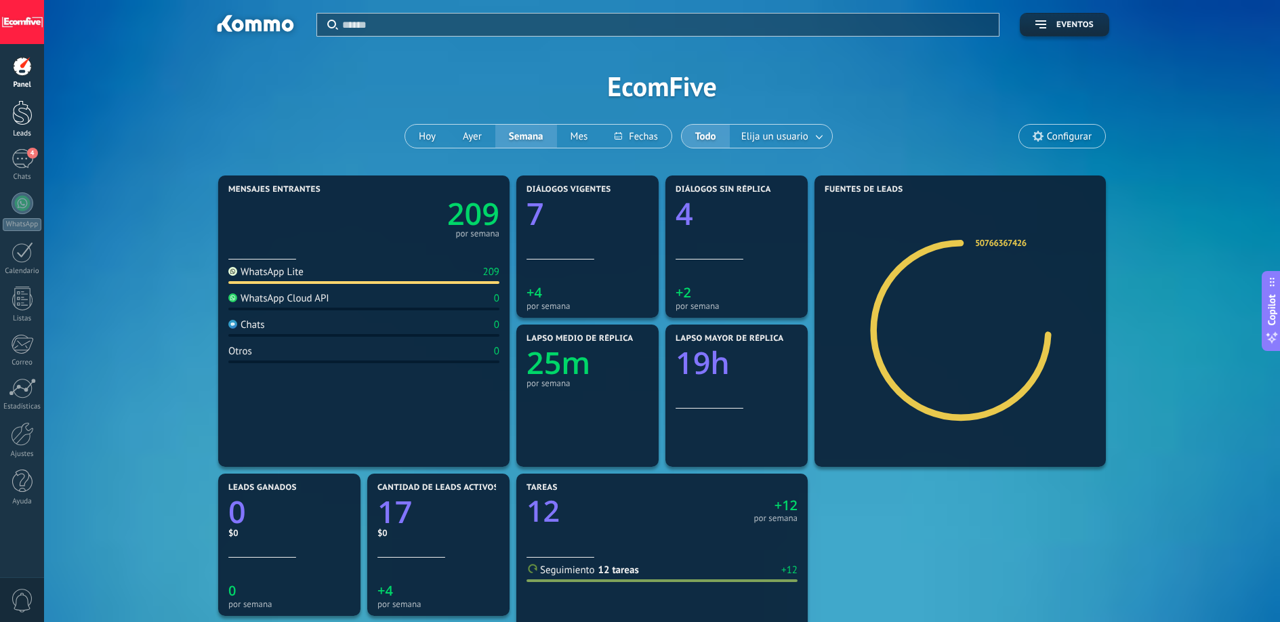
click at [26, 115] on div at bounding box center [22, 112] width 20 height 25
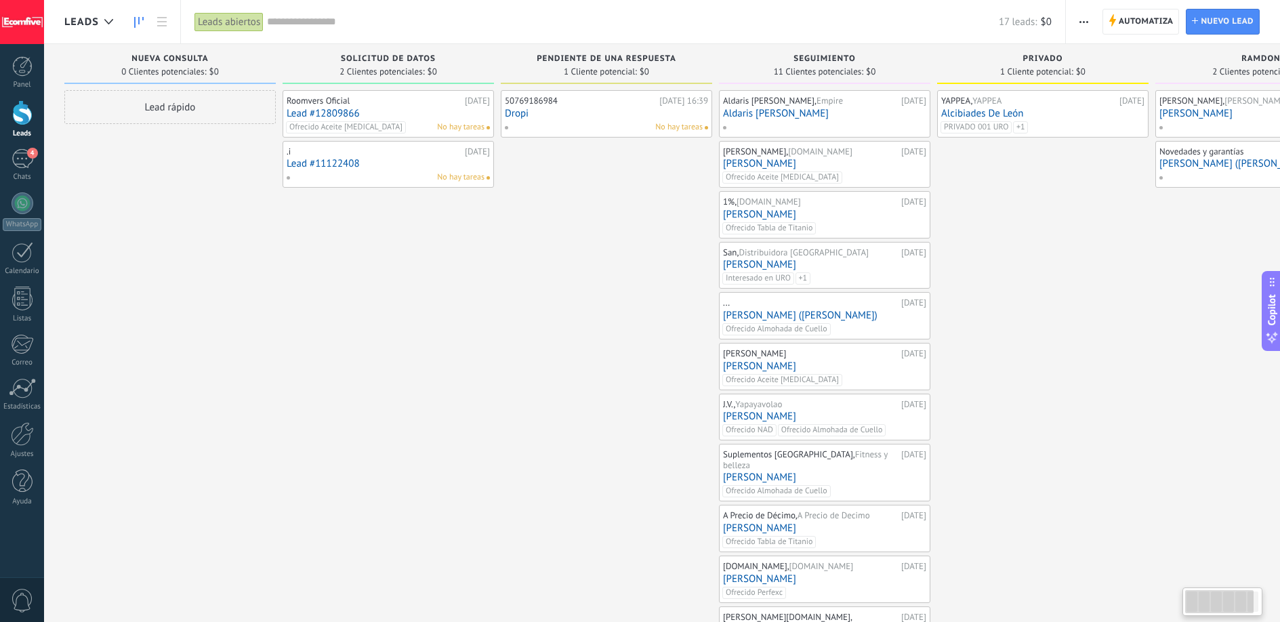
click at [250, 236] on div "Lead rápido" at bounding box center [169, 377] width 211 height 574
click at [21, 170] on link "4 Chats" at bounding box center [22, 165] width 44 height 33
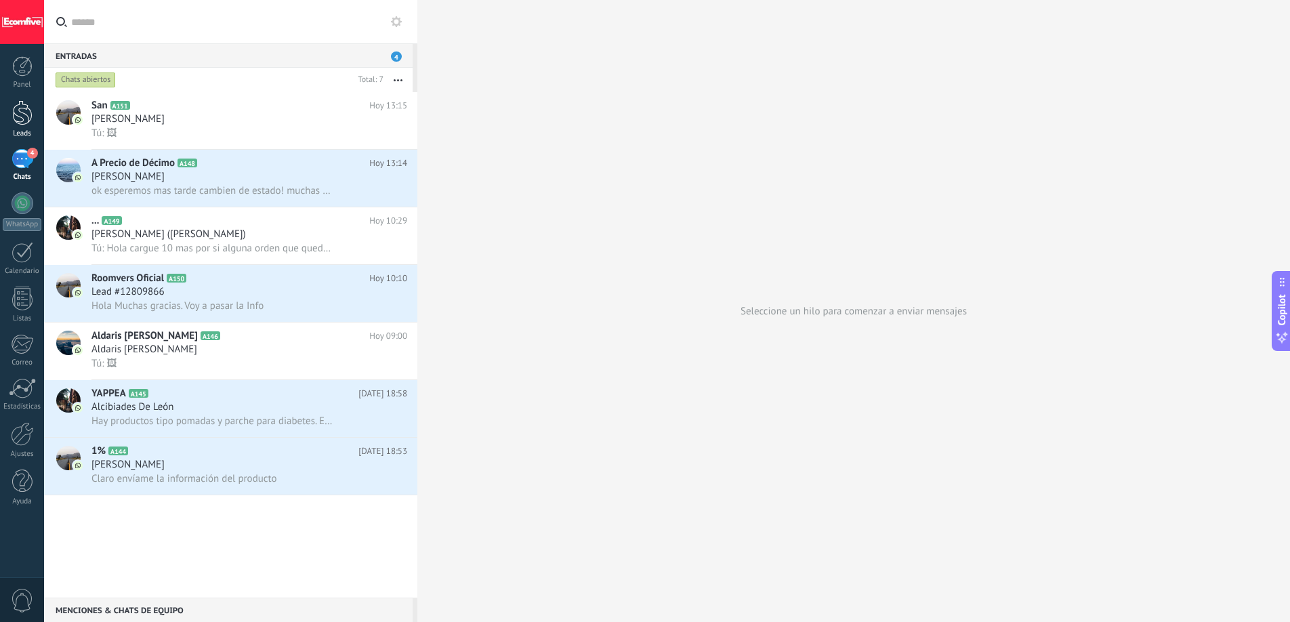
click at [35, 121] on link "Leads" at bounding box center [22, 119] width 44 height 38
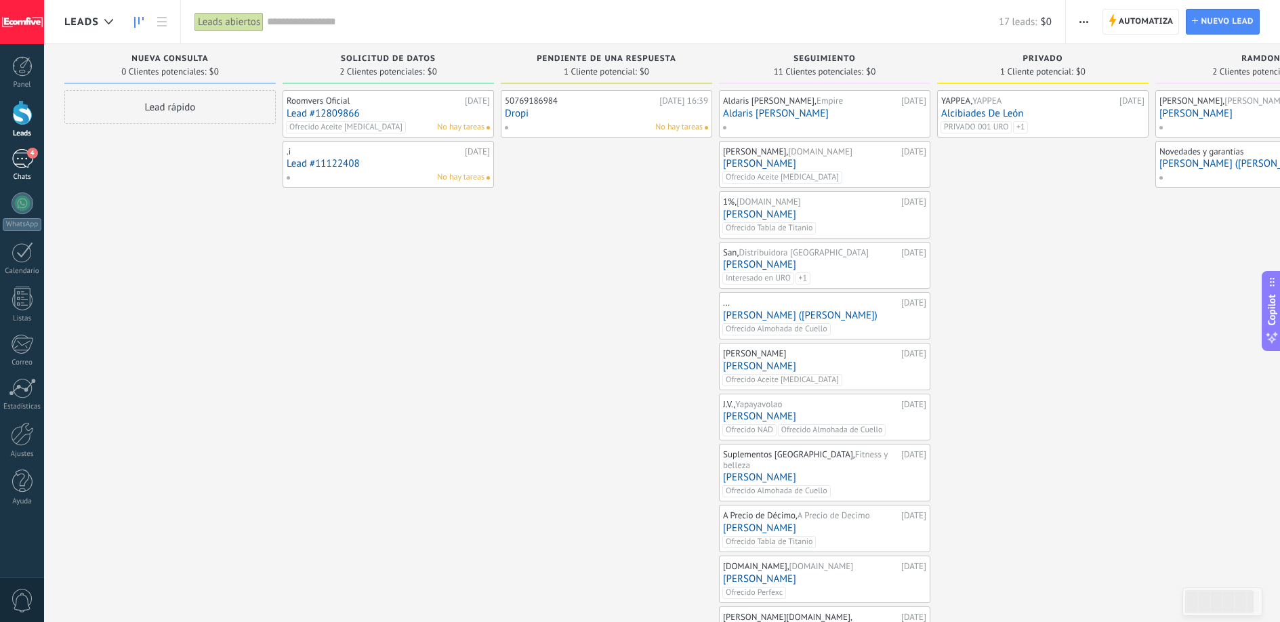
click at [24, 158] on div "4" at bounding box center [23, 159] width 22 height 20
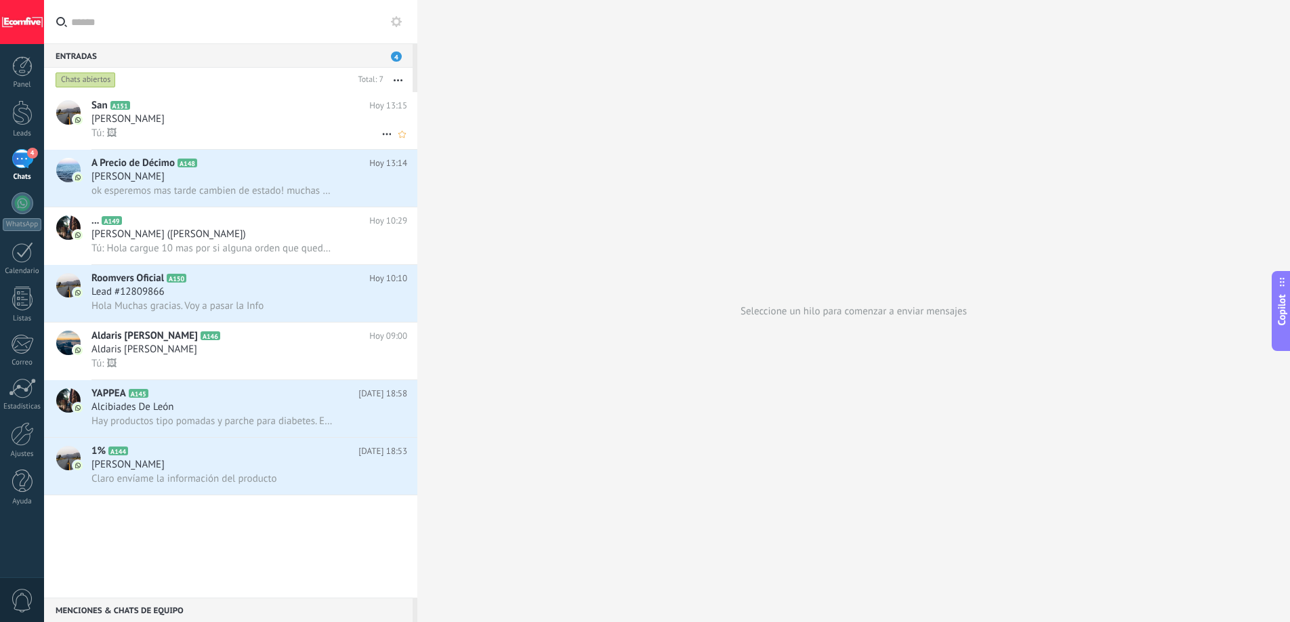
click at [280, 126] on div "Tú: 🖼" at bounding box center [249, 133] width 316 height 14
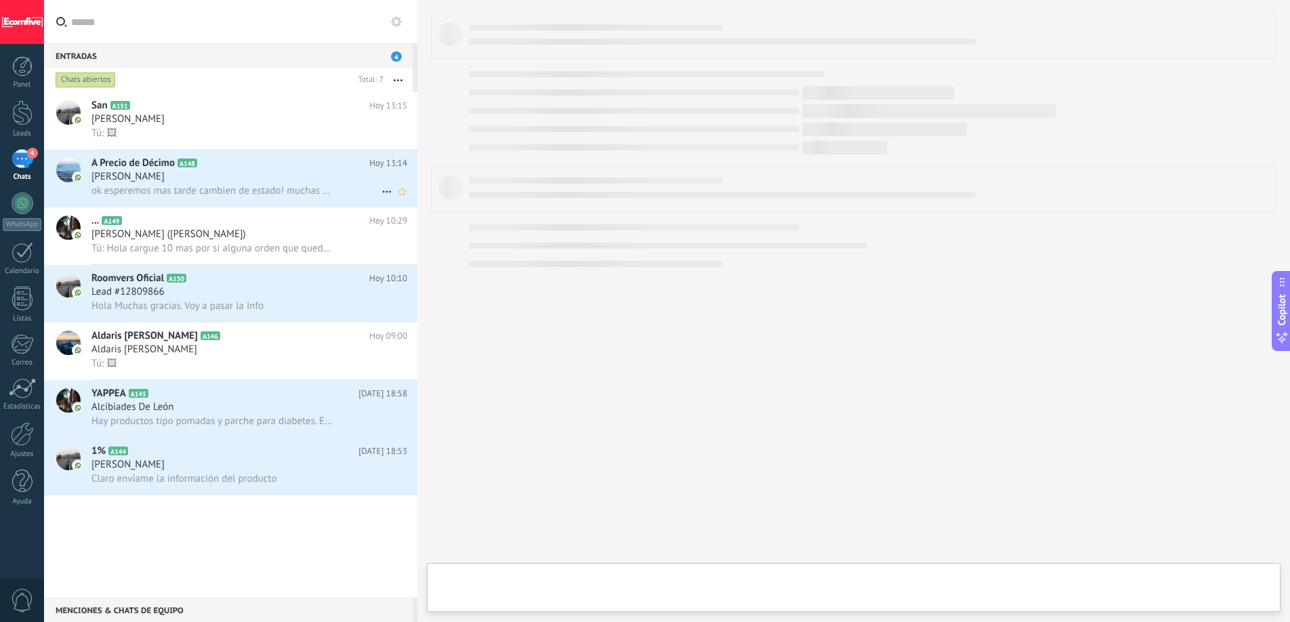
click at [273, 163] on h2 "A Precio de Décimo A148" at bounding box center [230, 163] width 278 height 14
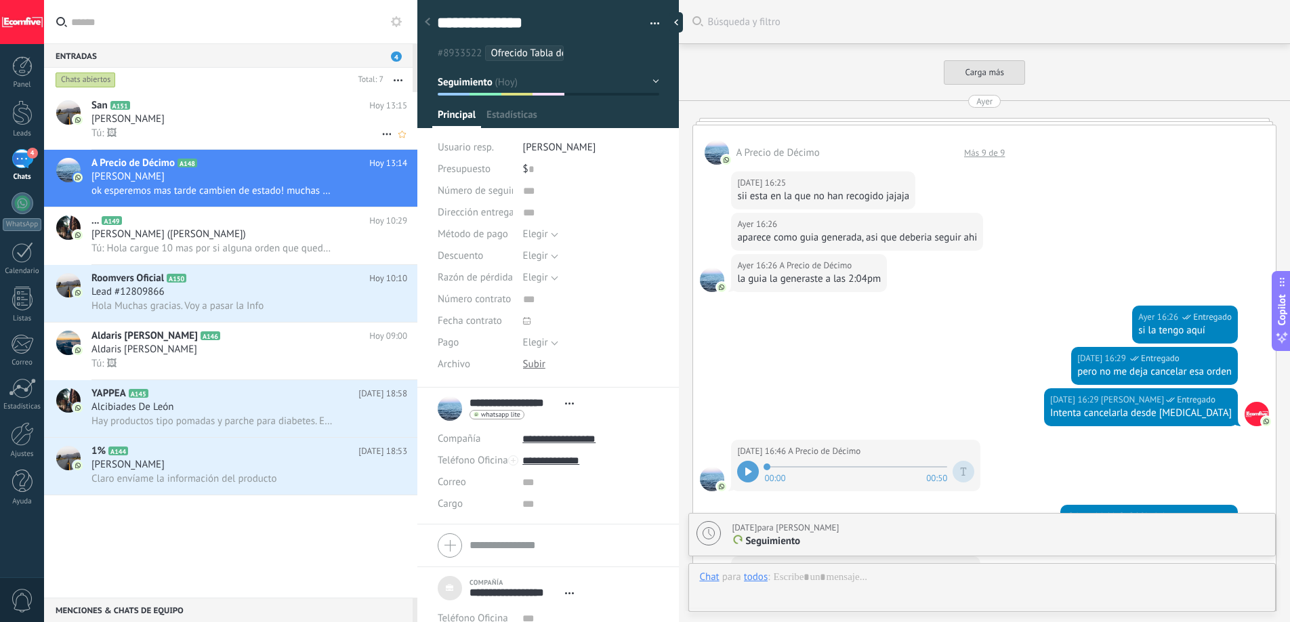
scroll to position [1646, 0]
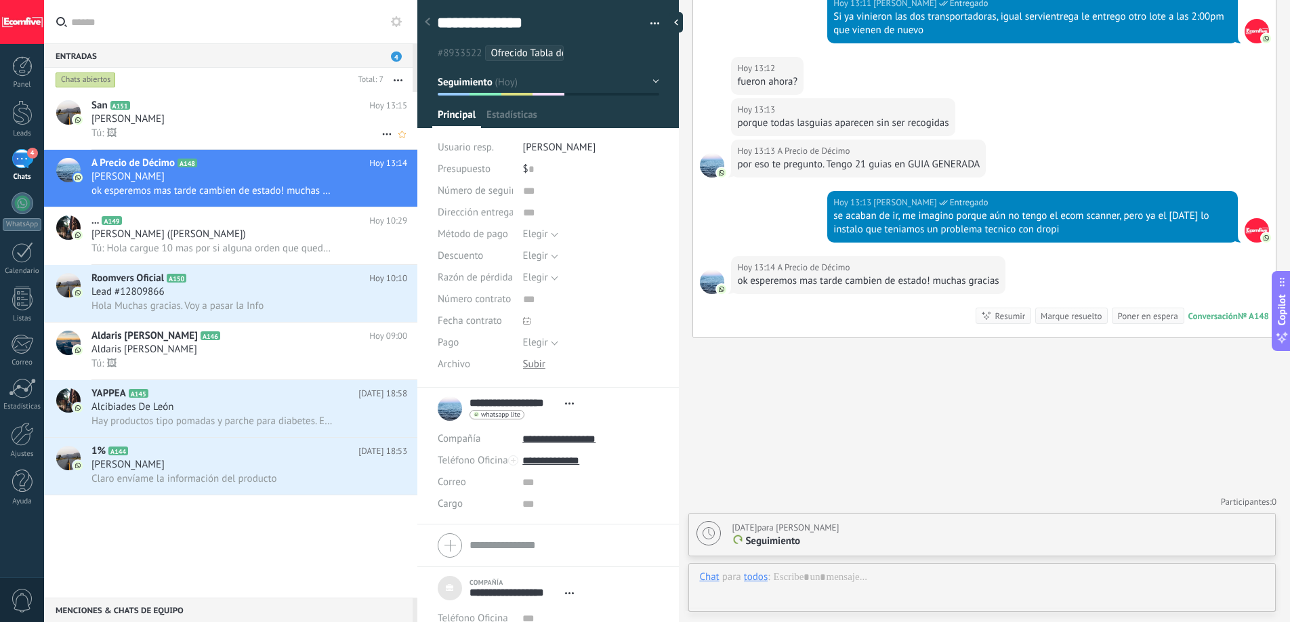
click at [251, 122] on div "[PERSON_NAME]" at bounding box center [249, 119] width 316 height 14
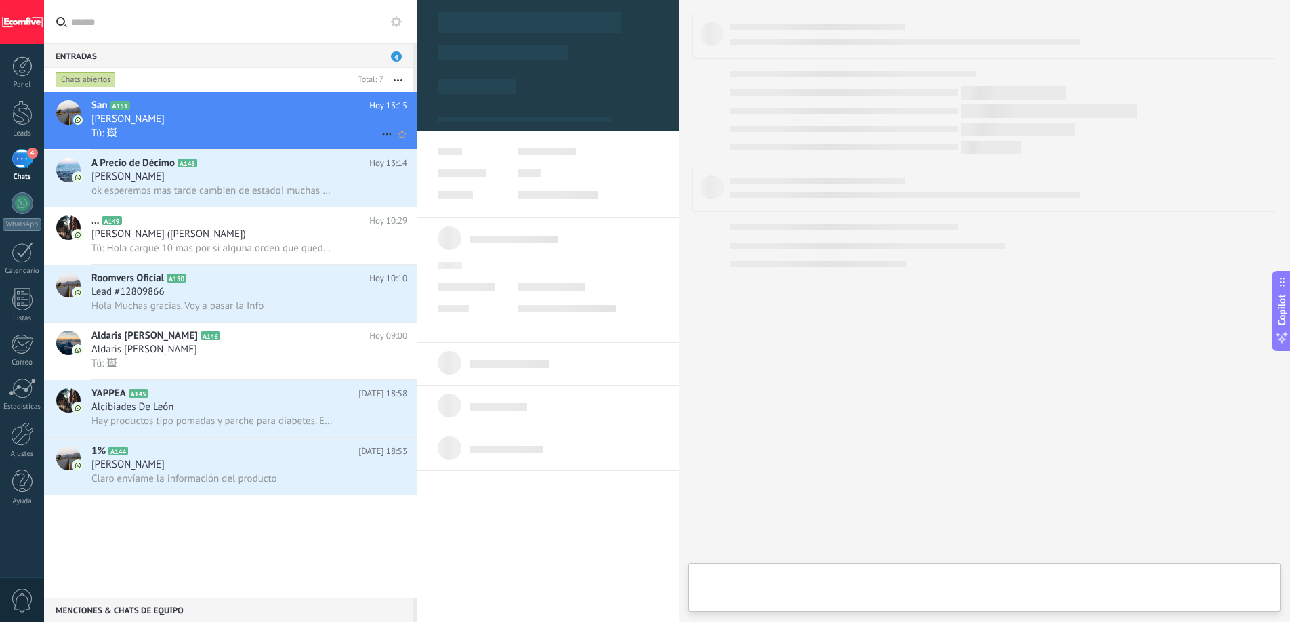
type textarea "***"
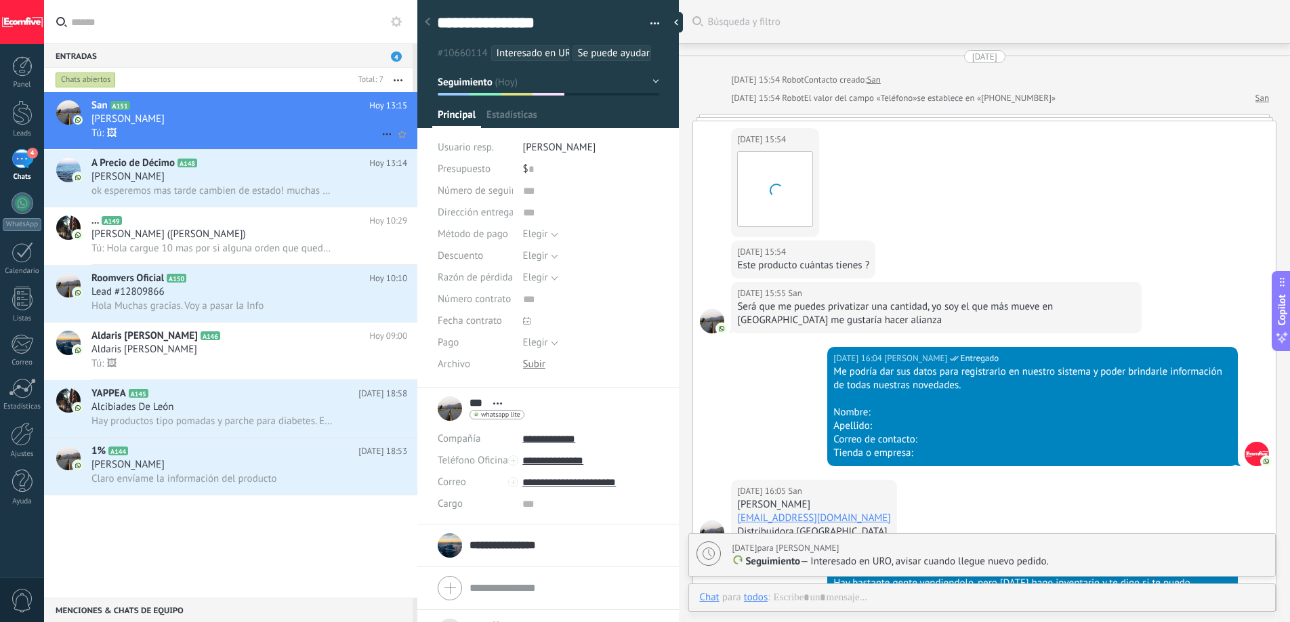
scroll to position [2606, 0]
